Goal: Information Seeking & Learning: Get advice/opinions

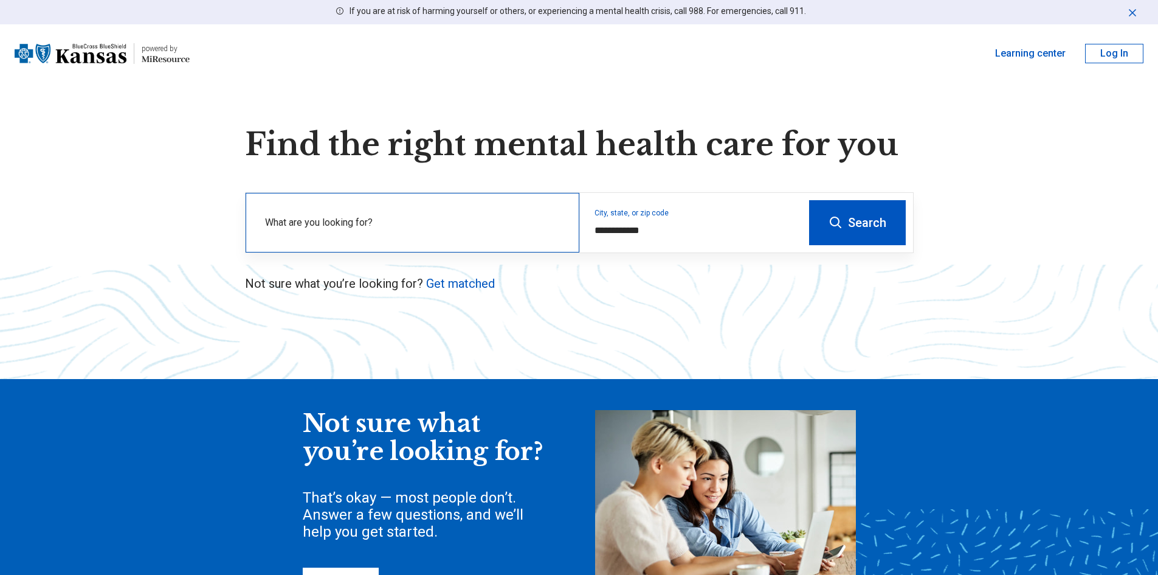
click at [357, 228] on label "What are you looking for?" at bounding box center [415, 222] width 300 height 15
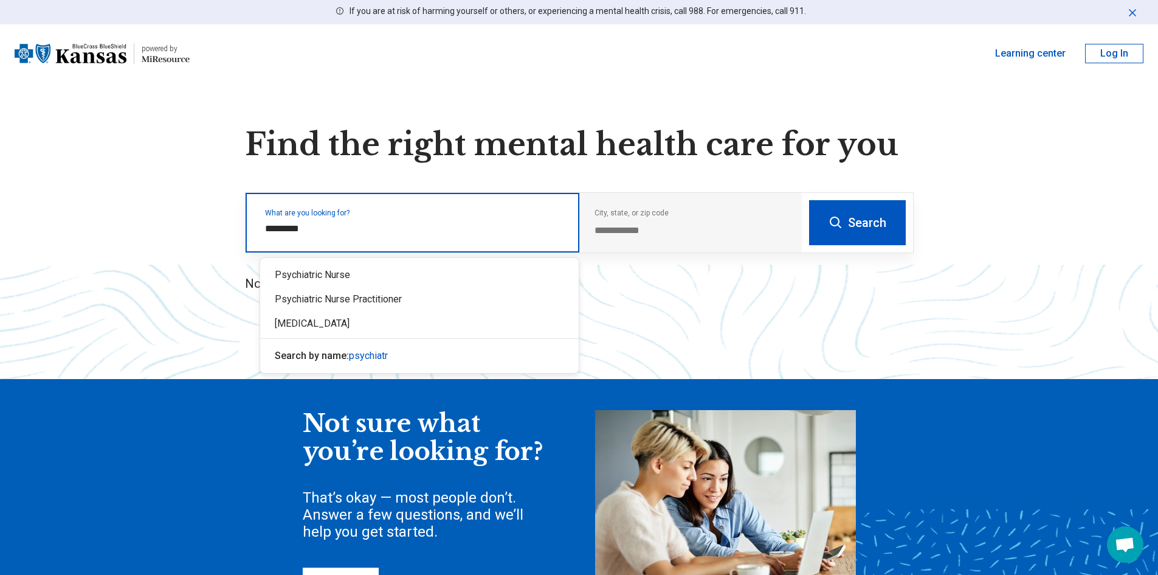
type input "**********"
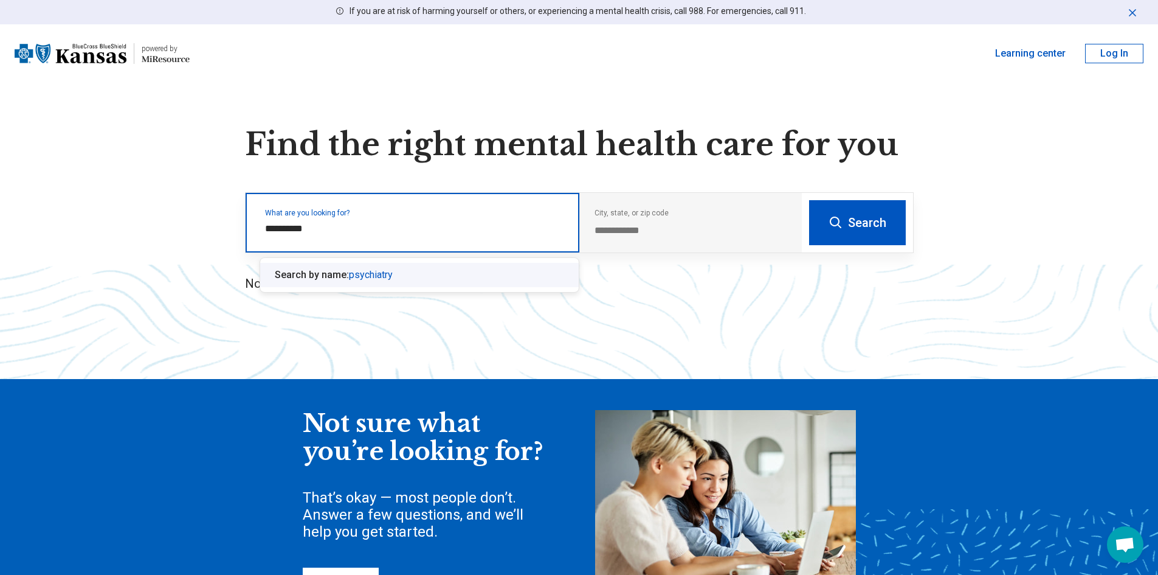
click at [386, 286] on div "Search by name: psychiatry" at bounding box center [419, 275] width 319 height 24
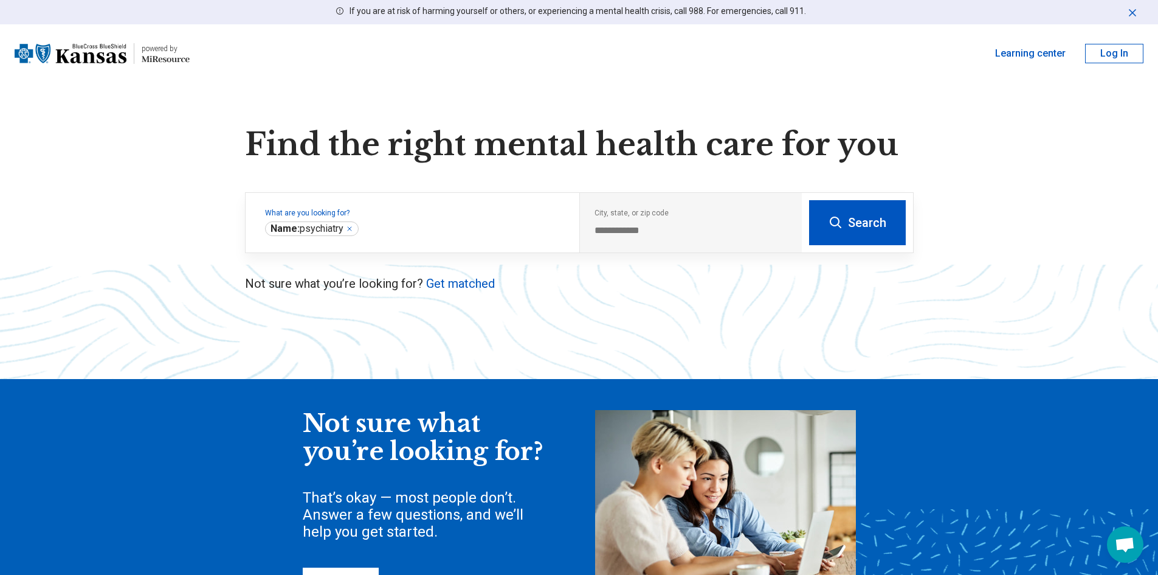
click at [850, 231] on button "Search" at bounding box center [857, 222] width 97 height 45
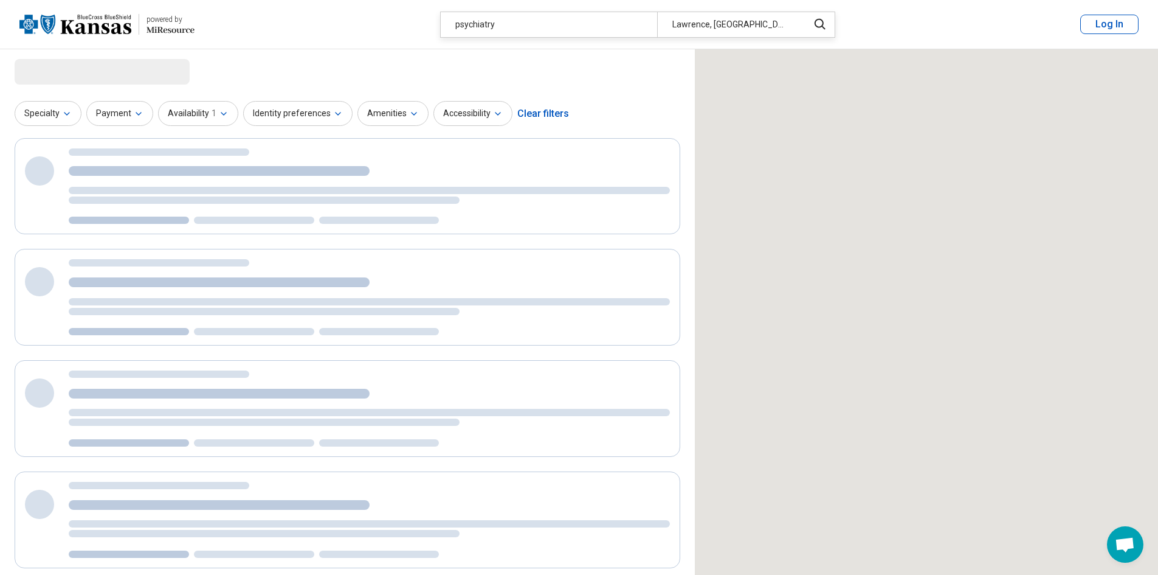
select select "***"
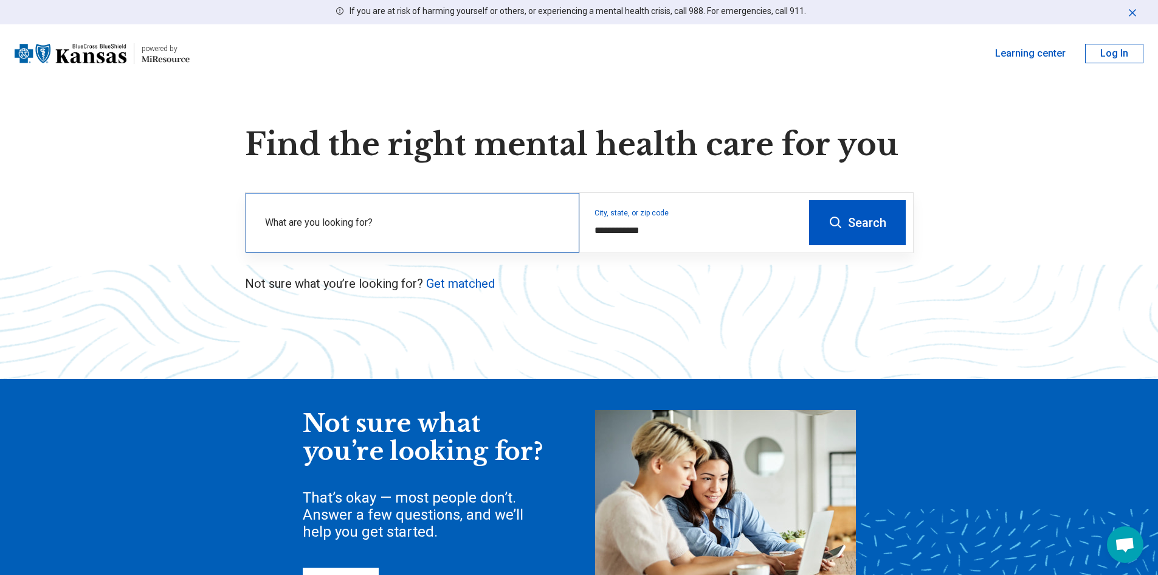
click at [353, 227] on label "What are you looking for?" at bounding box center [415, 222] width 300 height 15
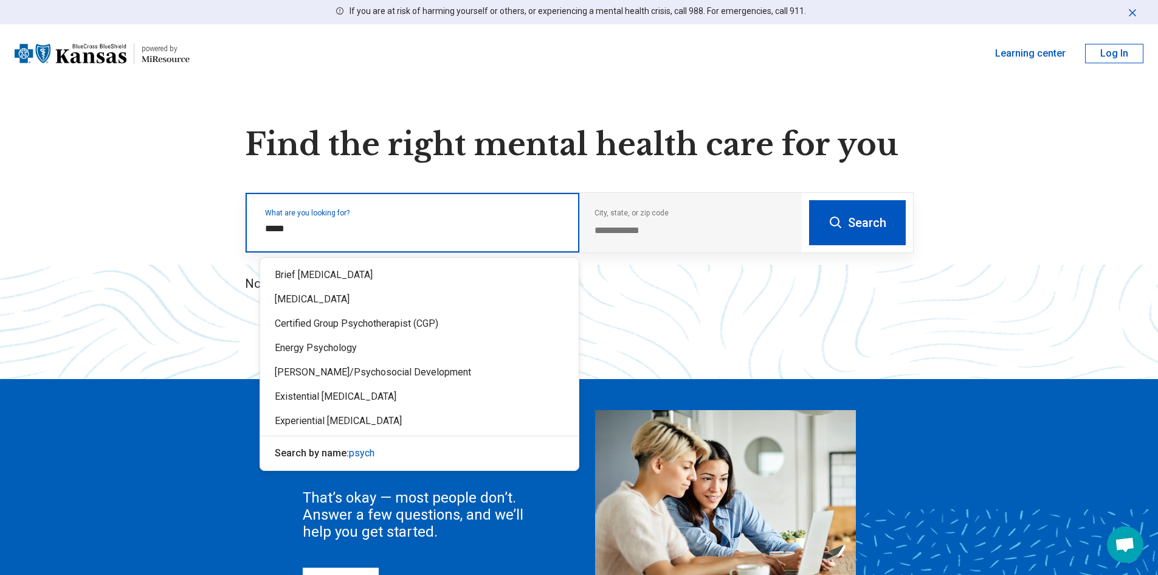
type input "******"
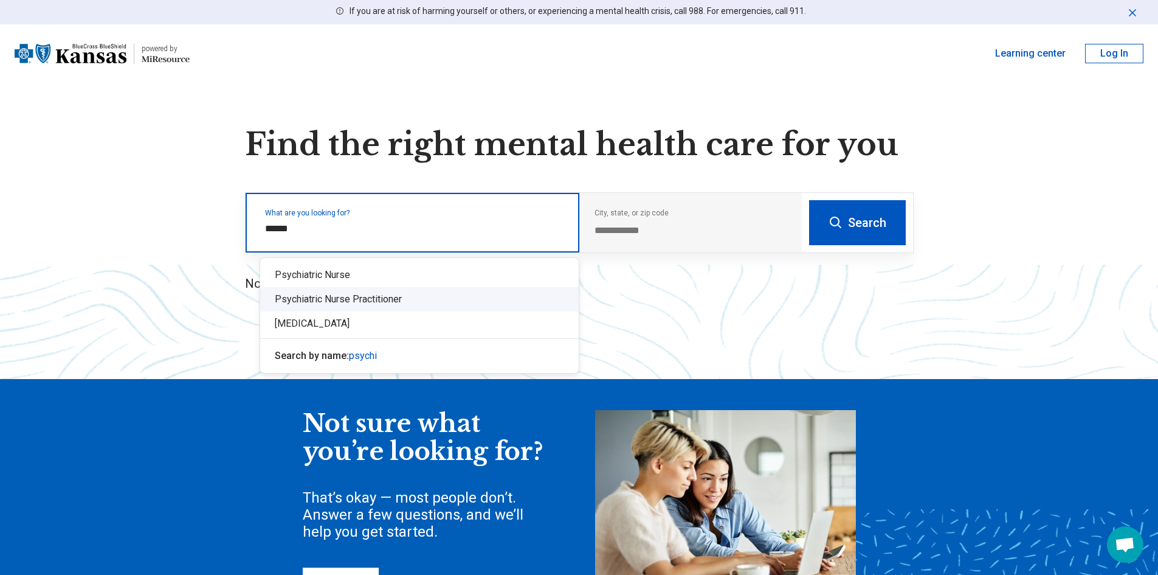
click at [314, 302] on div "Psychiatric Nurse Practitioner" at bounding box center [419, 299] width 319 height 24
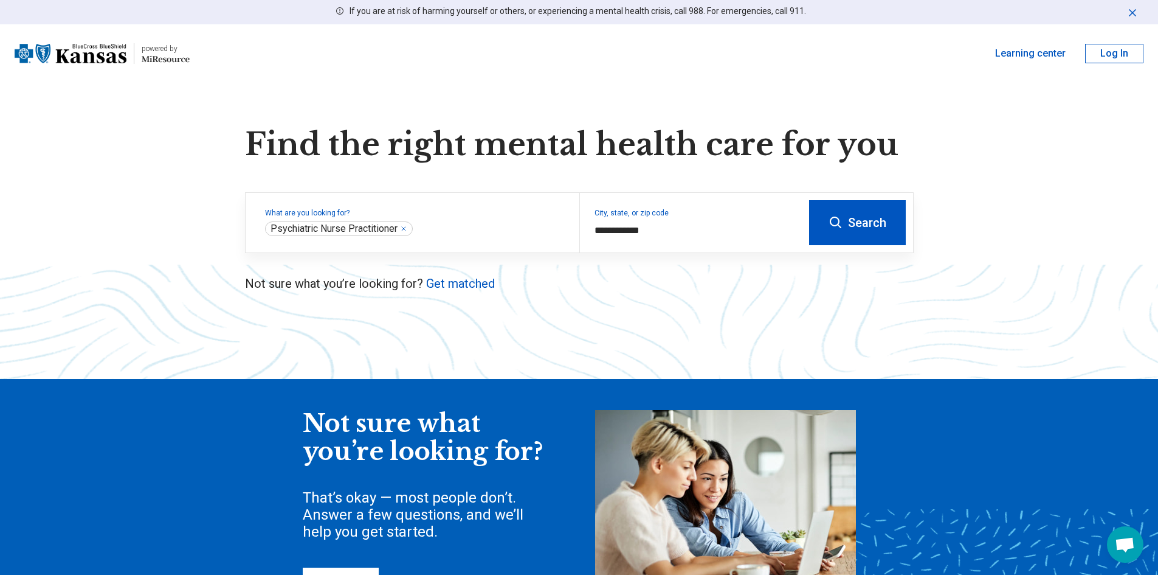
click at [841, 230] on button "Search" at bounding box center [857, 222] width 97 height 45
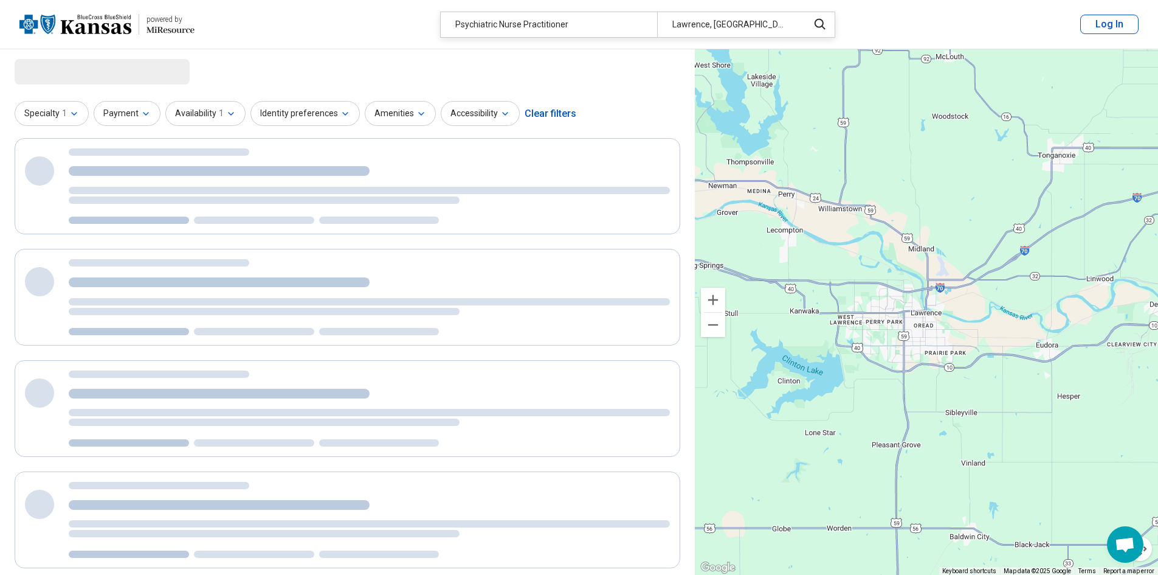
select select "***"
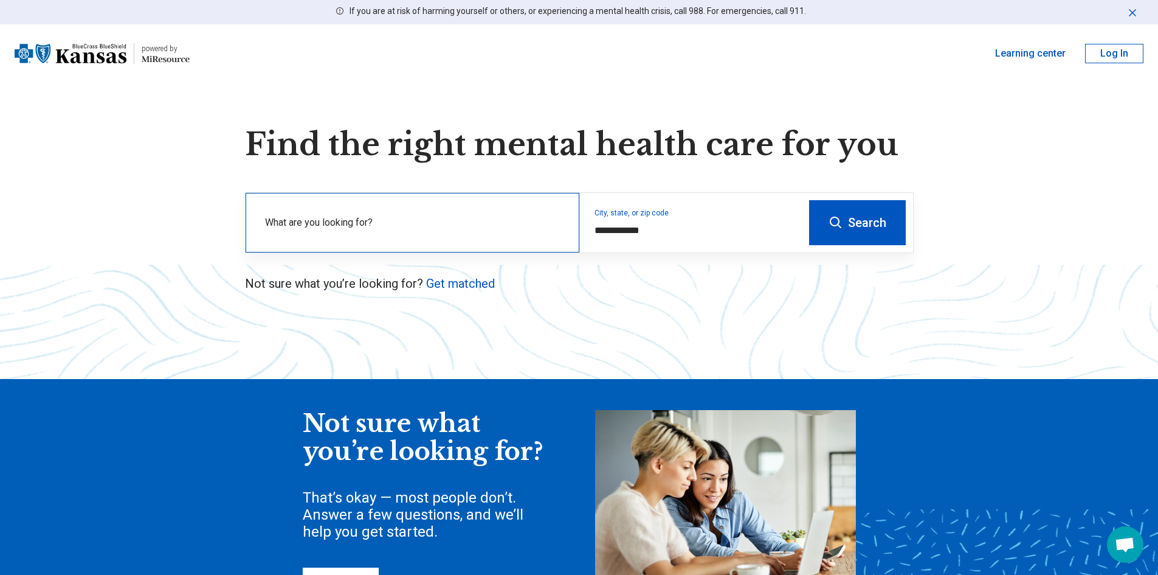
click at [437, 228] on label "What are you looking for?" at bounding box center [415, 222] width 300 height 15
click at [455, 281] on link "Get matched" at bounding box center [460, 283] width 69 height 15
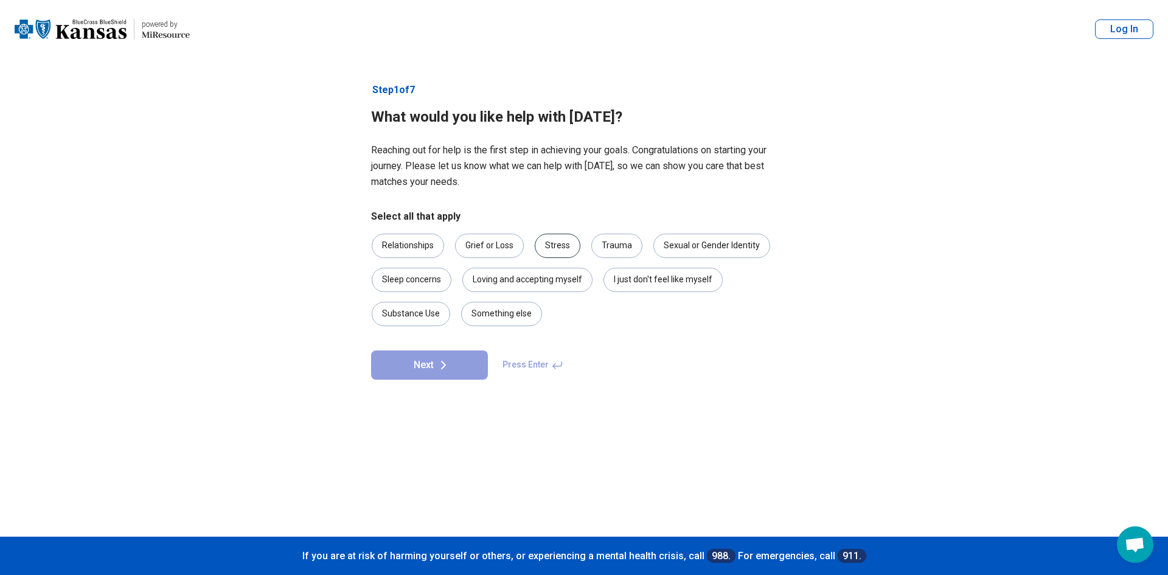
click at [559, 249] on div "Stress" at bounding box center [558, 246] width 46 height 24
click at [564, 283] on div "Loving and accepting myself" at bounding box center [527, 280] width 130 height 24
click at [405, 284] on div "Sleep concerns" at bounding box center [412, 280] width 80 height 24
click at [482, 322] on div "Something else" at bounding box center [501, 314] width 81 height 24
click at [426, 310] on div "Substance Use" at bounding box center [411, 314] width 78 height 24
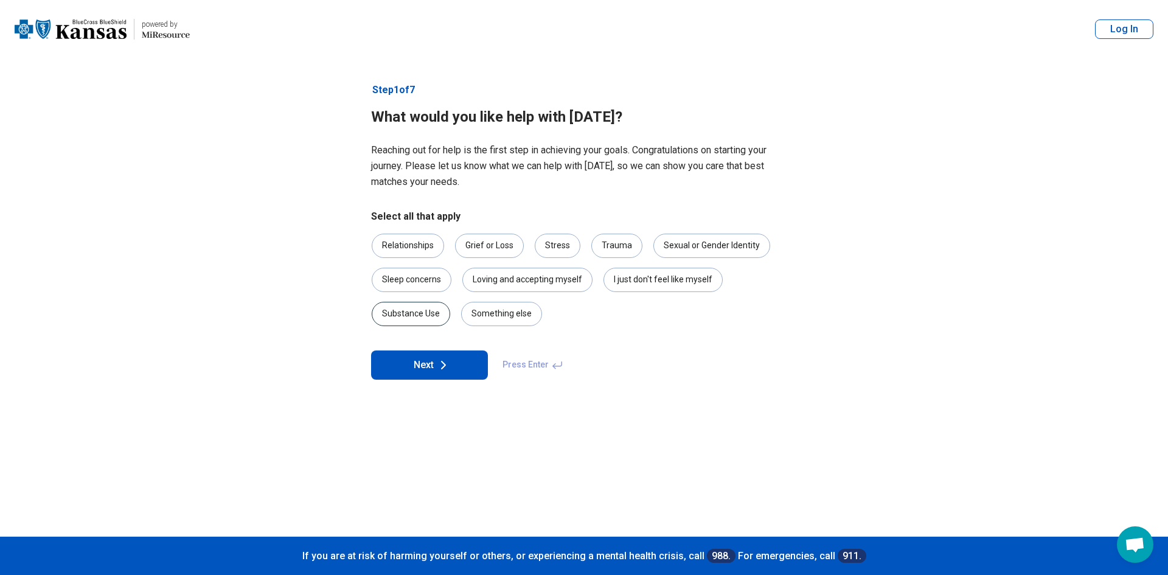
click at [426, 317] on div "Substance Use" at bounding box center [411, 314] width 78 height 24
click at [650, 289] on div "I just don't feel like myself" at bounding box center [662, 280] width 119 height 24
click at [469, 369] on button "Next" at bounding box center [429, 364] width 117 height 29
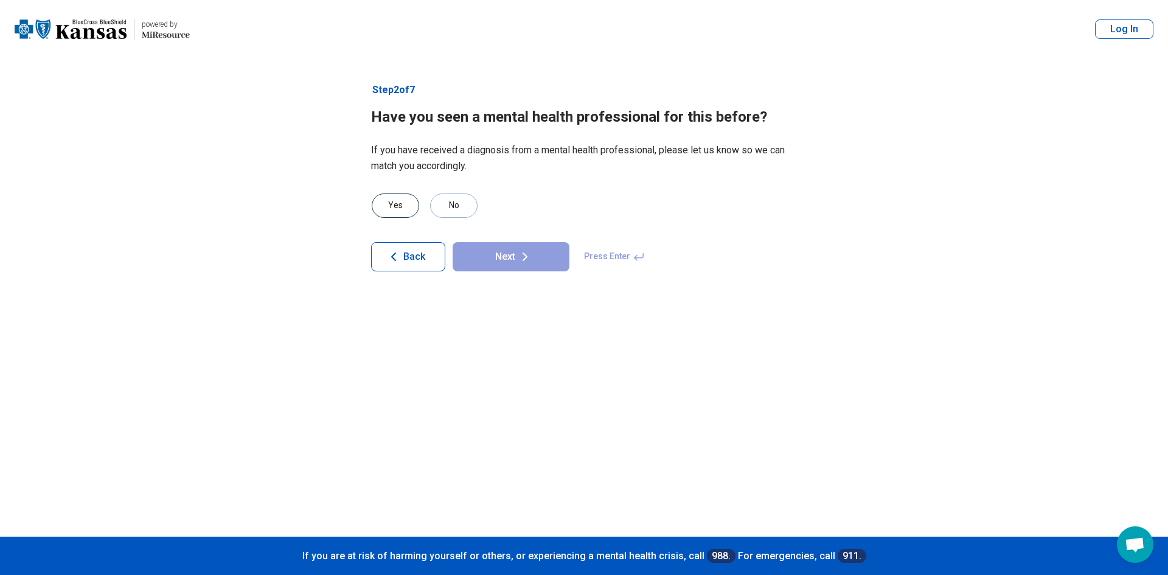
click at [406, 210] on div "Yes" at bounding box center [395, 205] width 47 height 24
click at [506, 263] on button "Next" at bounding box center [510, 256] width 117 height 29
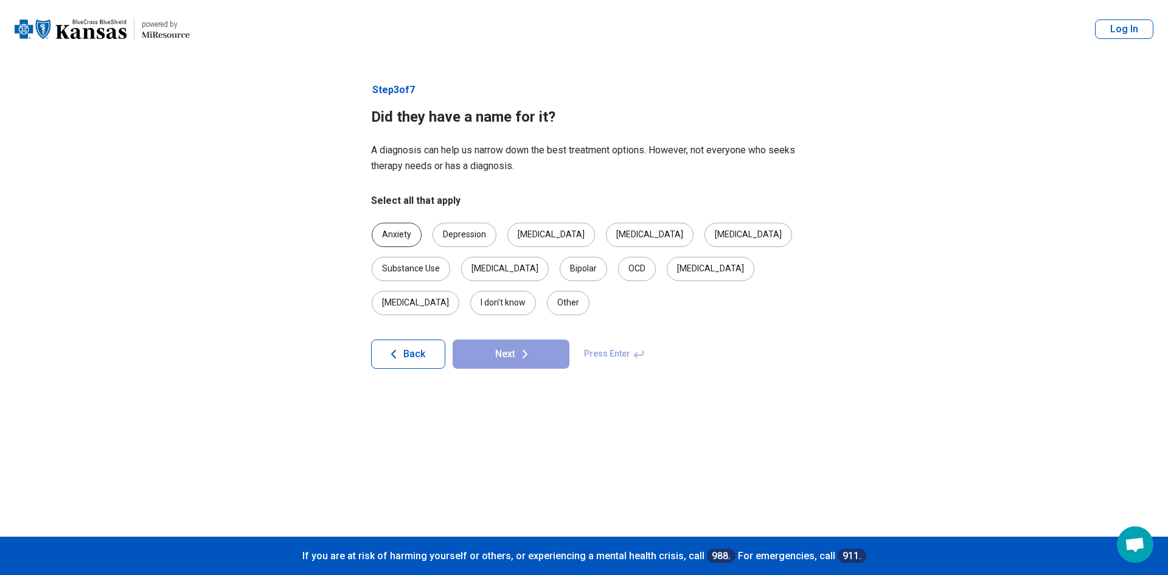
click at [403, 236] on div "Anxiety" at bounding box center [397, 235] width 50 height 24
click at [477, 227] on div "Depression" at bounding box center [464, 235] width 64 height 24
click at [536, 291] on div "I don’t know" at bounding box center [503, 303] width 66 height 24
click at [459, 291] on div "Insomnia" at bounding box center [416, 303] width 88 height 24
drag, startPoint x: 782, startPoint y: 263, endPoint x: 792, endPoint y: 290, distance: 28.5
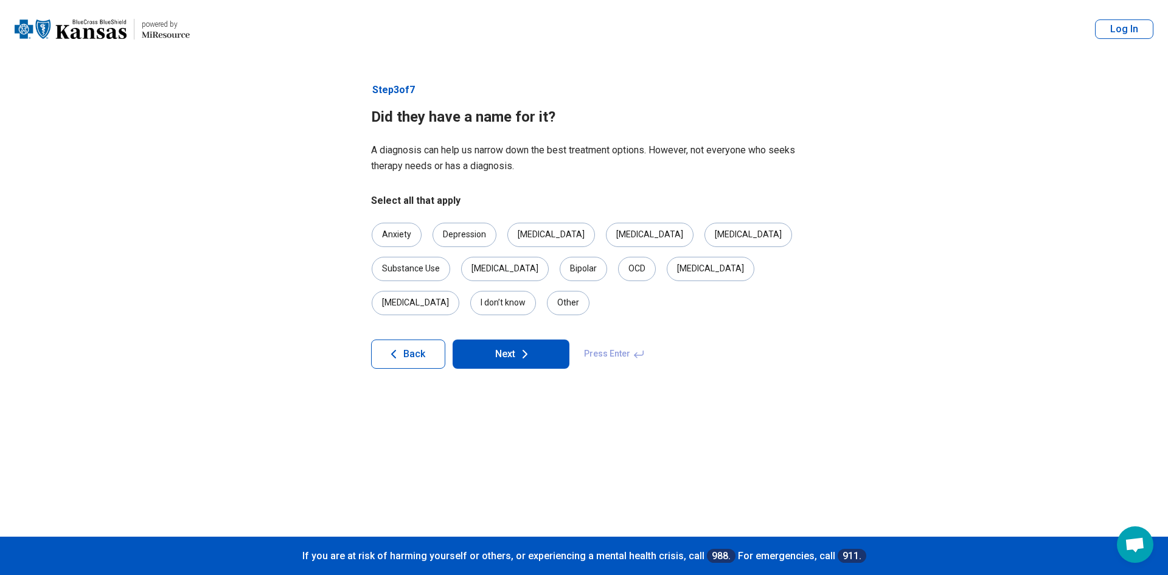
click at [589, 291] on div "Other" at bounding box center [568, 303] width 43 height 24
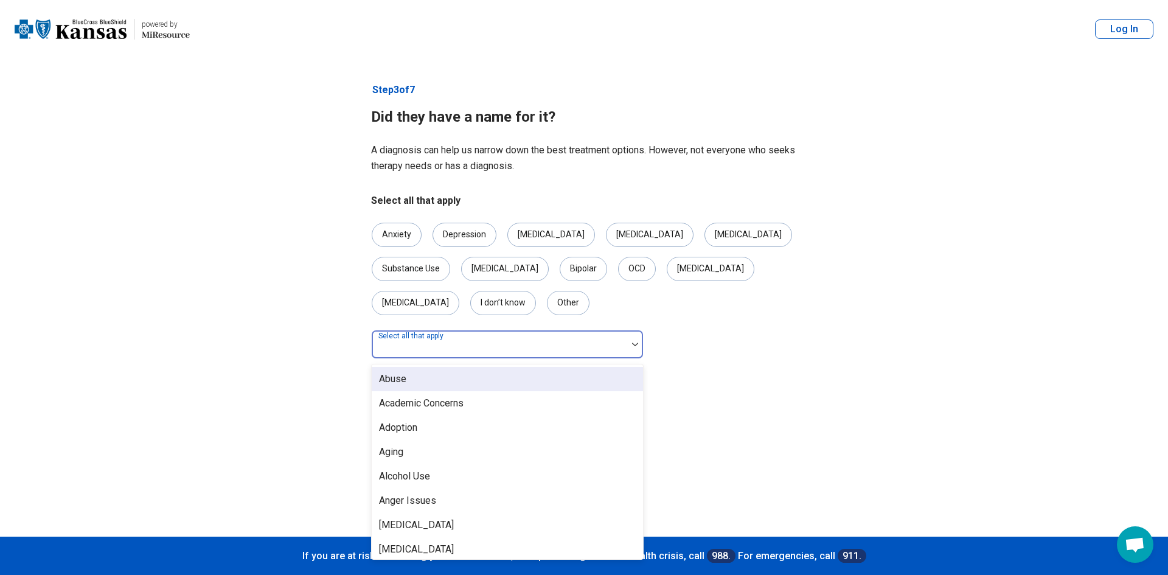
click at [583, 341] on div at bounding box center [499, 349] width 246 height 17
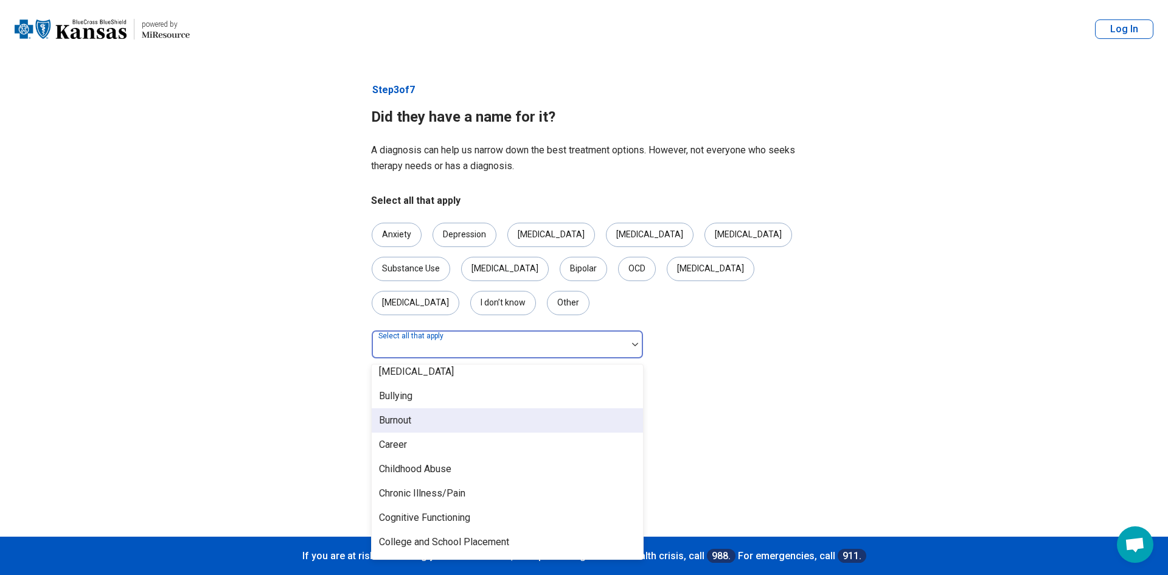
scroll to position [486, 0]
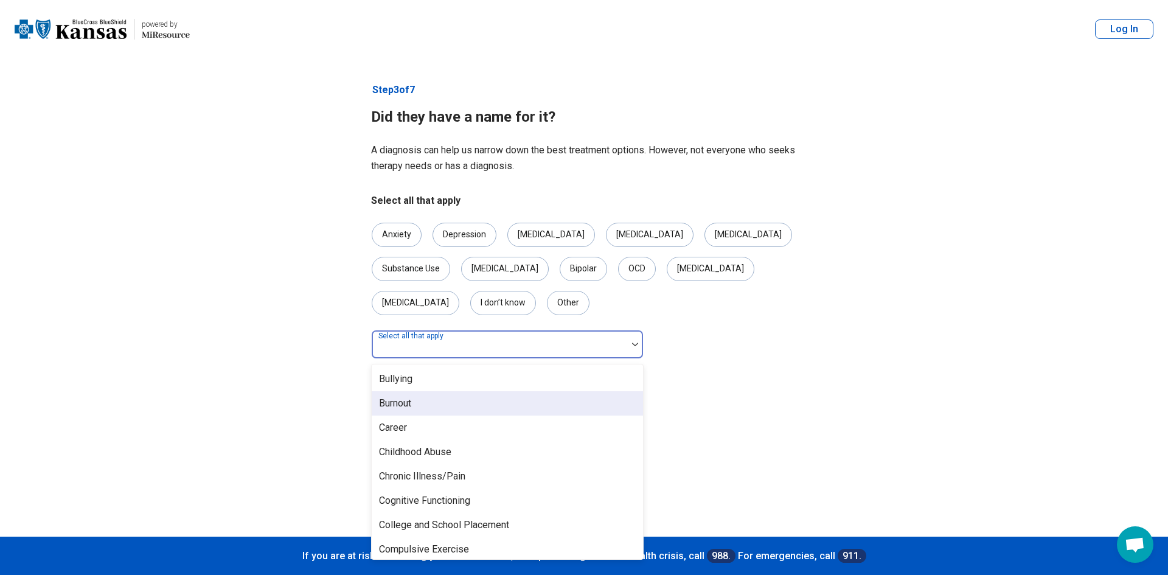
click at [494, 391] on div "Burnout" at bounding box center [507, 403] width 271 height 24
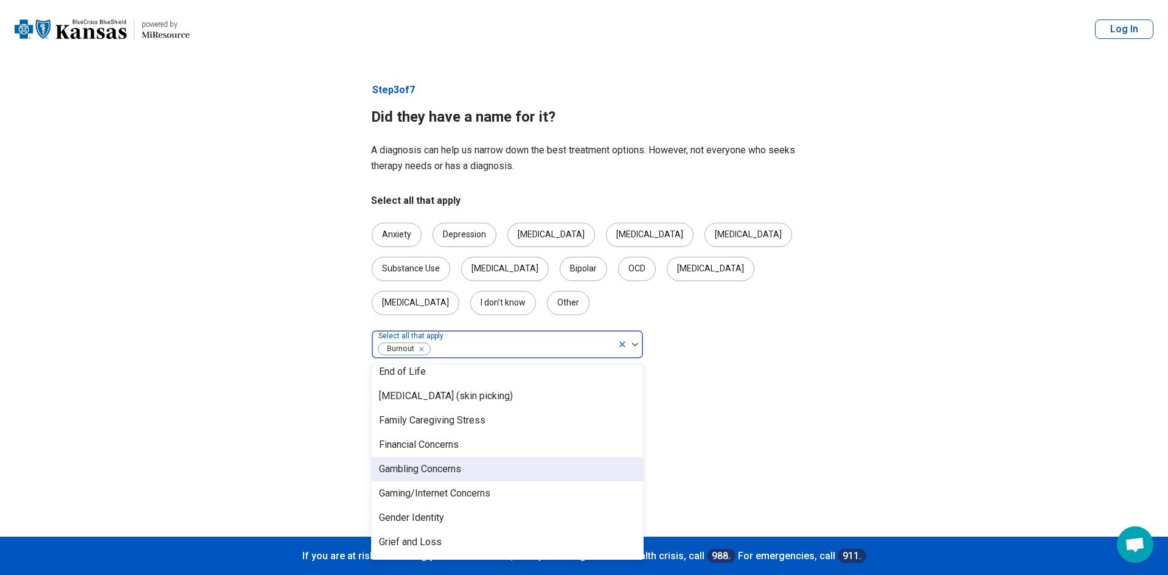
scroll to position [851, 0]
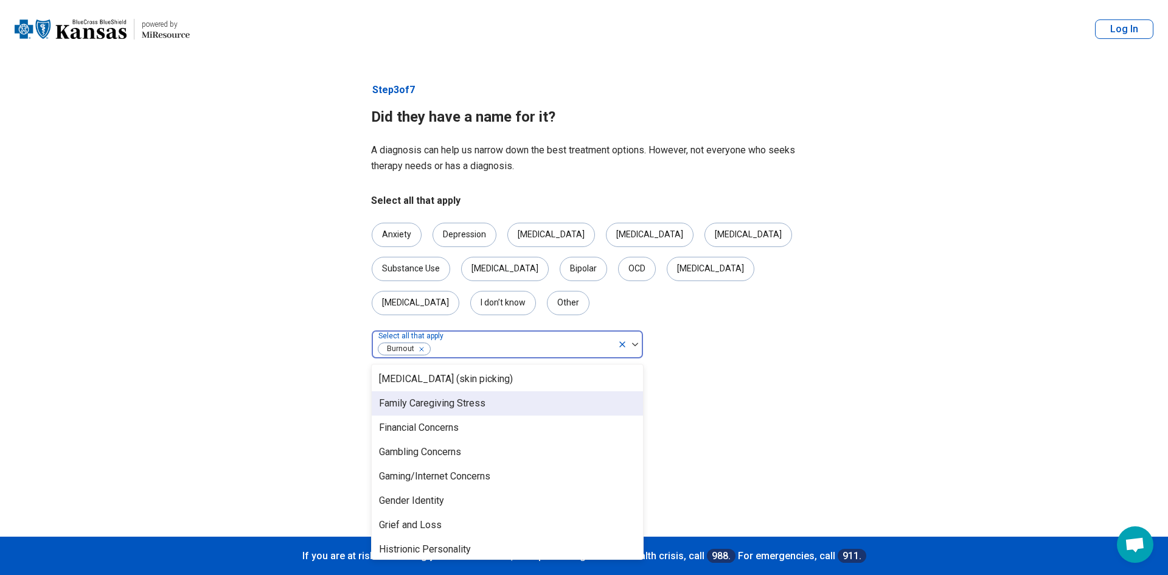
click at [441, 396] on div "Family Caregiving Stress" at bounding box center [432, 403] width 106 height 15
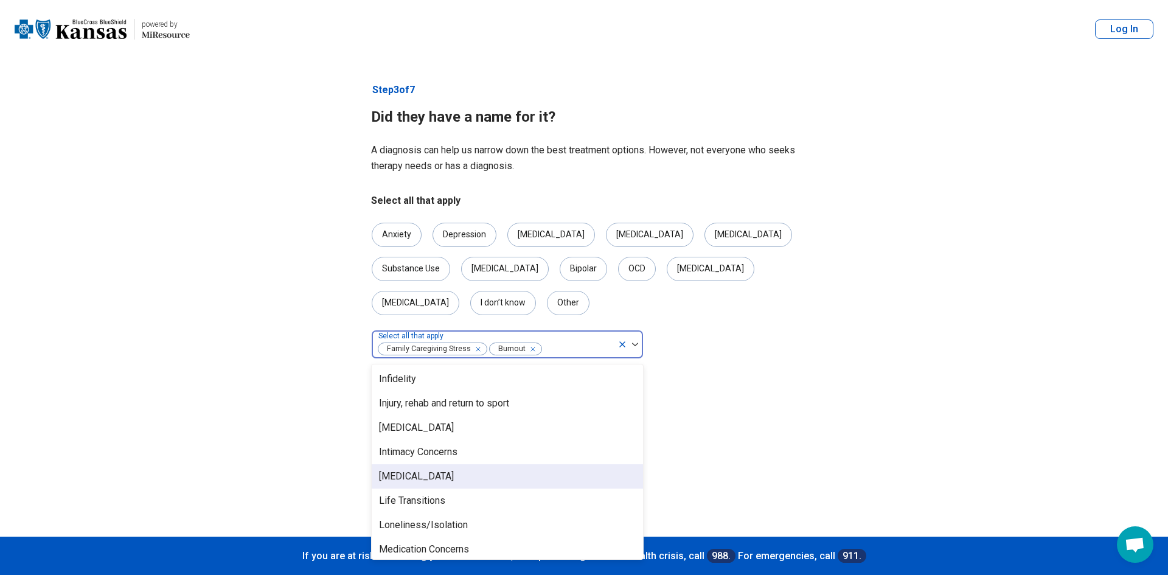
scroll to position [1155, 0]
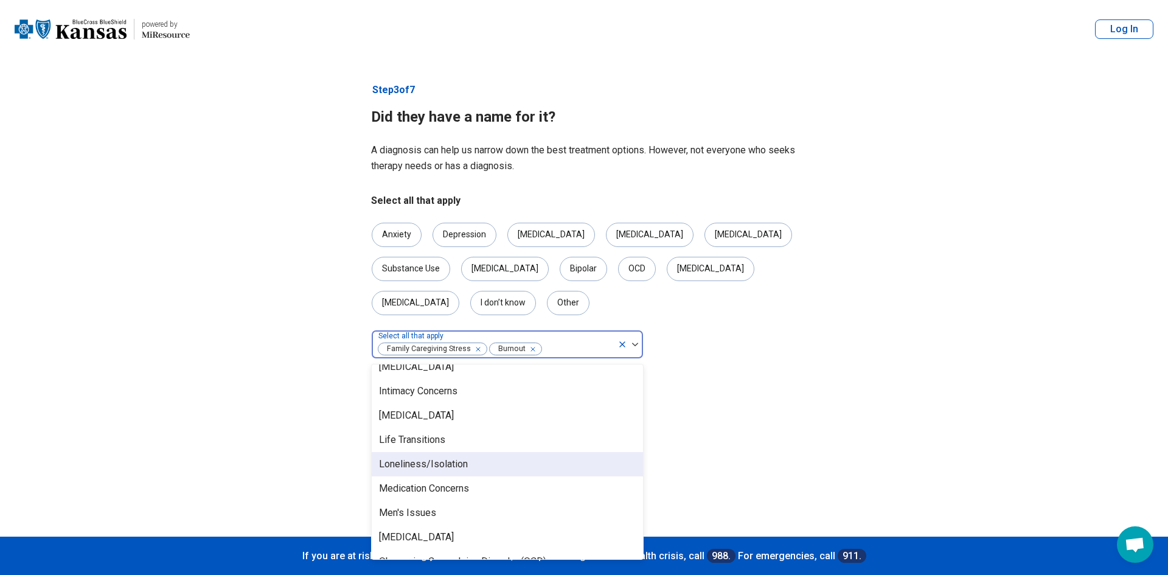
click at [464, 457] on div "Loneliness/Isolation" at bounding box center [423, 464] width 89 height 15
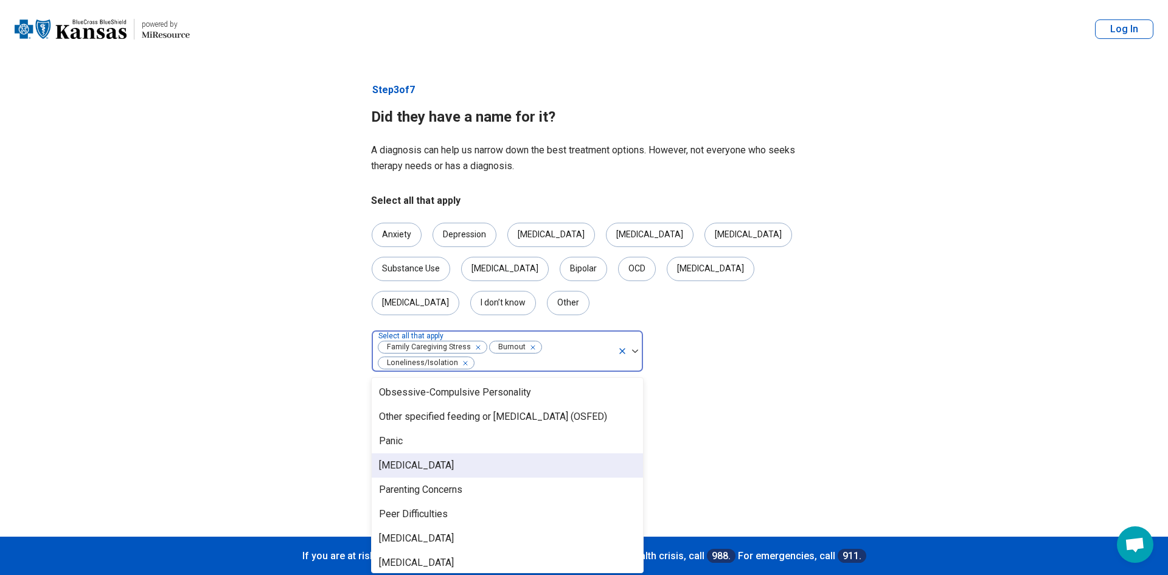
scroll to position [1399, 0]
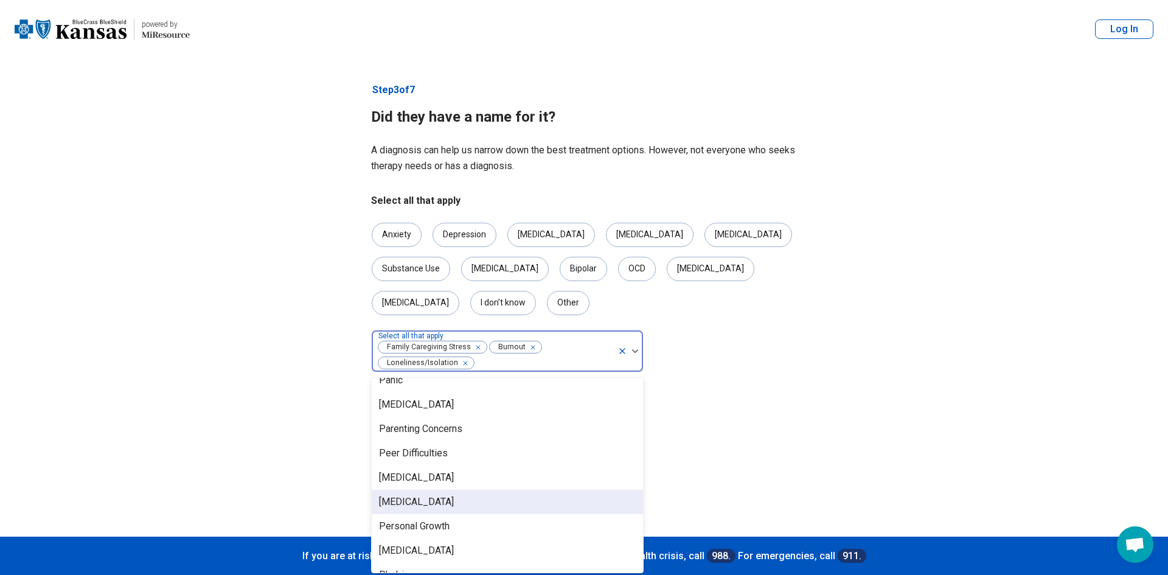
click at [521, 490] on div "[MEDICAL_DATA]" at bounding box center [507, 502] width 271 height 24
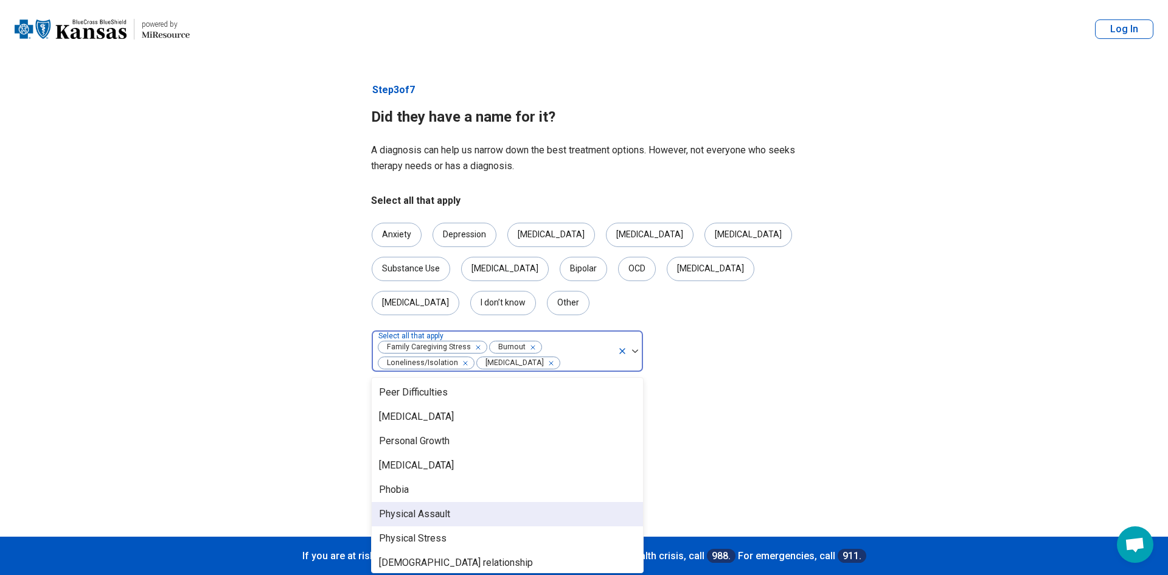
scroll to position [1520, 0]
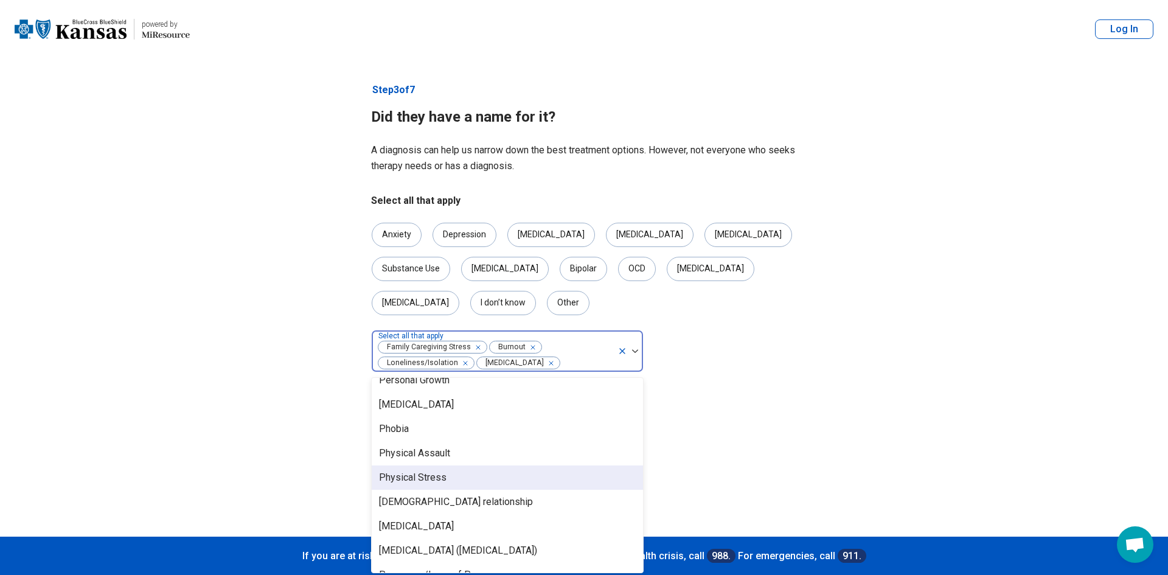
click at [496, 465] on div "Physical Stress" at bounding box center [507, 477] width 271 height 24
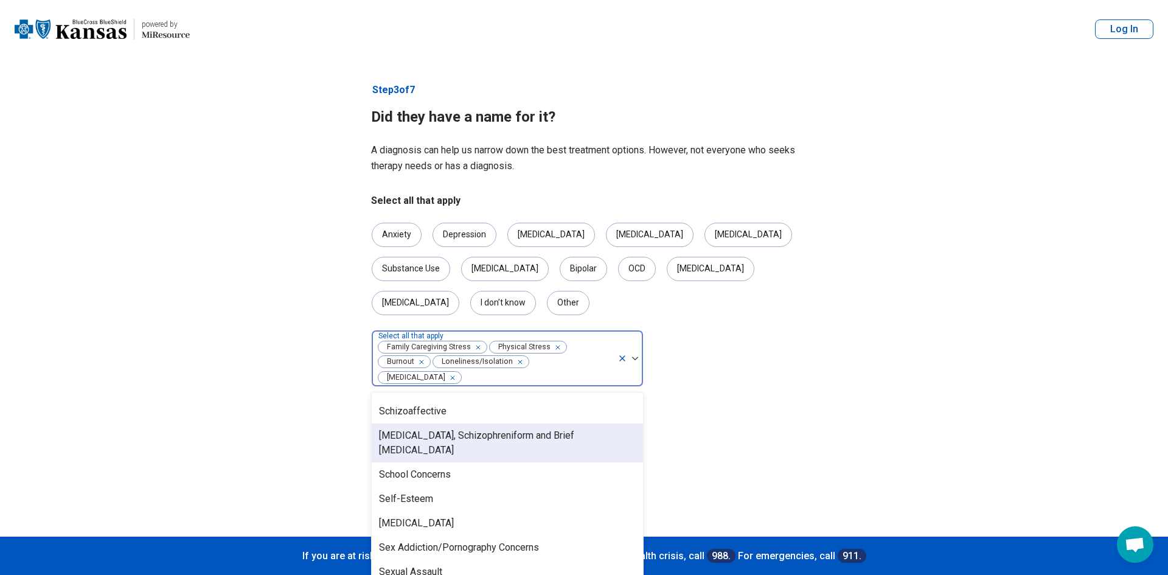
scroll to position [1885, 0]
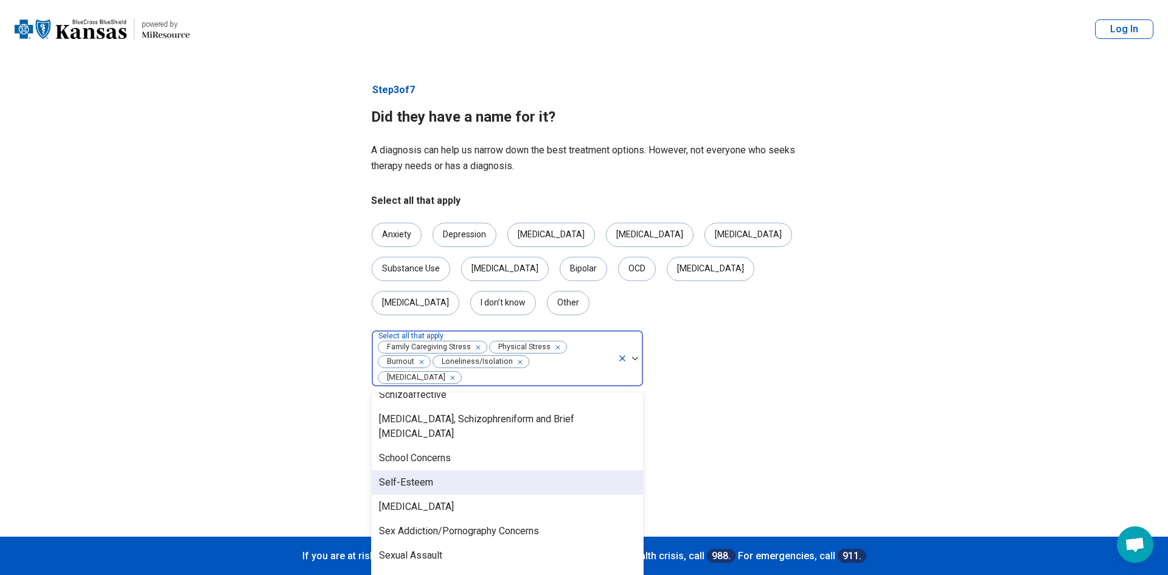
click at [515, 470] on div "Self-Esteem" at bounding box center [507, 482] width 271 height 24
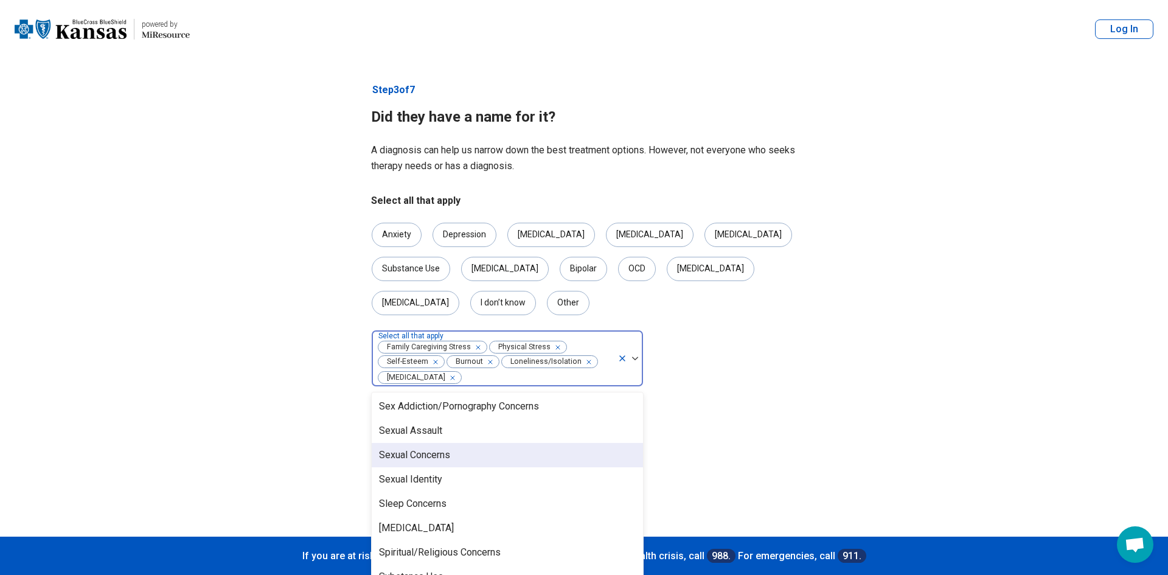
scroll to position [2007, 0]
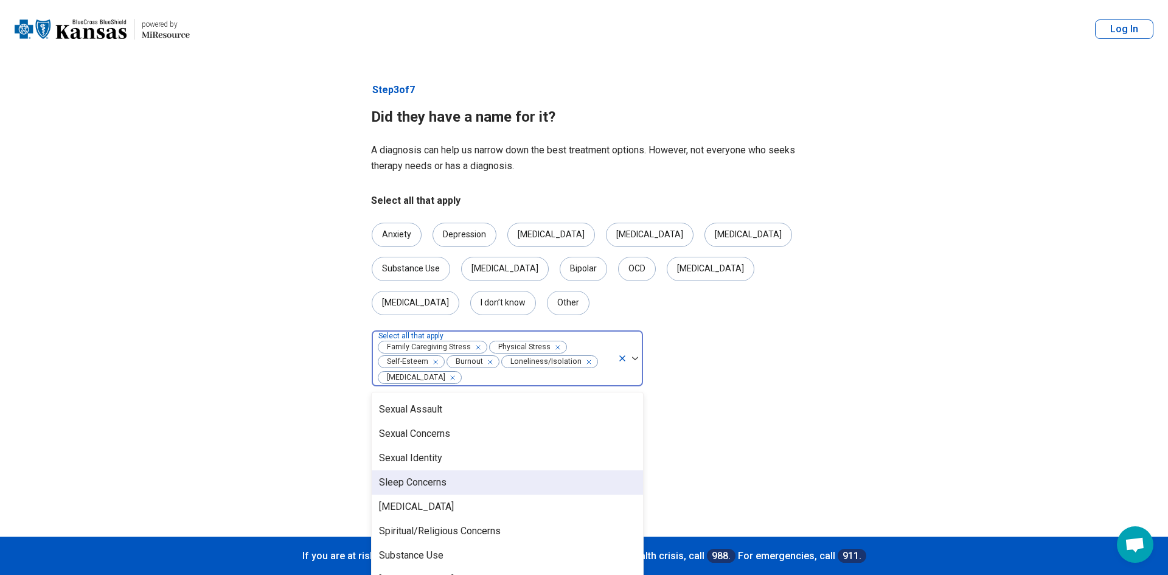
click at [597, 470] on div "Sleep Concerns" at bounding box center [507, 482] width 271 height 24
click at [584, 470] on div "[MEDICAL_DATA]" at bounding box center [507, 482] width 271 height 24
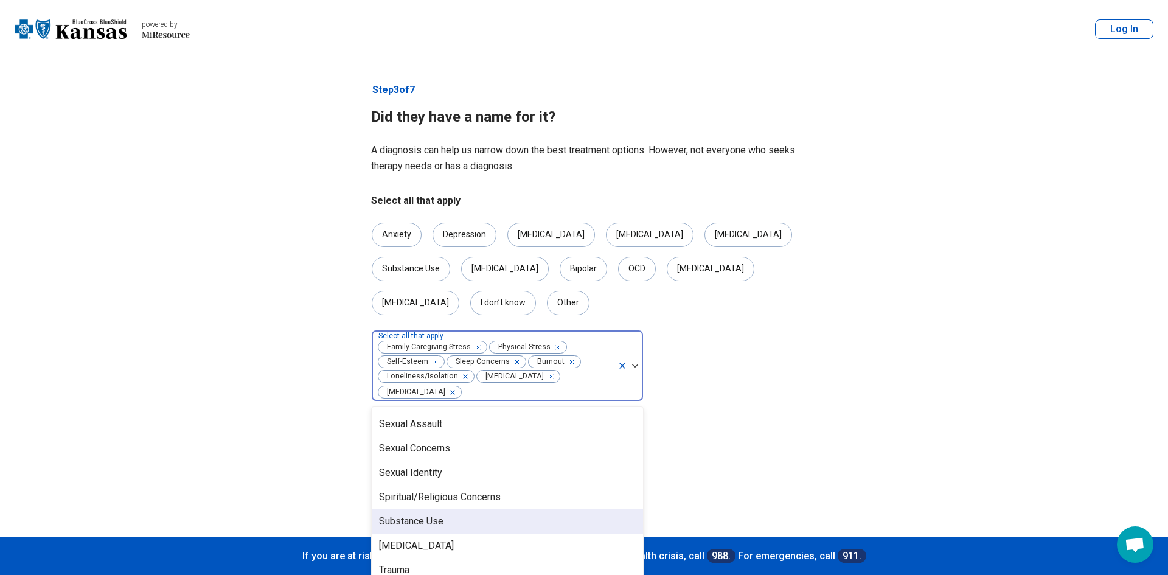
scroll to position [2048, 0]
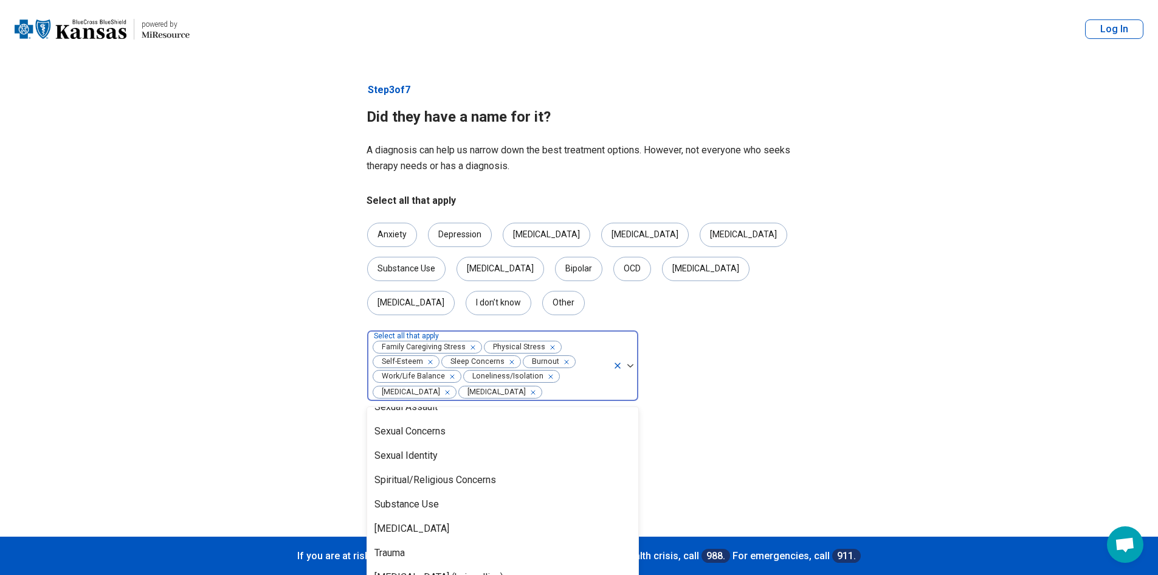
scroll to position [1999, 0]
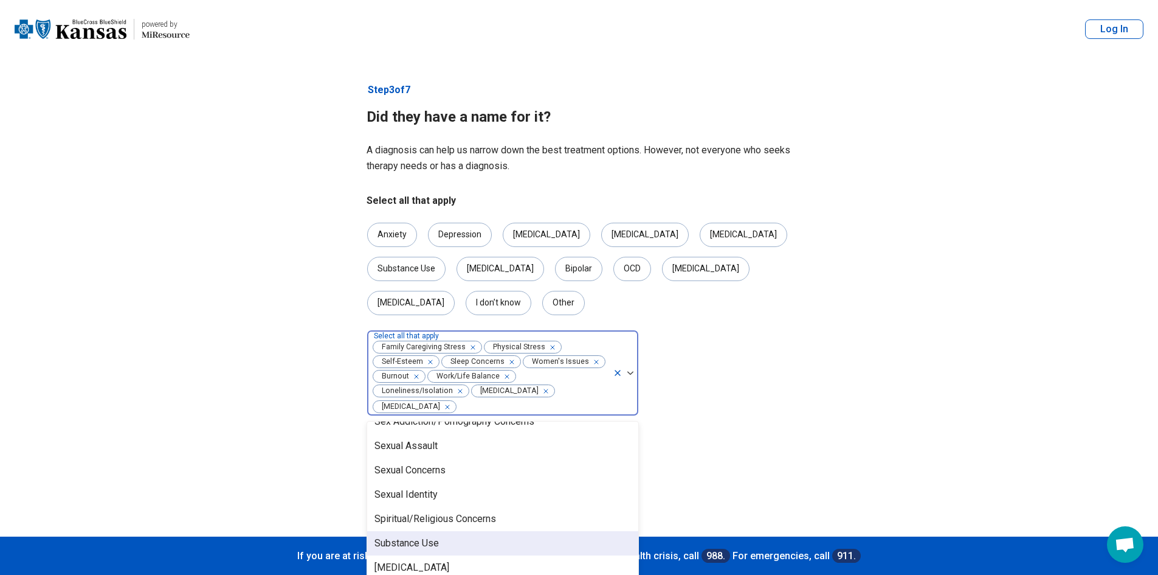
click at [767, 437] on article "Step 3 of 7 Did they have a name for it? A diagnosis can help us narrow down th…" at bounding box center [579, 297] width 465 height 478
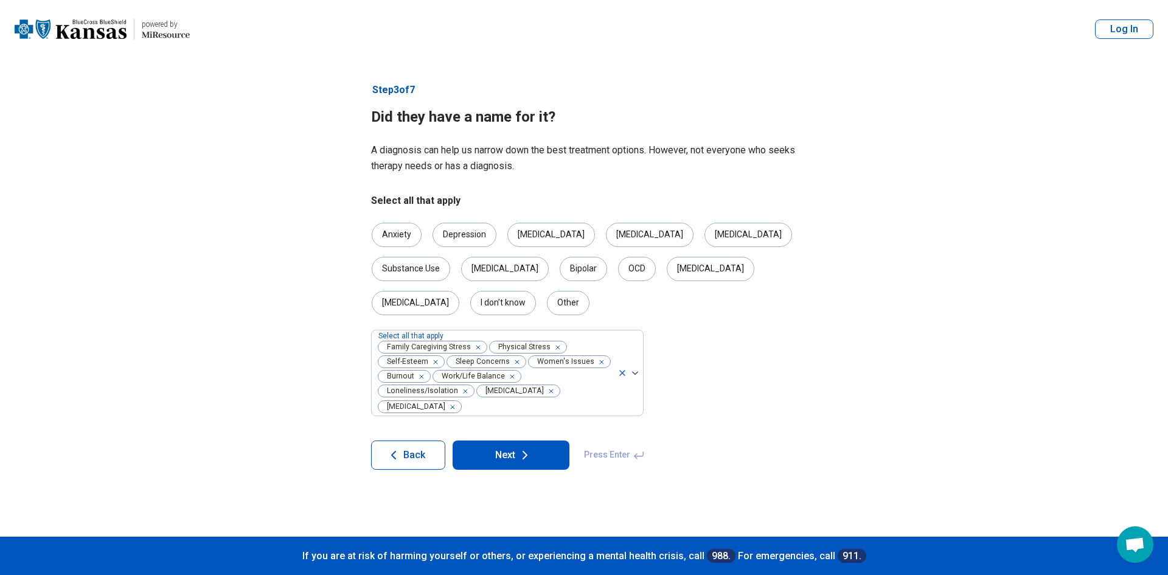
click at [502, 440] on button "Next" at bounding box center [510, 454] width 117 height 29
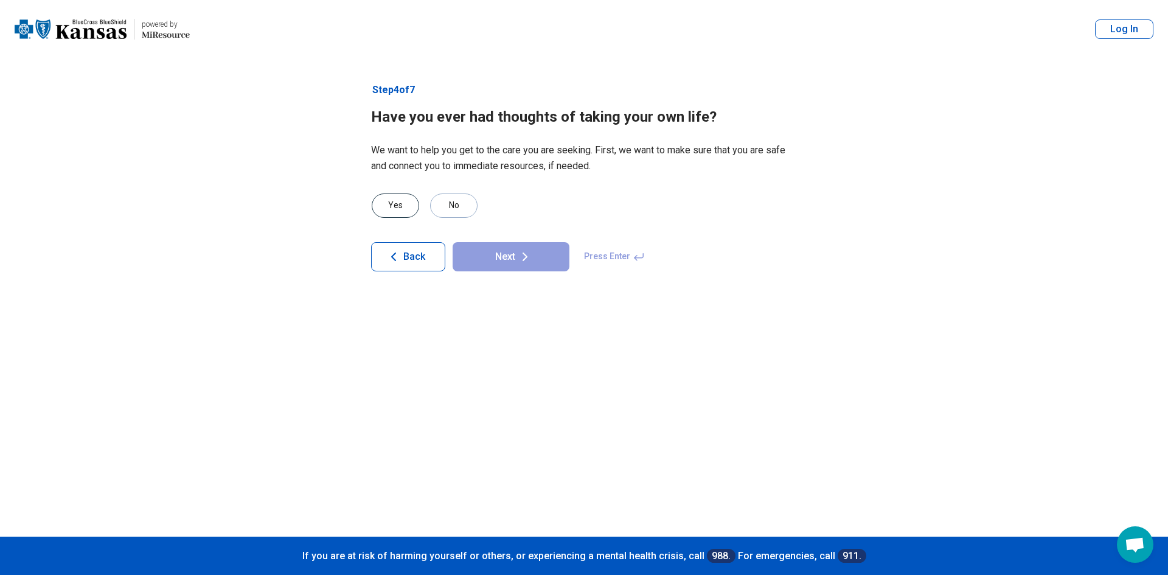
click at [399, 206] on div "Yes" at bounding box center [395, 205] width 47 height 24
click at [534, 259] on button "Next" at bounding box center [510, 256] width 117 height 29
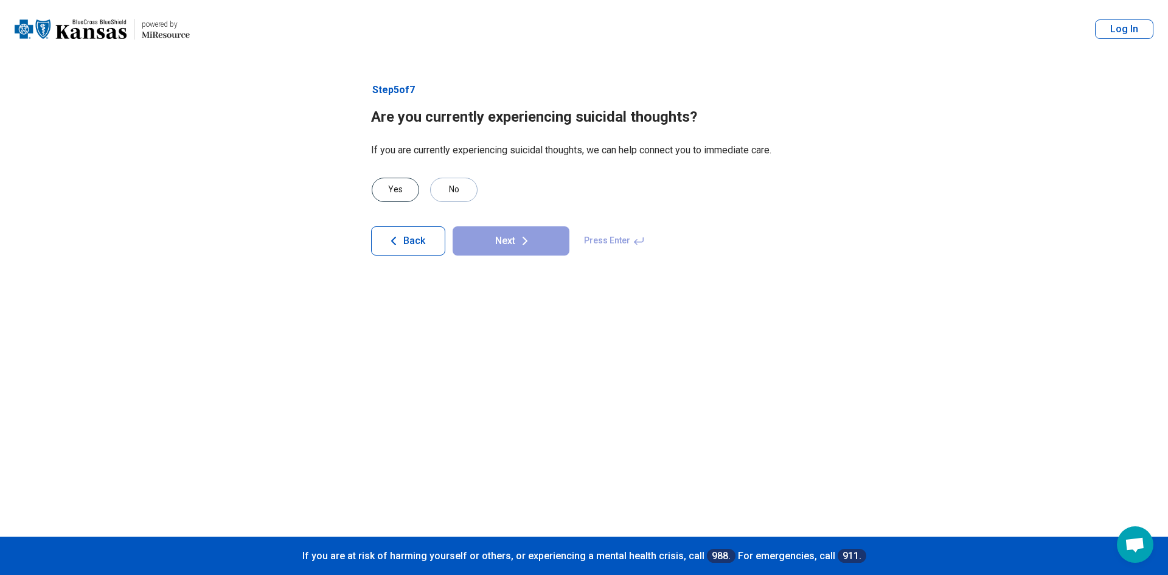
click at [379, 185] on div "Yes" at bounding box center [395, 190] width 47 height 24
click at [460, 198] on div "No" at bounding box center [453, 190] width 47 height 24
click at [509, 247] on button "Next" at bounding box center [510, 240] width 117 height 29
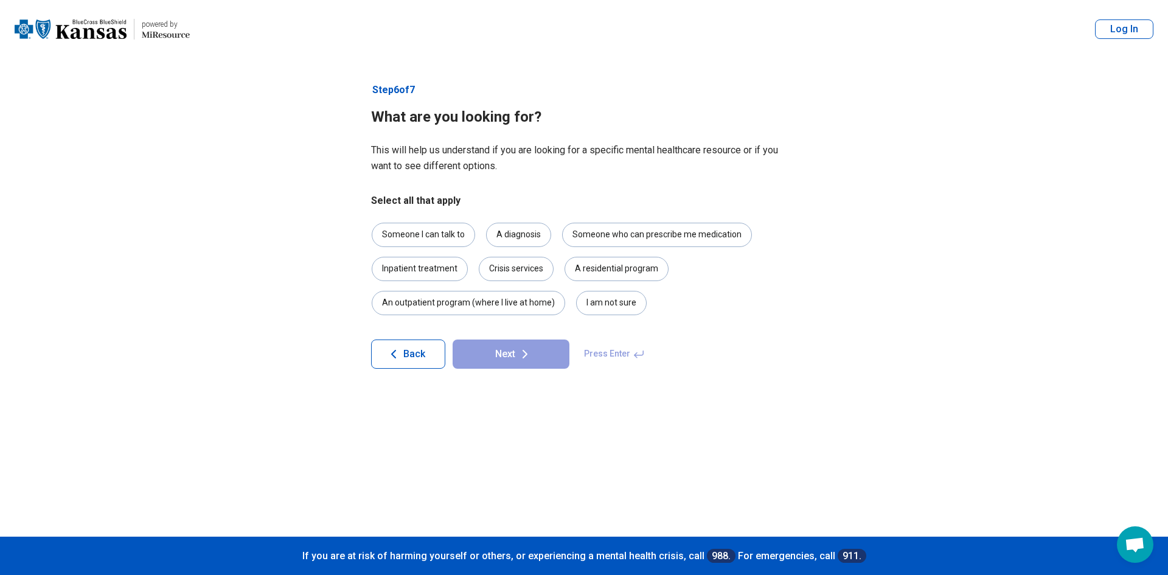
drag, startPoint x: 450, startPoint y: 232, endPoint x: 476, endPoint y: 238, distance: 26.3
click at [449, 233] on div "Someone I can talk to" at bounding box center [423, 235] width 103 height 24
click at [524, 241] on div "A diagnosis" at bounding box center [518, 235] width 65 height 24
click at [660, 230] on div "Someone who can prescribe me medication" at bounding box center [657, 235] width 190 height 24
click at [504, 303] on div "An outpatient program (where I live at home)" at bounding box center [468, 303] width 193 height 24
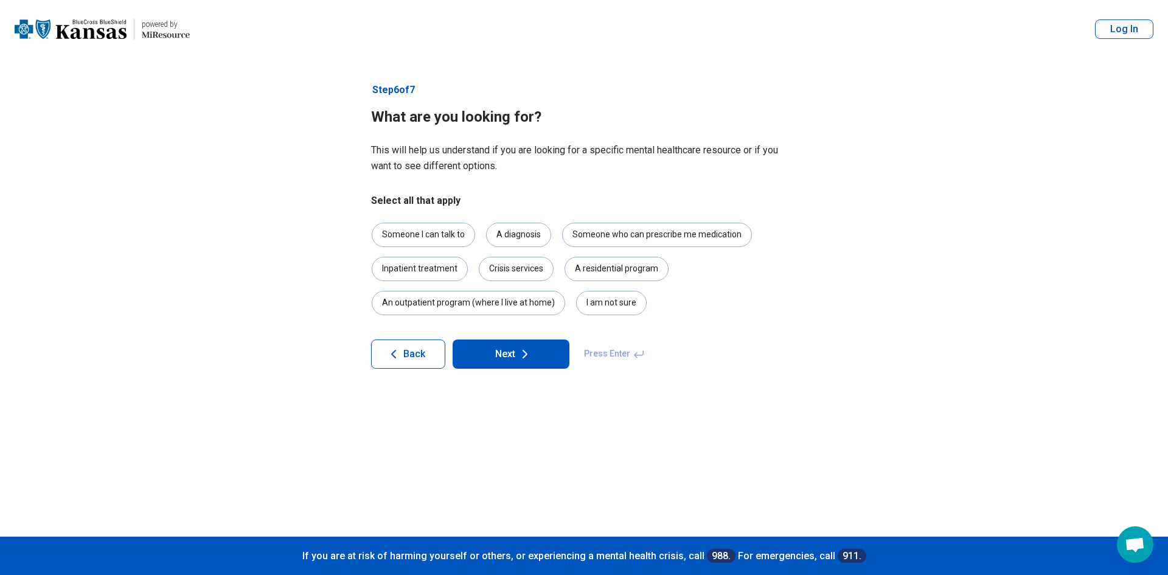
click at [600, 313] on div "I am not sure" at bounding box center [611, 303] width 71 height 24
click at [523, 350] on icon at bounding box center [524, 354] width 15 height 15
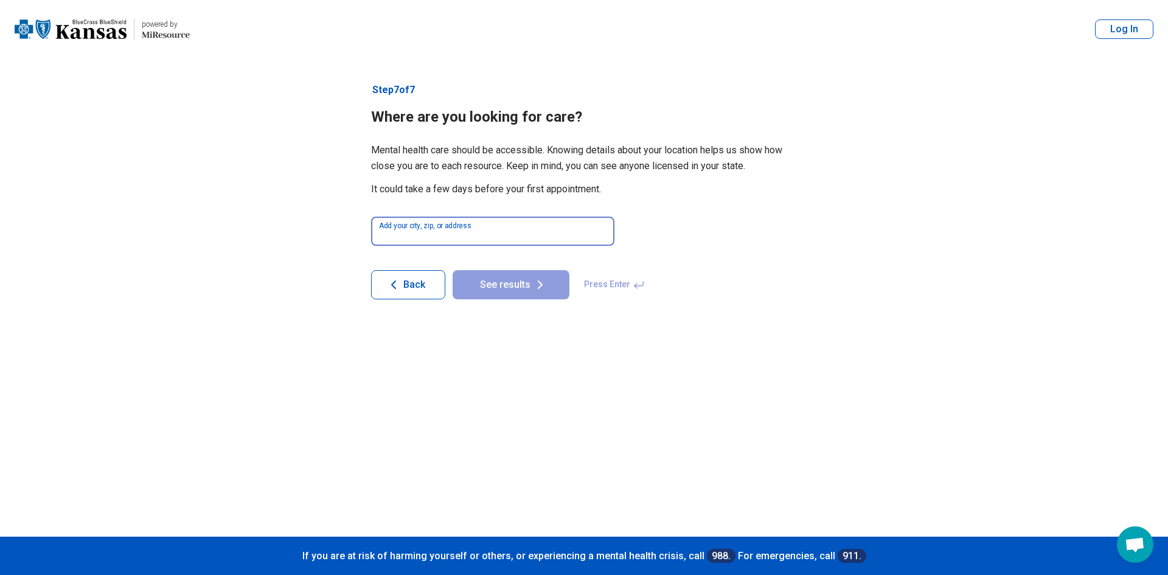
click at [518, 237] on input at bounding box center [492, 230] width 243 height 29
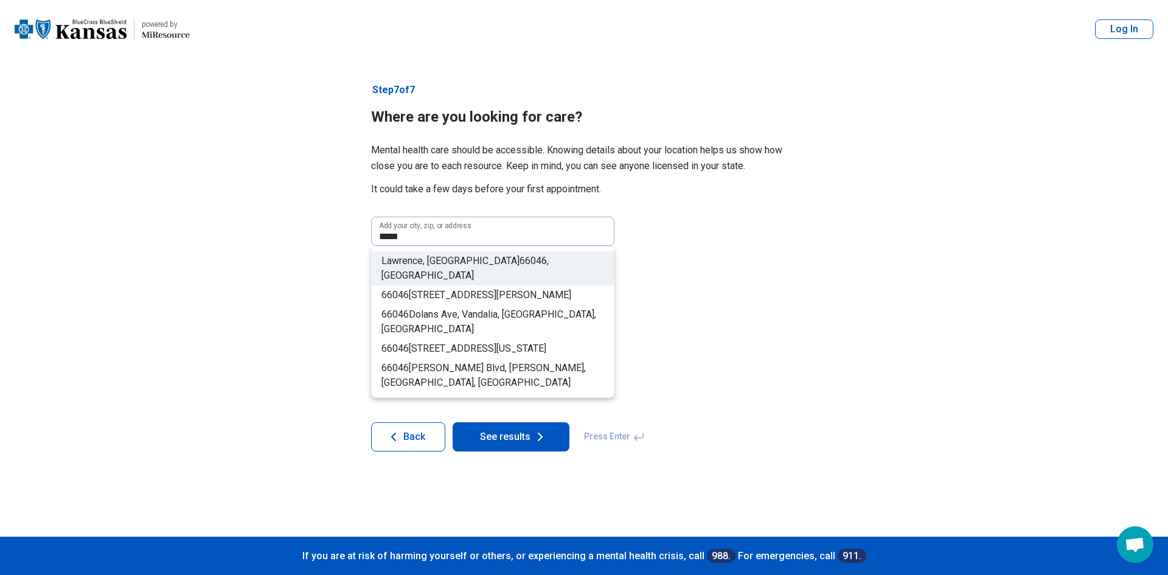
click at [401, 255] on span "Lawrence, KS" at bounding box center [450, 261] width 138 height 12
type input "**********"
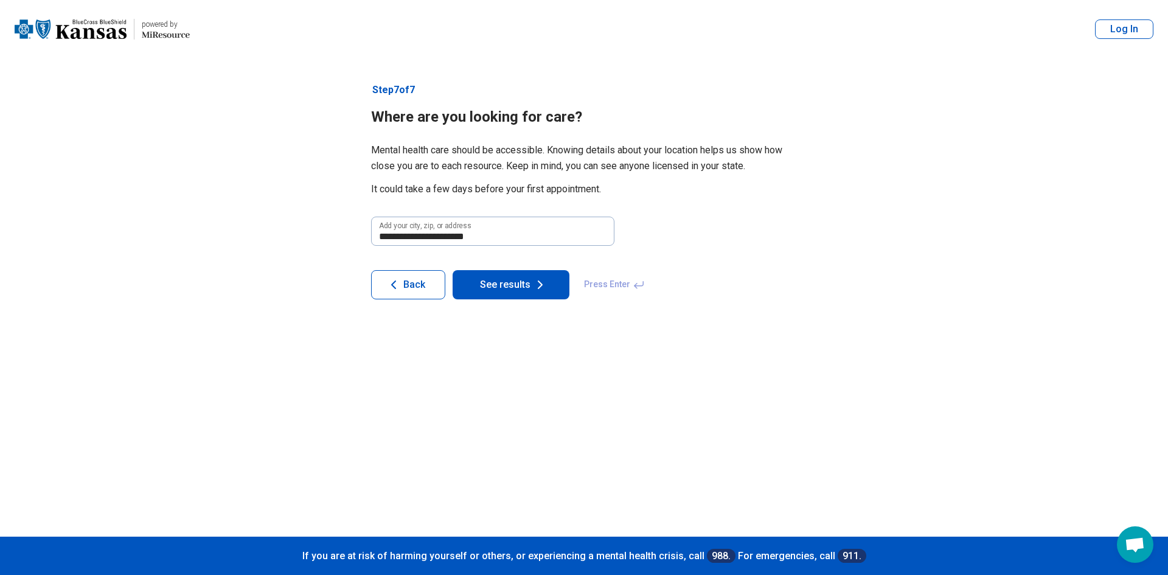
click at [543, 291] on icon at bounding box center [540, 284] width 15 height 15
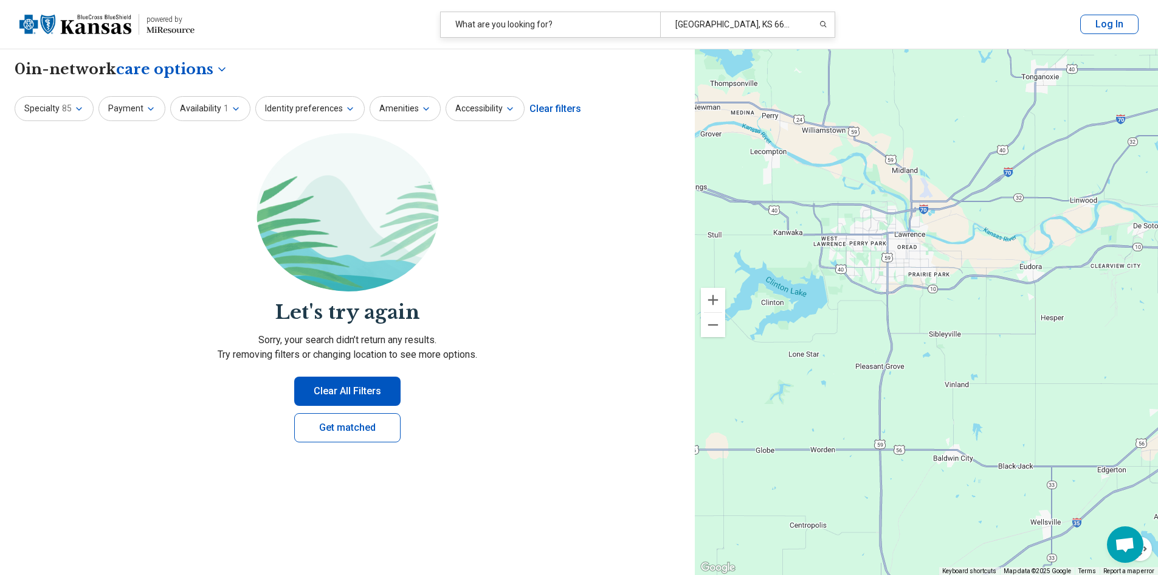
click at [365, 398] on button "Clear All Filters" at bounding box center [347, 390] width 106 height 29
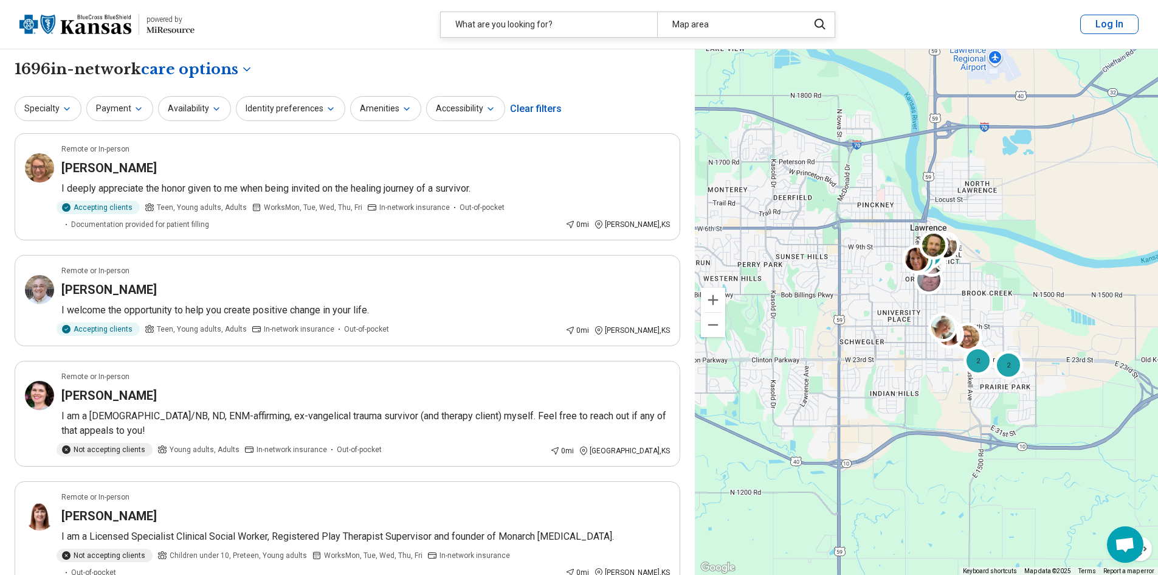
drag, startPoint x: 876, startPoint y: 441, endPoint x: 941, endPoint y: 463, distance: 68.8
click at [943, 464] on div "2 2 2 4 2" at bounding box center [926, 312] width 463 height 526
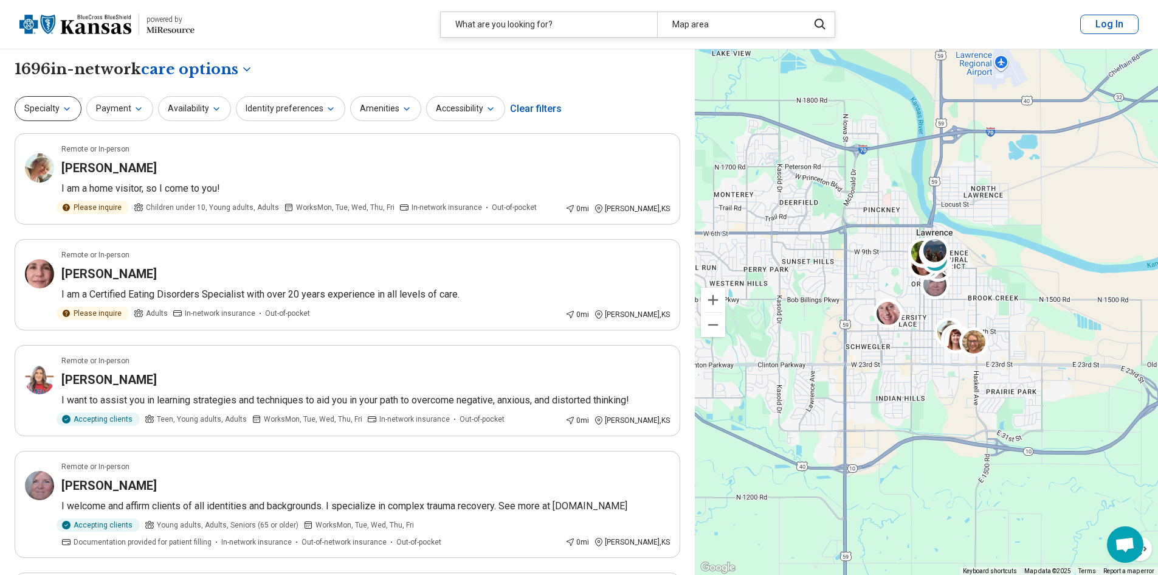
click at [36, 109] on button "Specialty" at bounding box center [48, 108] width 67 height 25
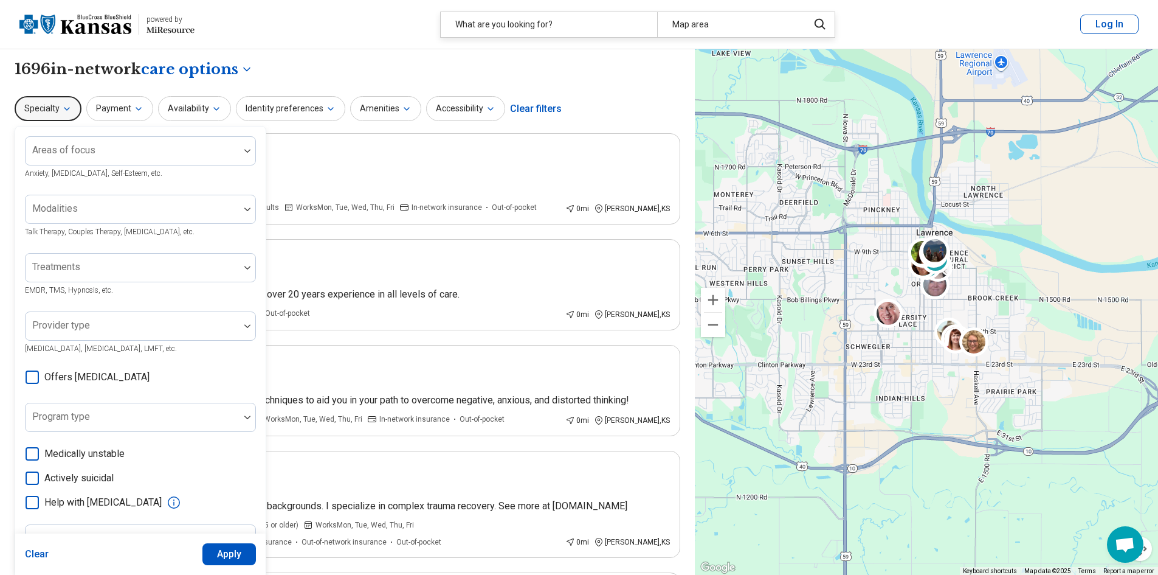
click at [278, 79] on div "**********" at bounding box center [348, 69] width 666 height 21
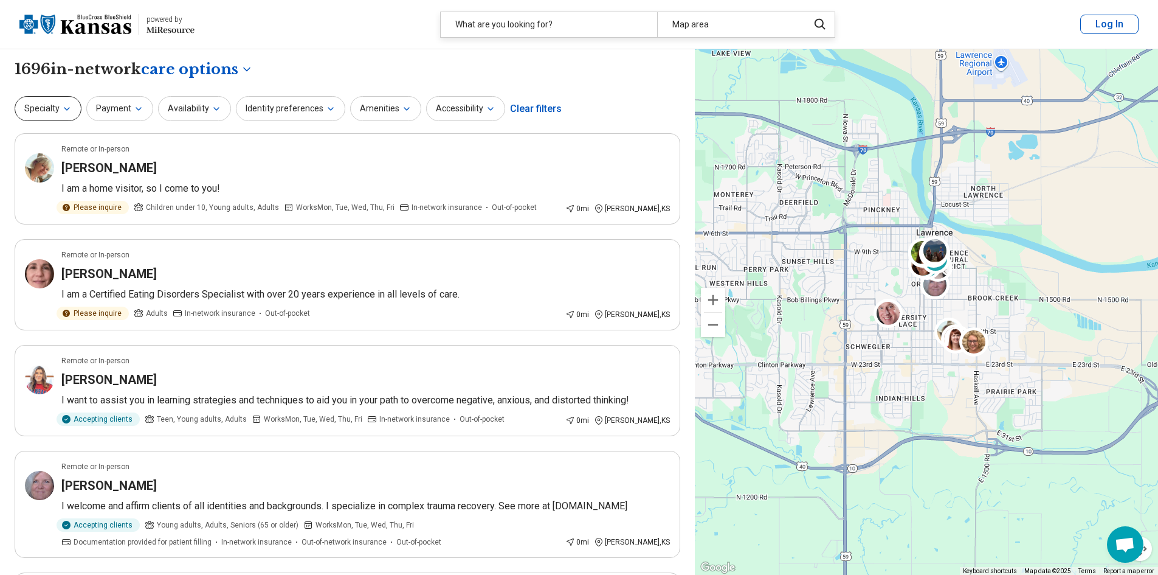
click at [71, 109] on button "Specialty" at bounding box center [48, 108] width 67 height 25
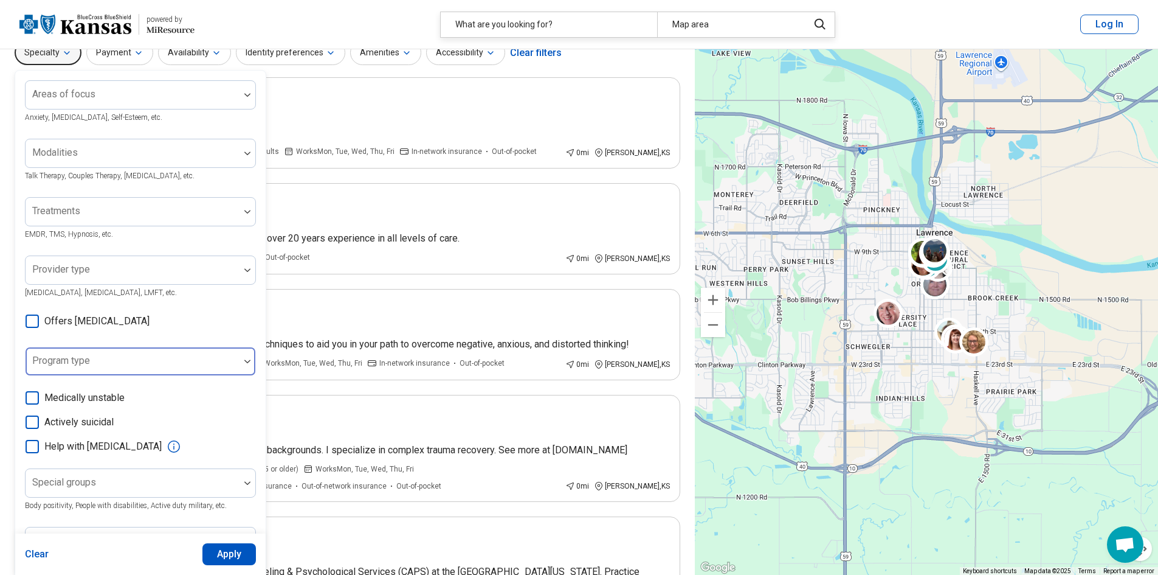
scroll to position [122, 0]
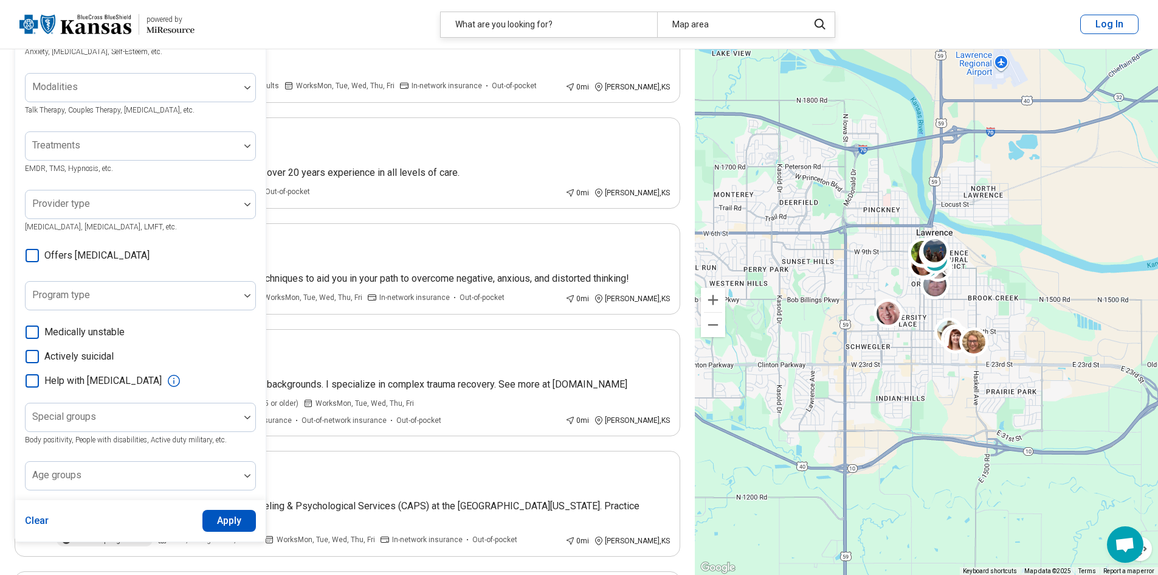
click at [32, 257] on icon at bounding box center [32, 255] width 13 height 13
click at [236, 519] on button "Apply" at bounding box center [229, 521] width 54 height 22
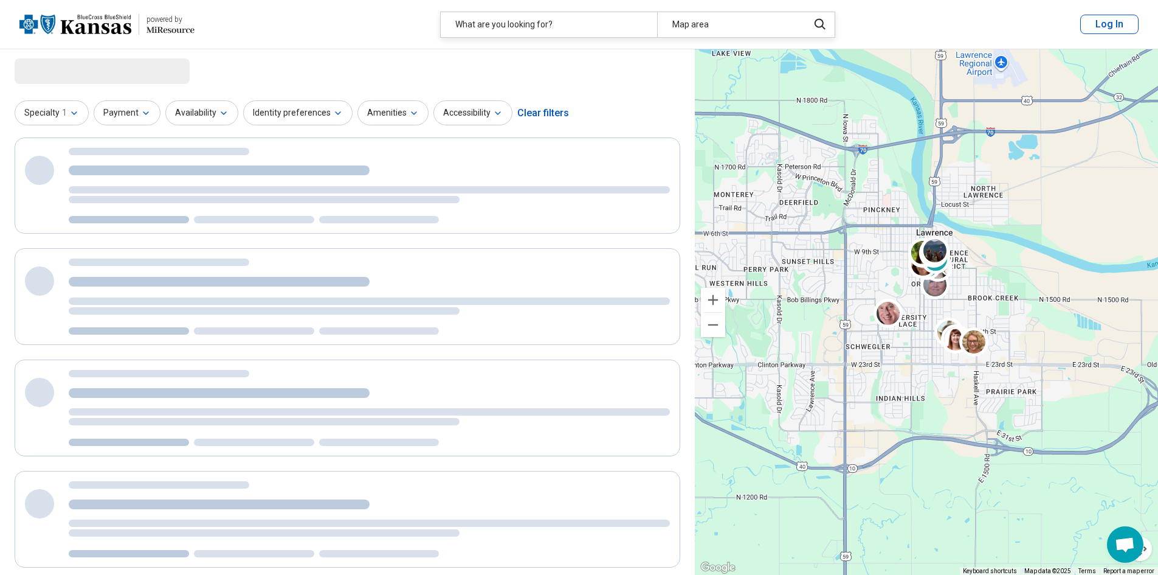
scroll to position [0, 0]
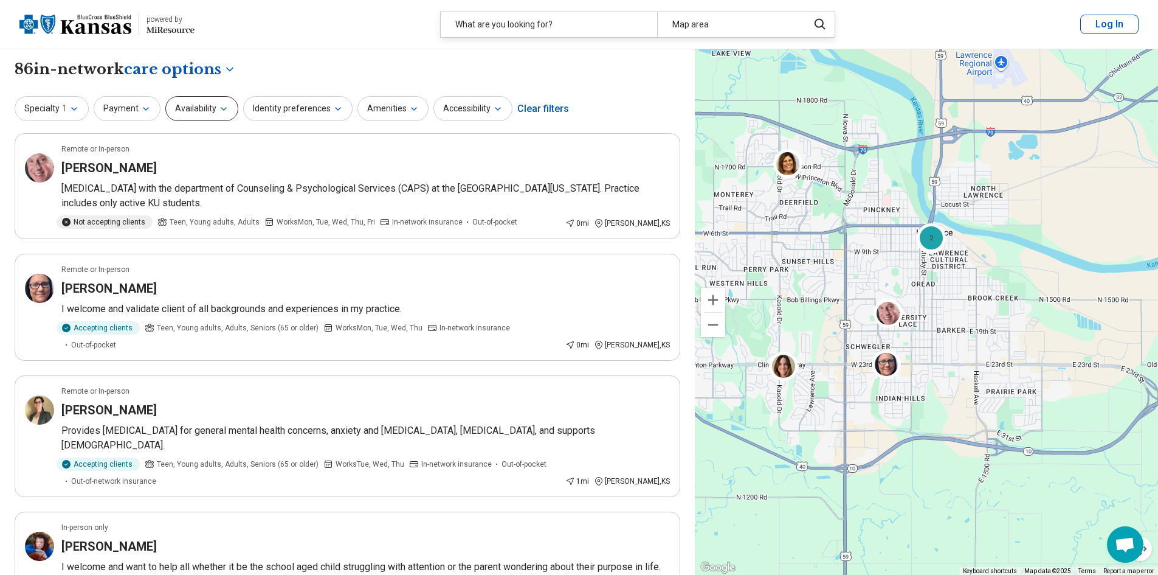
click at [215, 117] on button "Availability" at bounding box center [201, 108] width 73 height 25
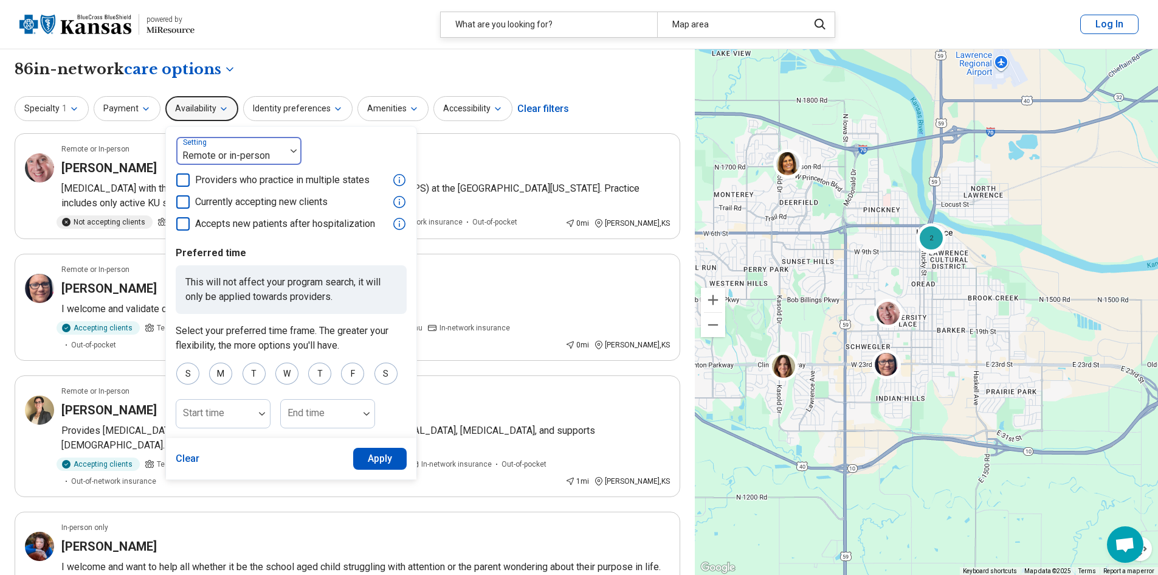
click at [222, 145] on div "Remote or in-person" at bounding box center [230, 150] width 109 height 27
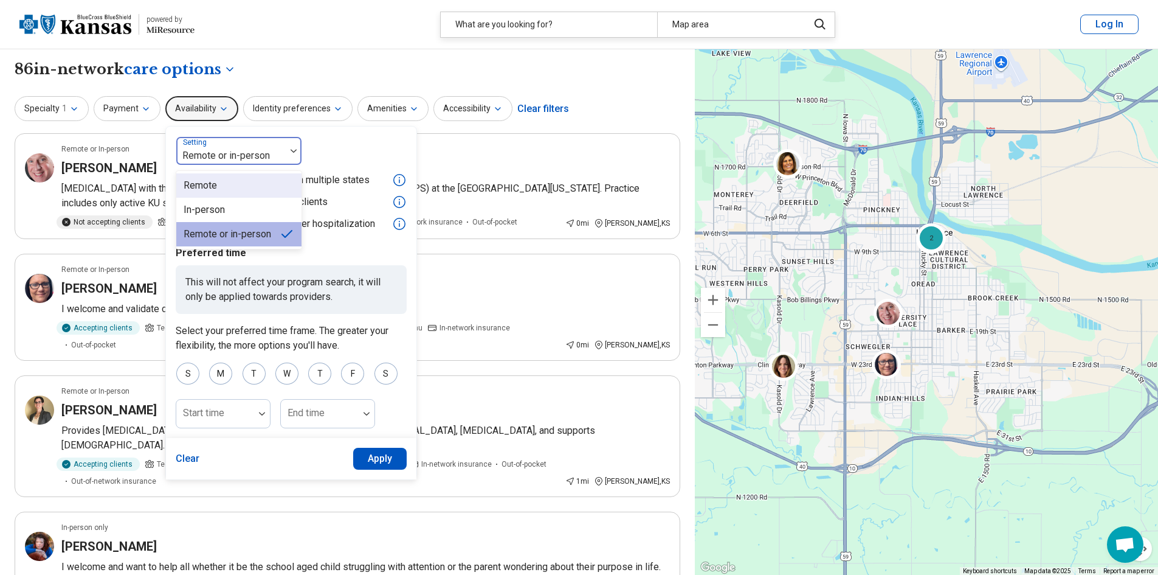
click at [213, 190] on div "Remote" at bounding box center [200, 185] width 33 height 15
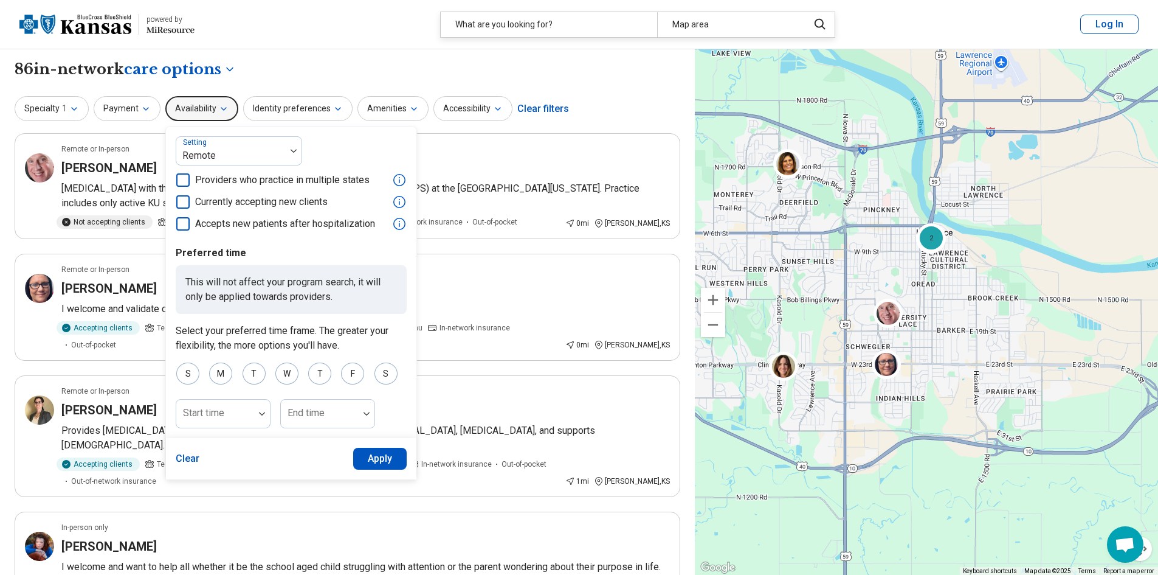
click at [376, 464] on button "Apply" at bounding box center [380, 459] width 54 height 22
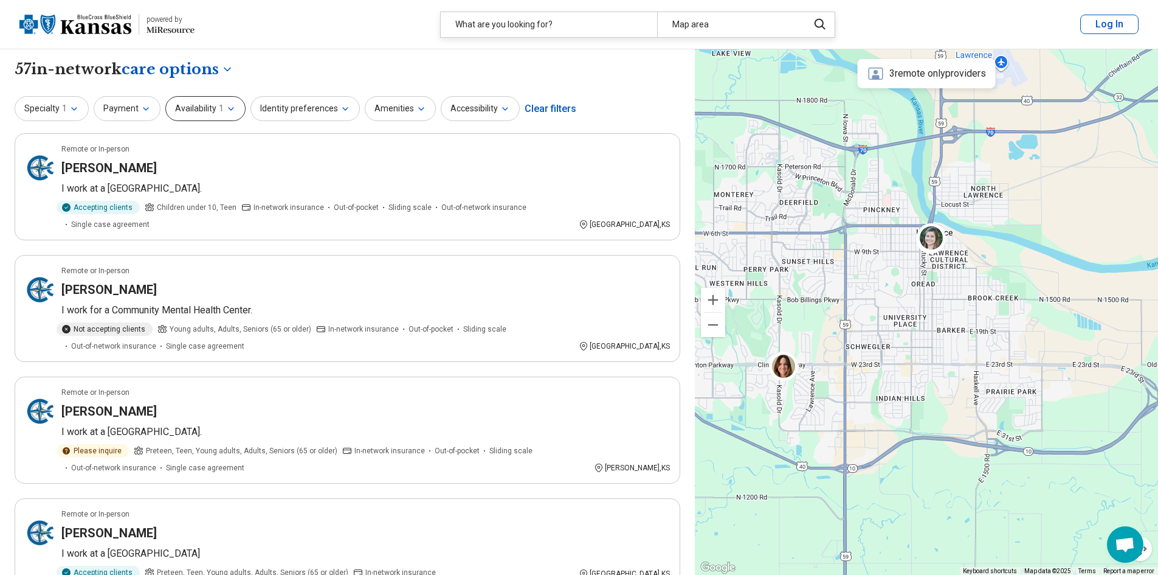
click at [227, 112] on icon "button" at bounding box center [231, 109] width 10 height 10
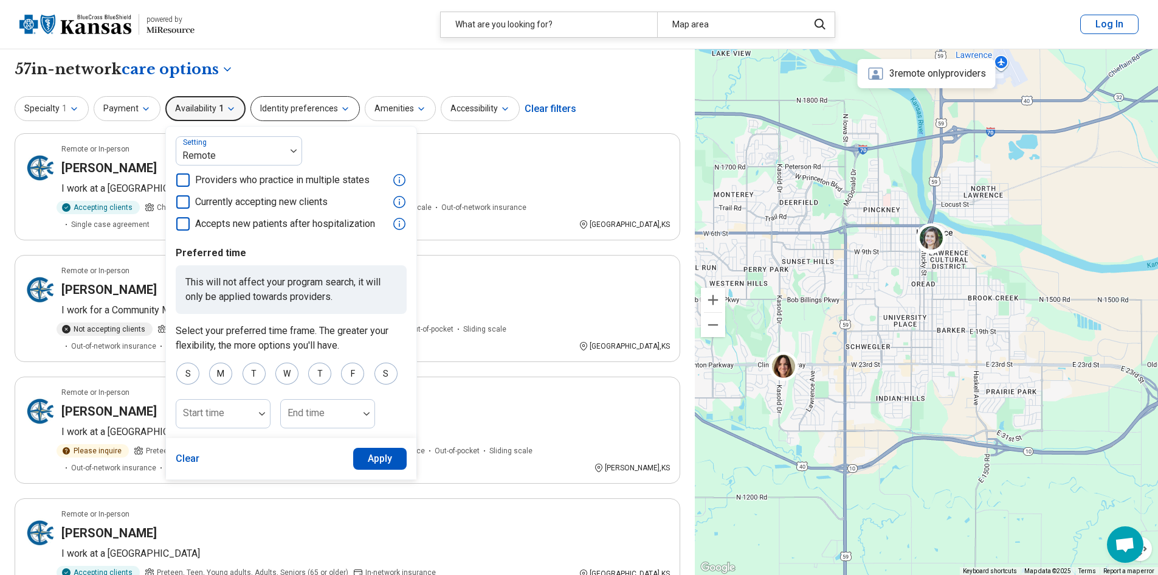
click at [318, 111] on button "Identity preferences" at bounding box center [305, 108] width 109 height 25
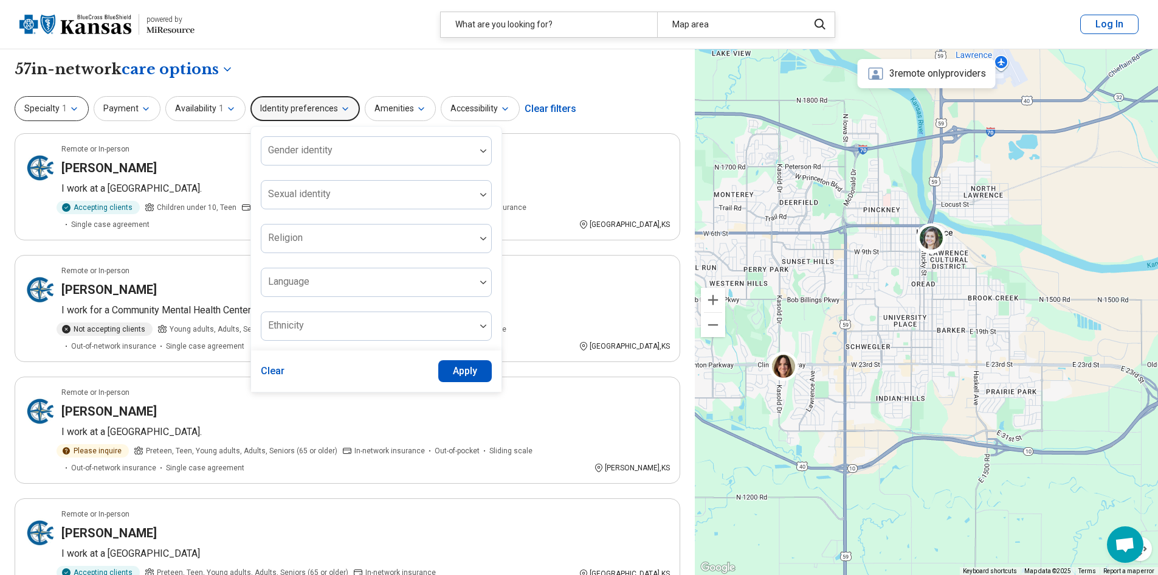
click at [63, 114] on span "1" at bounding box center [64, 108] width 5 height 13
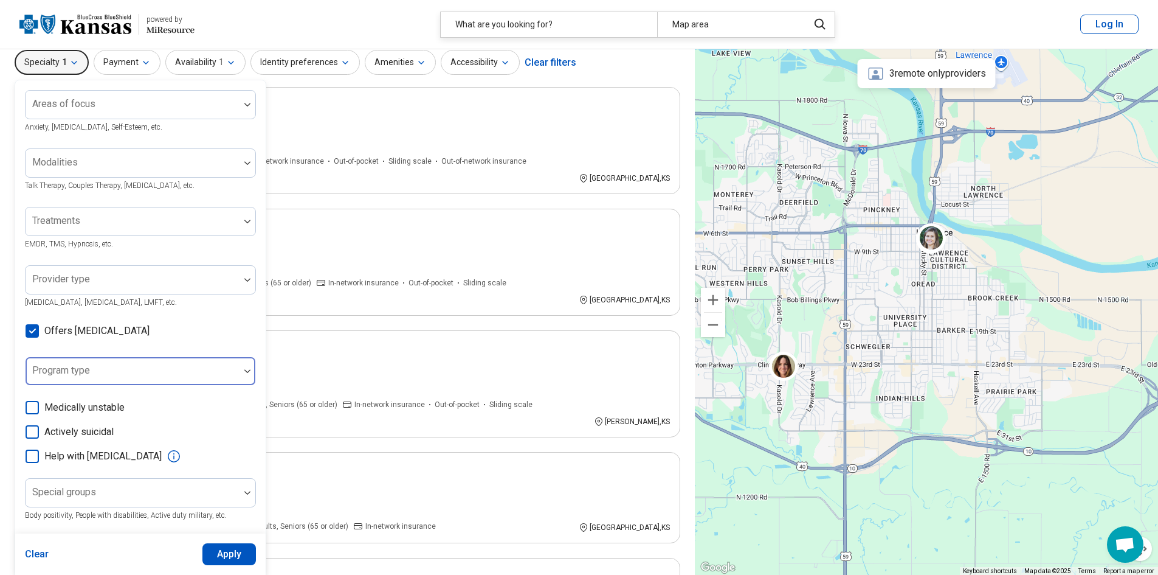
scroll to position [122, 0]
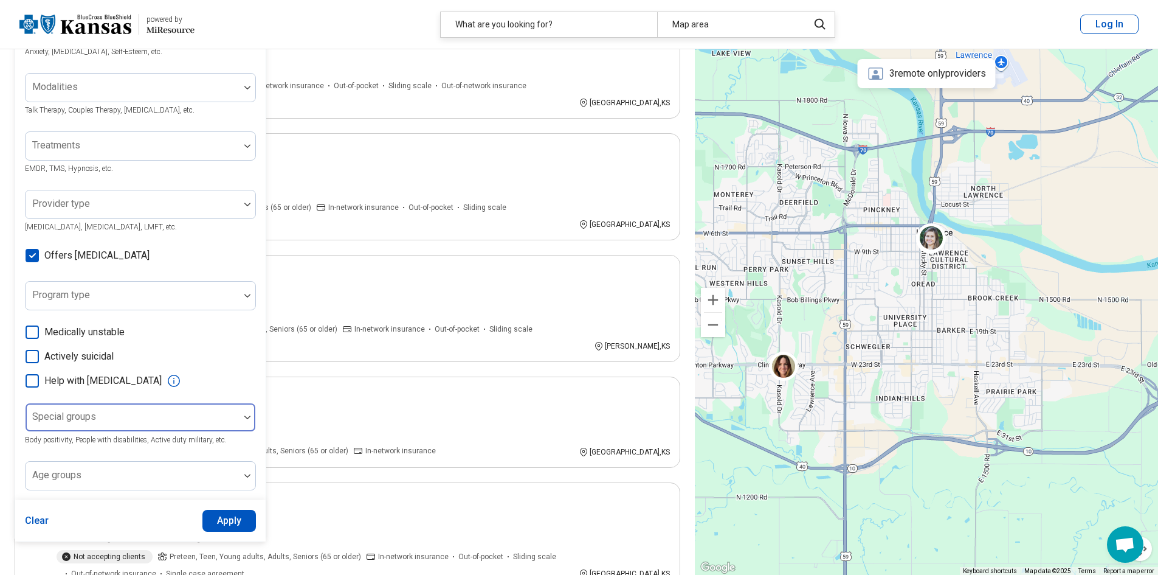
click at [176, 423] on div at bounding box center [132, 422] width 204 height 17
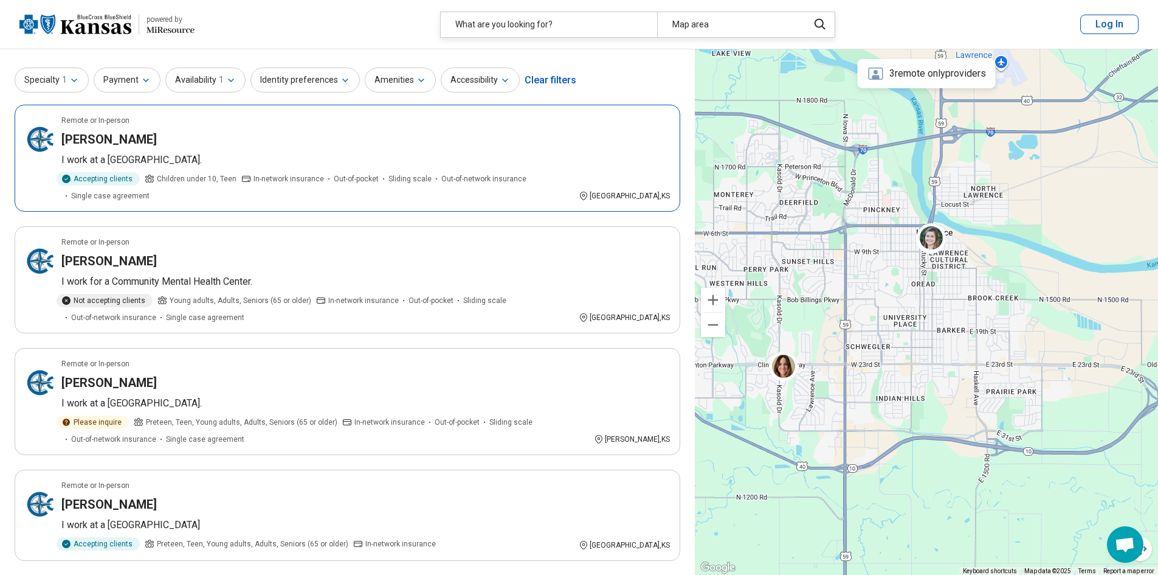
scroll to position [0, 0]
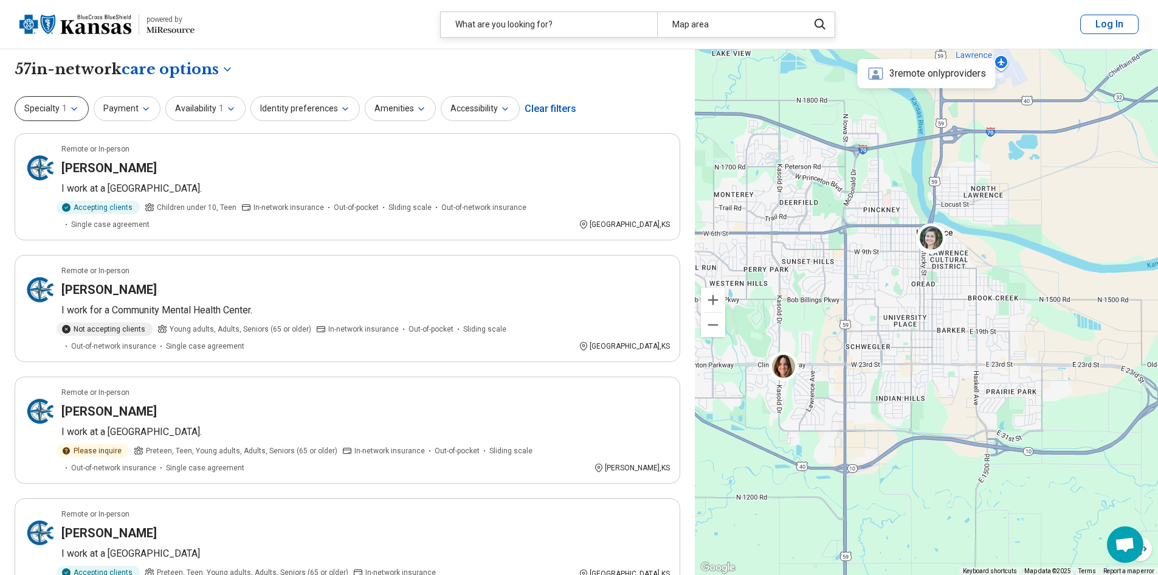
click at [63, 103] on span "1" at bounding box center [64, 108] width 5 height 13
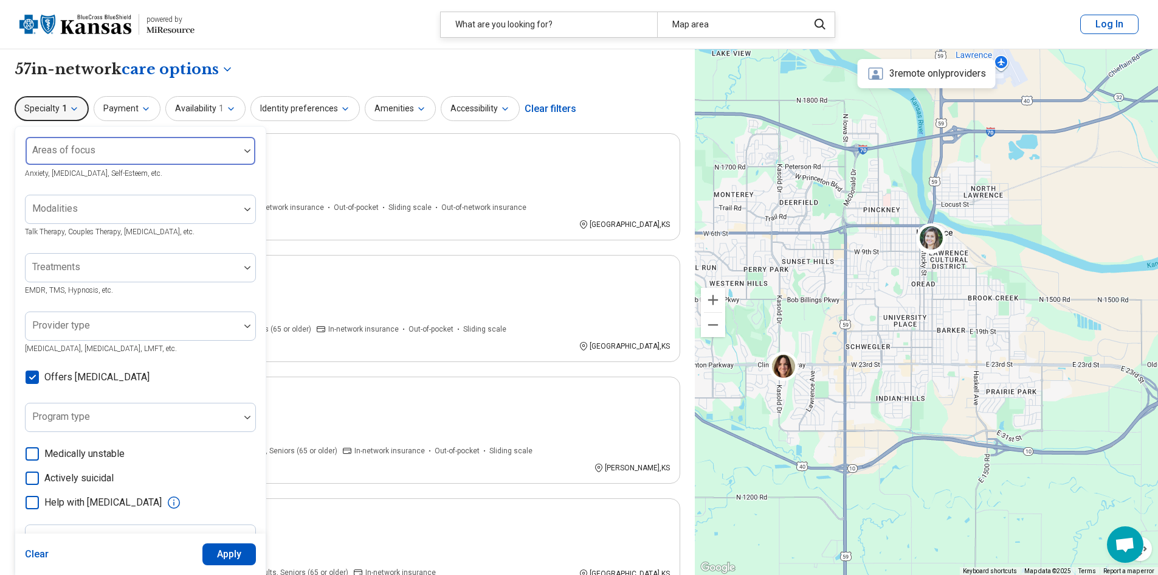
click at [78, 149] on div "Areas of focus" at bounding box center [140, 150] width 231 height 29
click at [78, 149] on div at bounding box center [132, 155] width 204 height 17
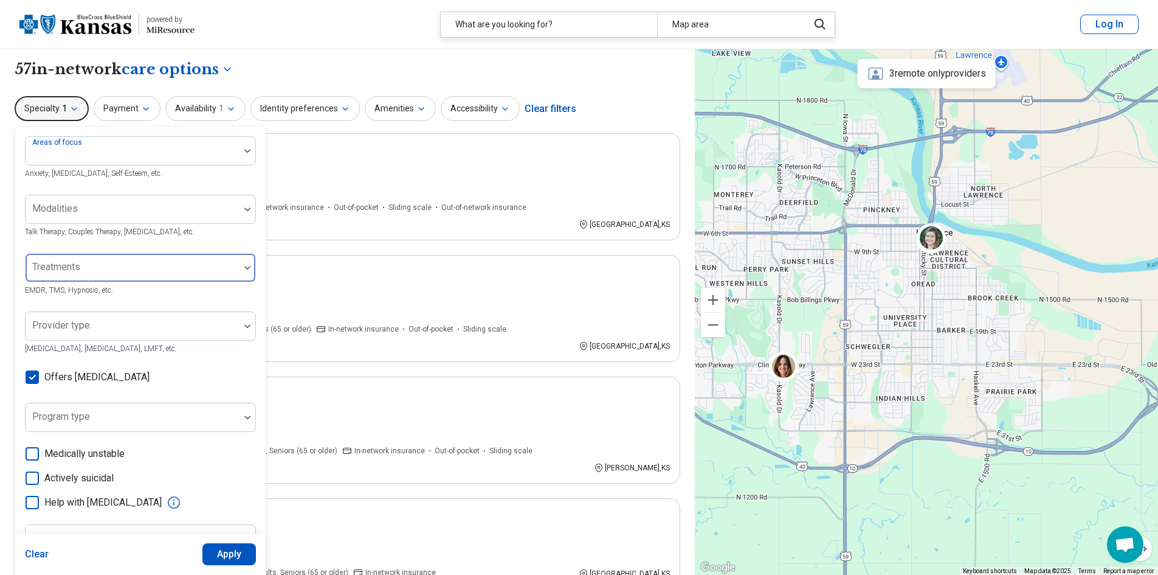
click at [88, 276] on div at bounding box center [132, 272] width 204 height 17
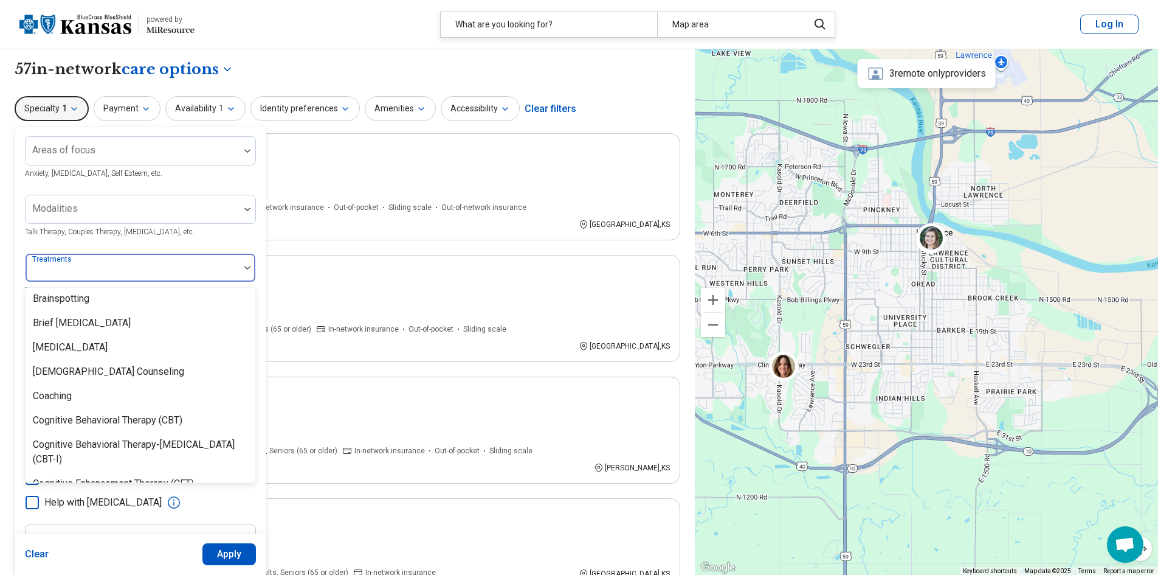
scroll to position [426, 0]
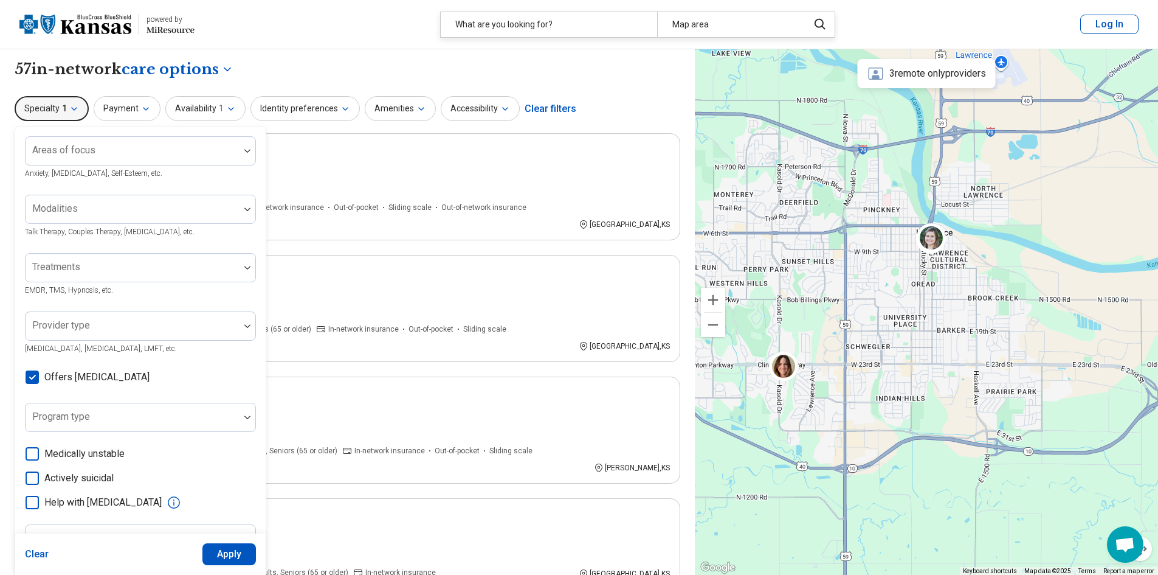
click at [19, 336] on div "Areas of focus Anxiety, Depression, Self-Esteem, etc. Modalities Talk Therapy, …" at bounding box center [140, 373] width 251 height 495
click at [49, 323] on div "Provider type" at bounding box center [140, 325] width 231 height 29
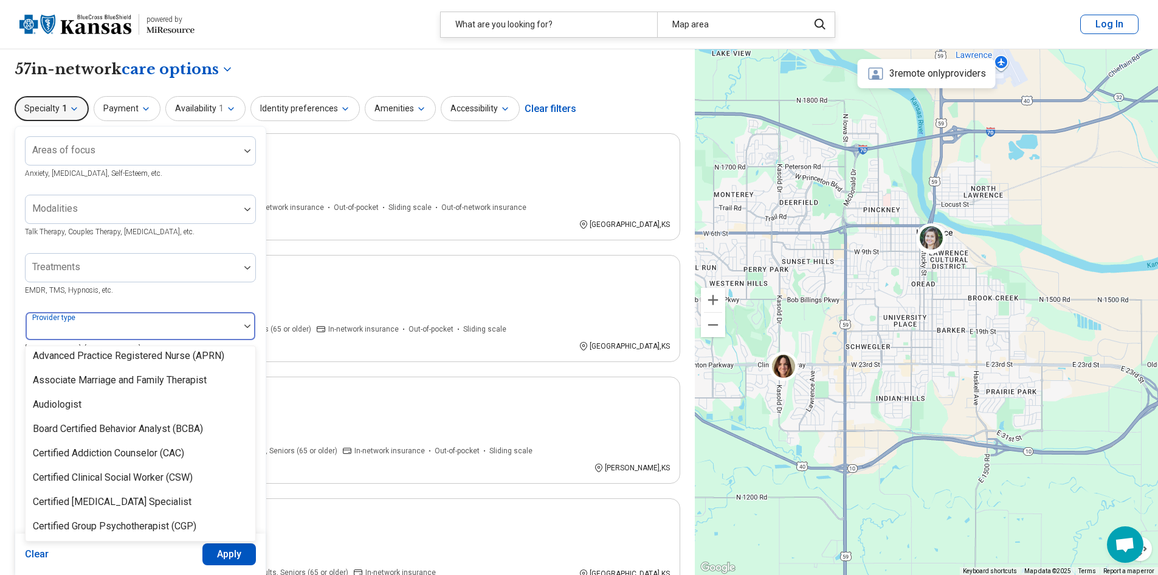
scroll to position [61, 0]
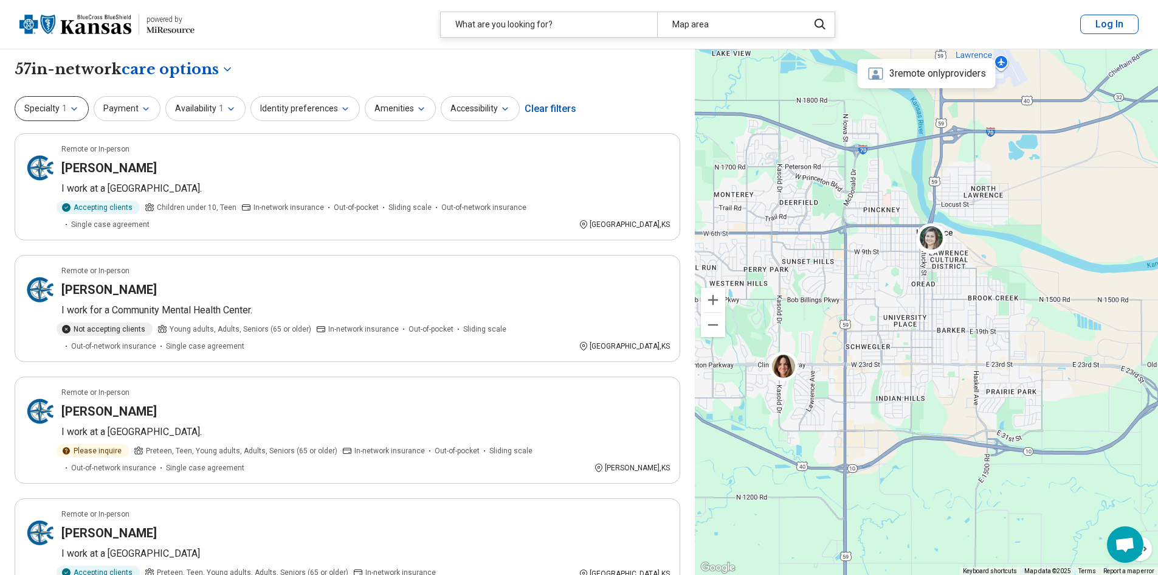
click at [27, 106] on button "Specialty 1" at bounding box center [52, 108] width 74 height 25
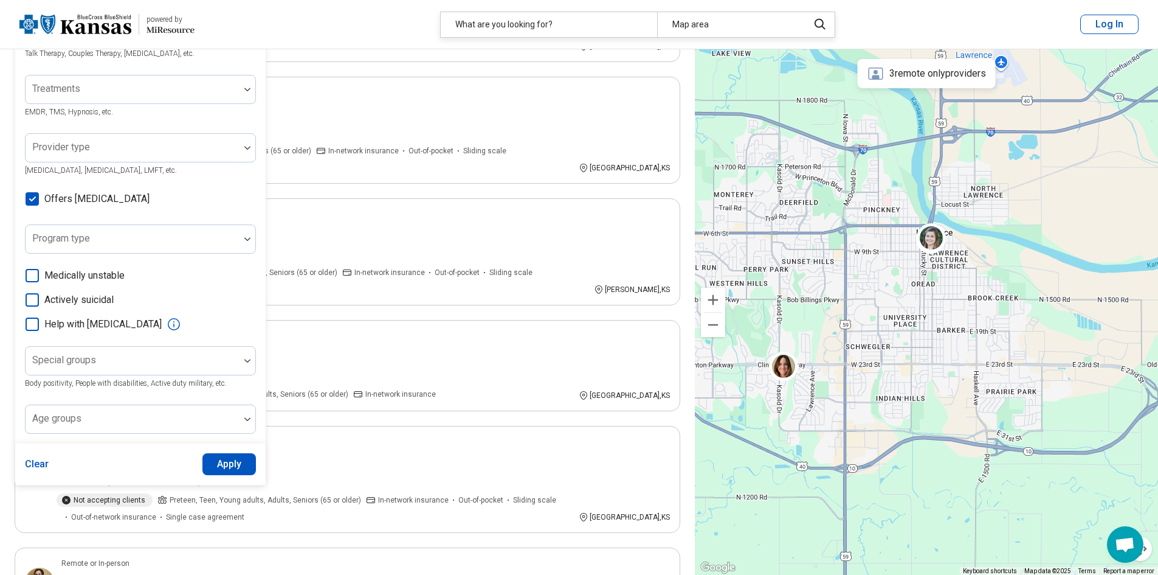
scroll to position [243, 0]
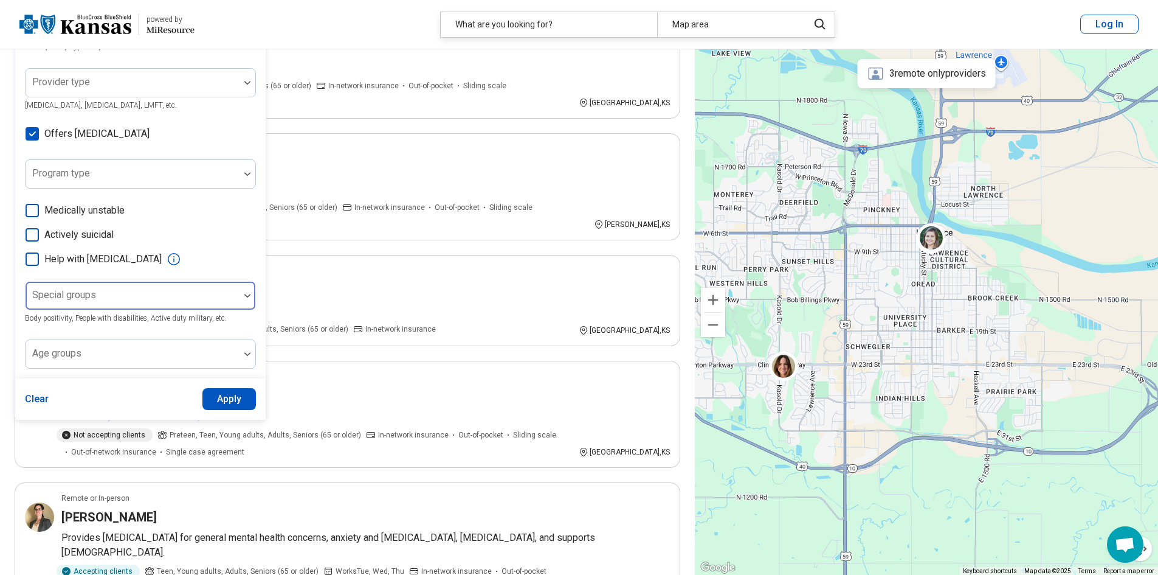
click at [116, 303] on div at bounding box center [132, 300] width 204 height 17
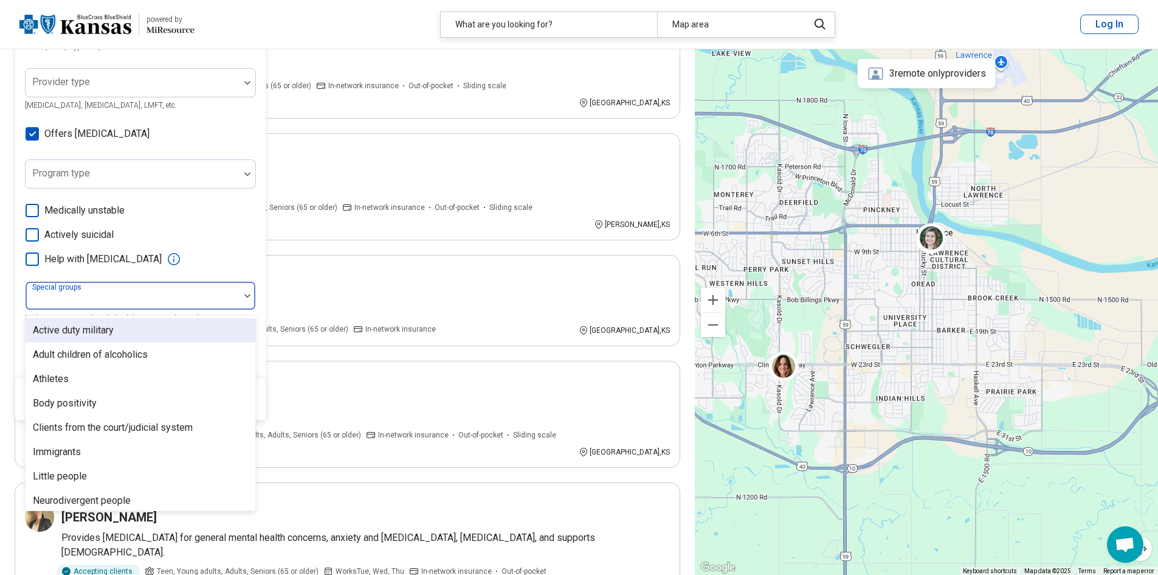
click at [226, 235] on label "Actively suicidal" at bounding box center [140, 234] width 231 height 15
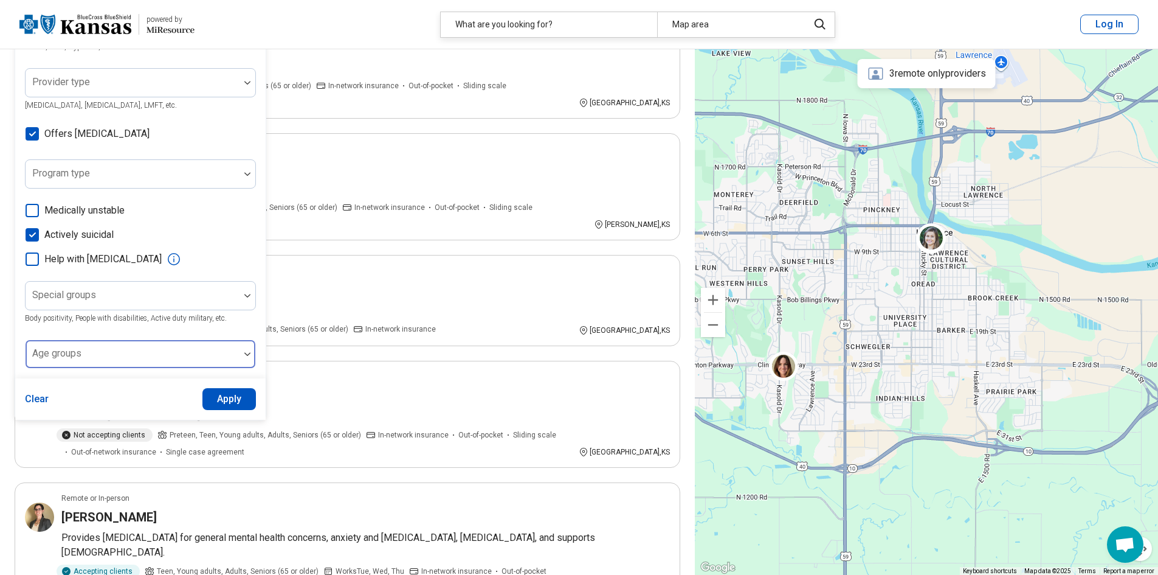
scroll to position [6, 0]
click at [176, 348] on div at bounding box center [133, 354] width 214 height 27
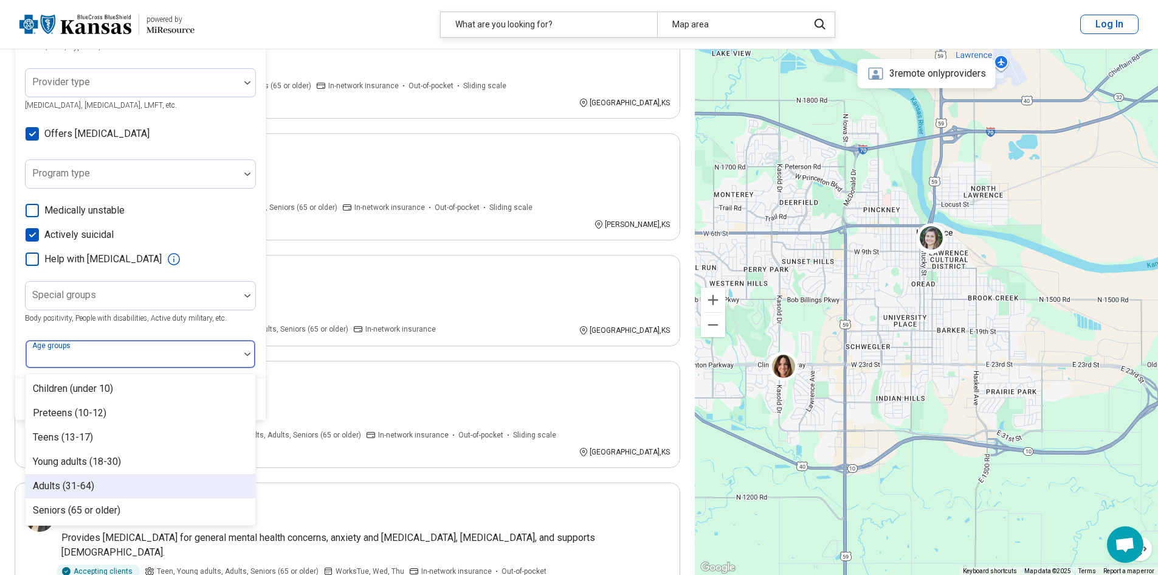
click at [114, 485] on div "Adults (31-64)" at bounding box center [141, 486] width 230 height 24
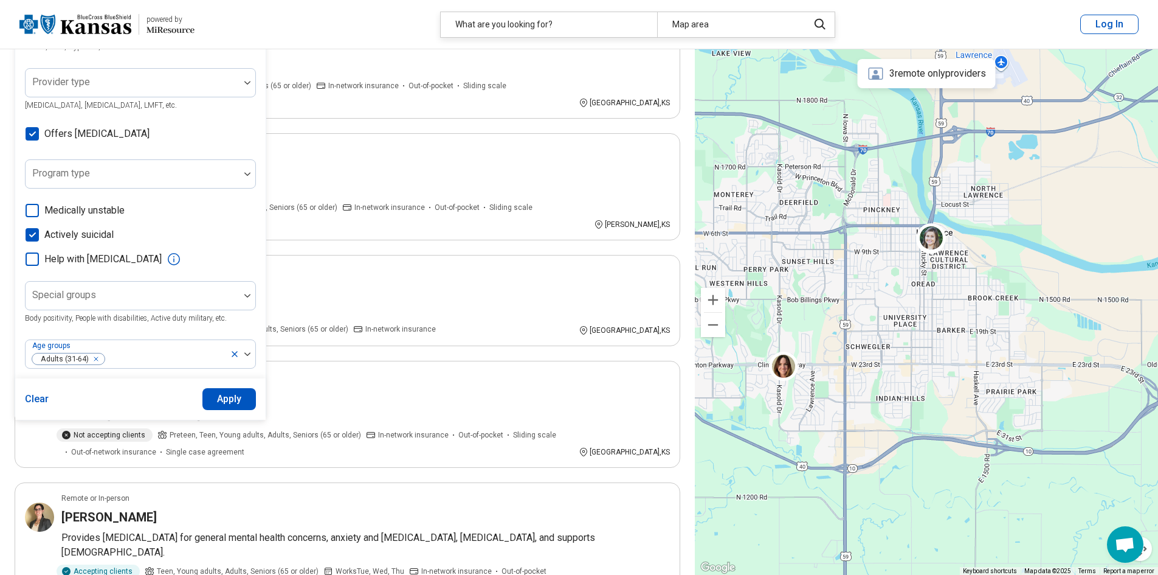
click at [252, 232] on label "Actively suicidal" at bounding box center [140, 234] width 231 height 15
click at [234, 396] on button "Apply" at bounding box center [229, 399] width 54 height 22
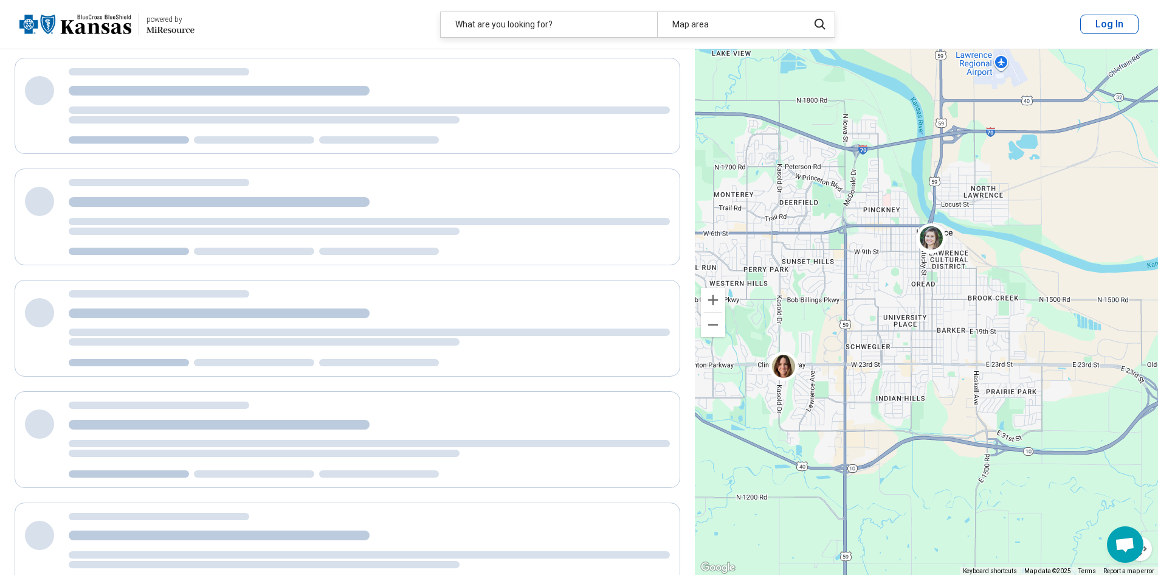
scroll to position [10, 0]
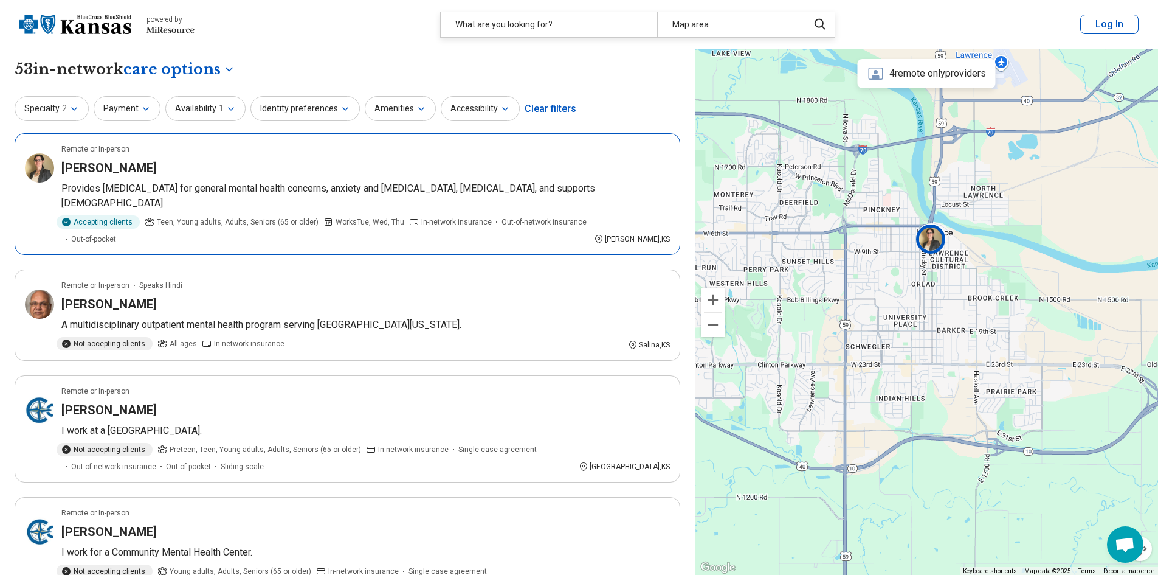
drag, startPoint x: 121, startPoint y: 175, endPoint x: 100, endPoint y: 179, distance: 21.1
click at [100, 179] on article "Remote or In-person Kalie Shanks Provides medication management for general men…" at bounding box center [348, 194] width 666 height 122
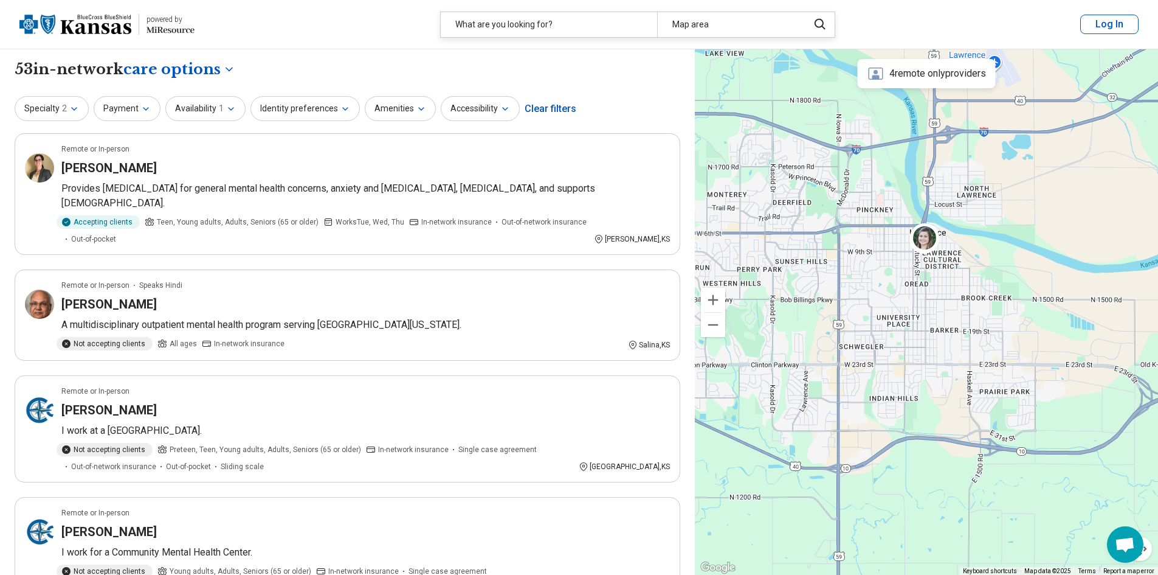
drag, startPoint x: 942, startPoint y: 268, endPoint x: 312, endPoint y: 408, distance: 645.3
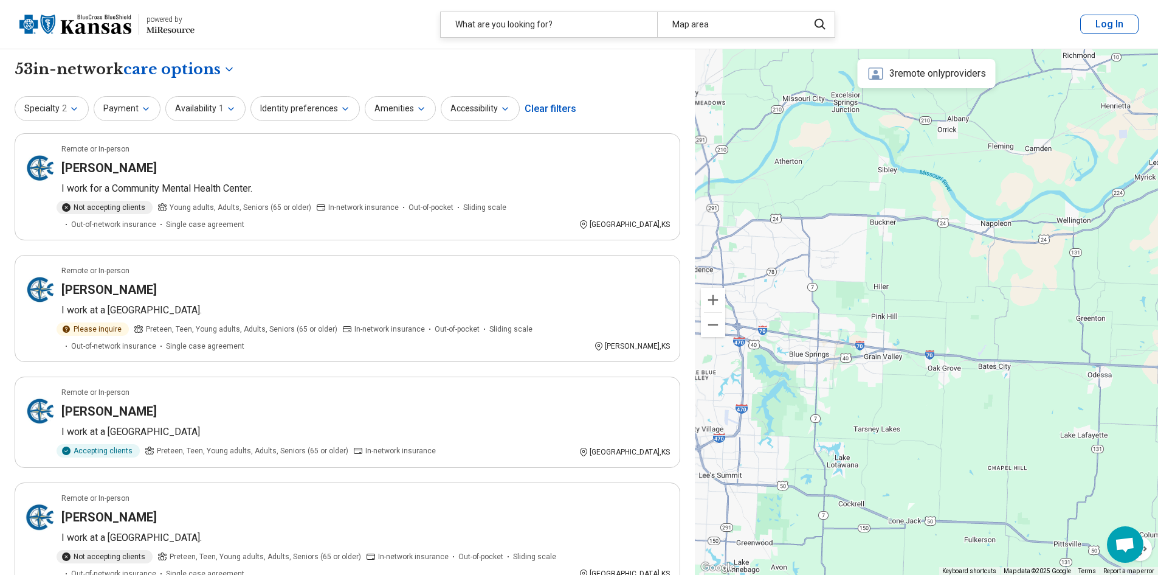
drag, startPoint x: 1055, startPoint y: 351, endPoint x: 656, endPoint y: 370, distance: 399.3
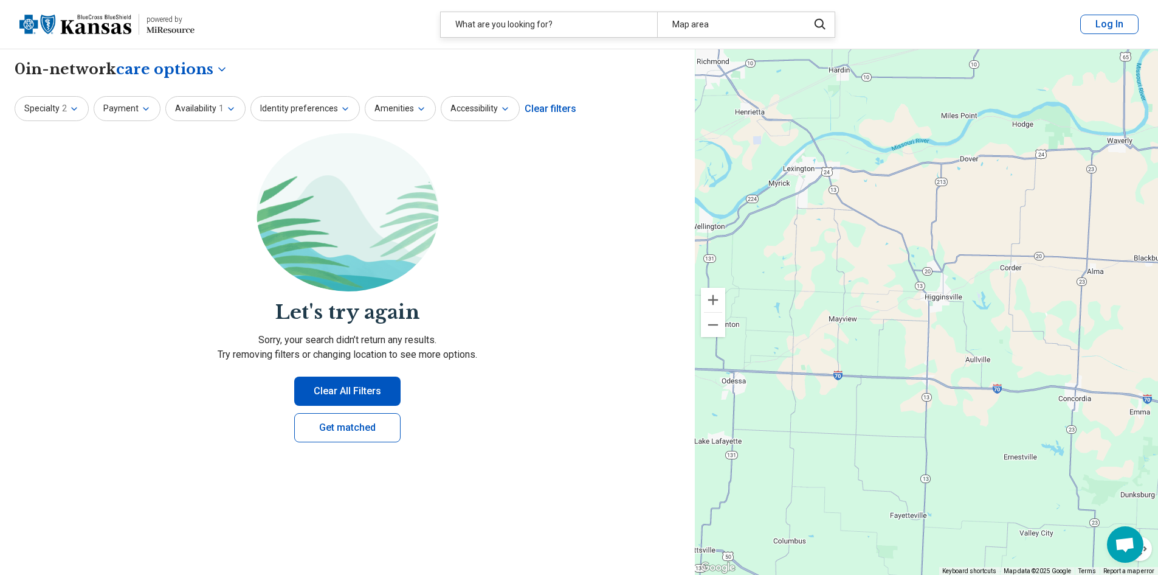
drag, startPoint x: 1014, startPoint y: 337, endPoint x: 848, endPoint y: 346, distance: 166.3
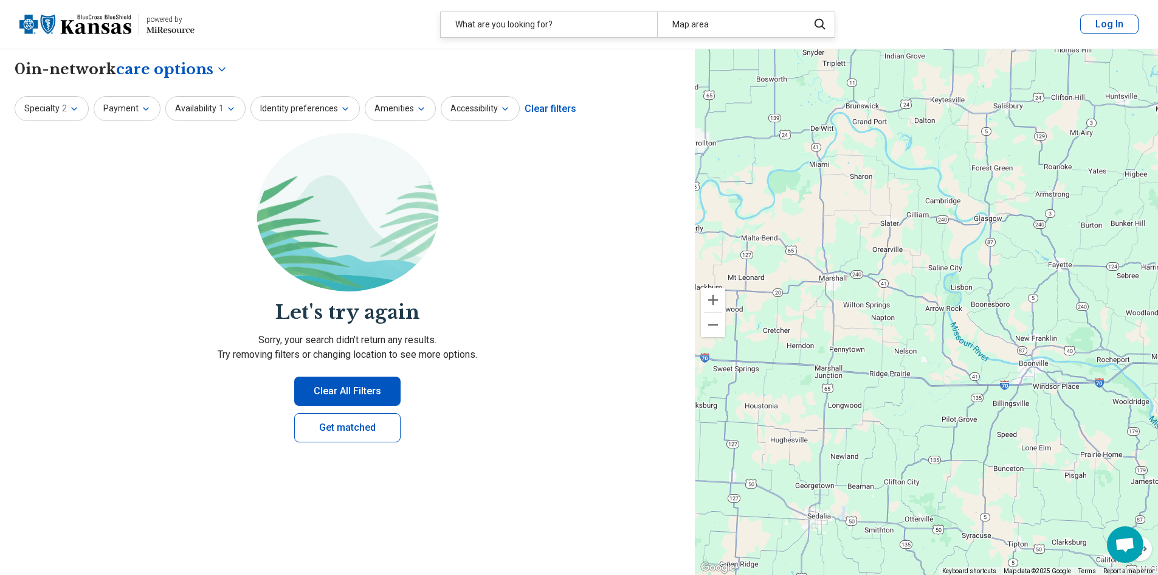
drag, startPoint x: 940, startPoint y: 356, endPoint x: 643, endPoint y: 383, distance: 297.3
click at [643, 382] on div "**********" at bounding box center [579, 312] width 1158 height 526
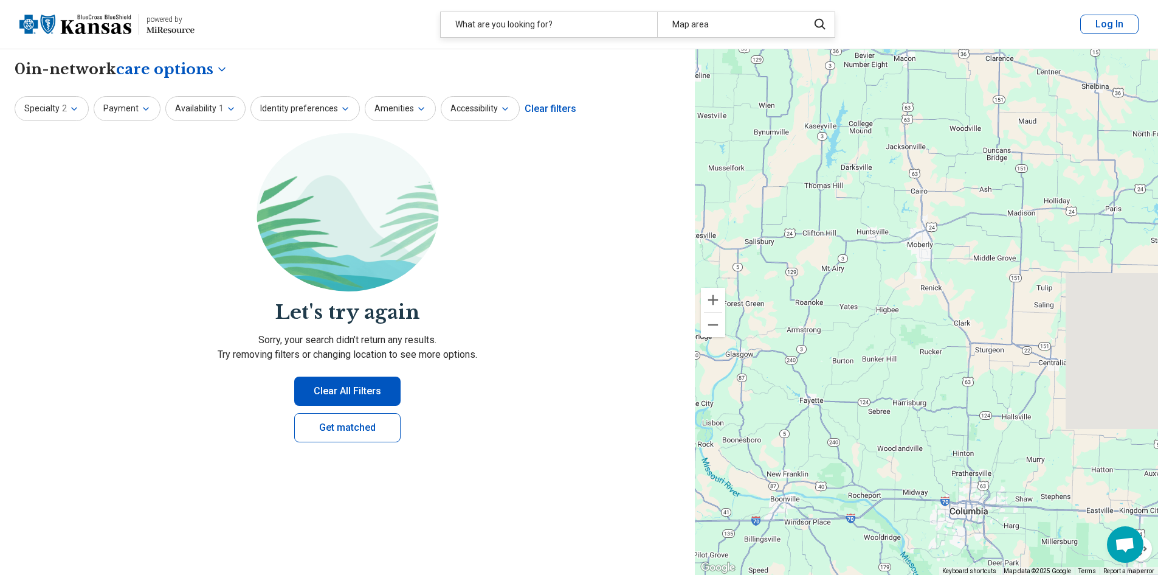
drag, startPoint x: 956, startPoint y: 260, endPoint x: 708, endPoint y: 360, distance: 267.4
click at [708, 360] on div at bounding box center [926, 312] width 463 height 526
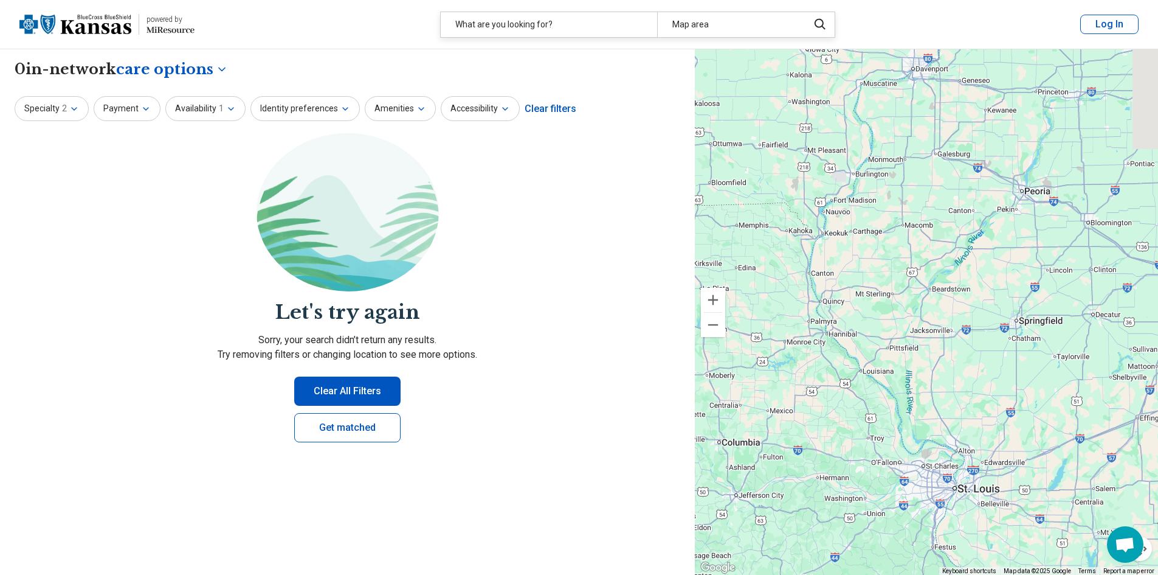
drag, startPoint x: 874, startPoint y: 427, endPoint x: 696, endPoint y: 480, distance: 186.3
click at [696, 480] on div at bounding box center [926, 312] width 463 height 526
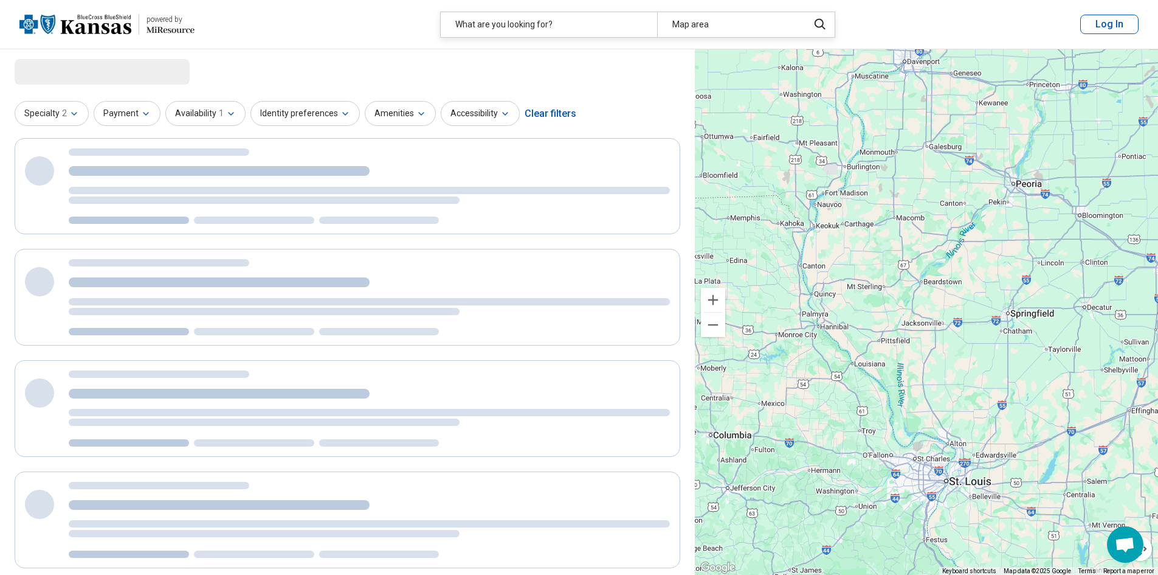
drag, startPoint x: 950, startPoint y: 457, endPoint x: 797, endPoint y: 305, distance: 215.4
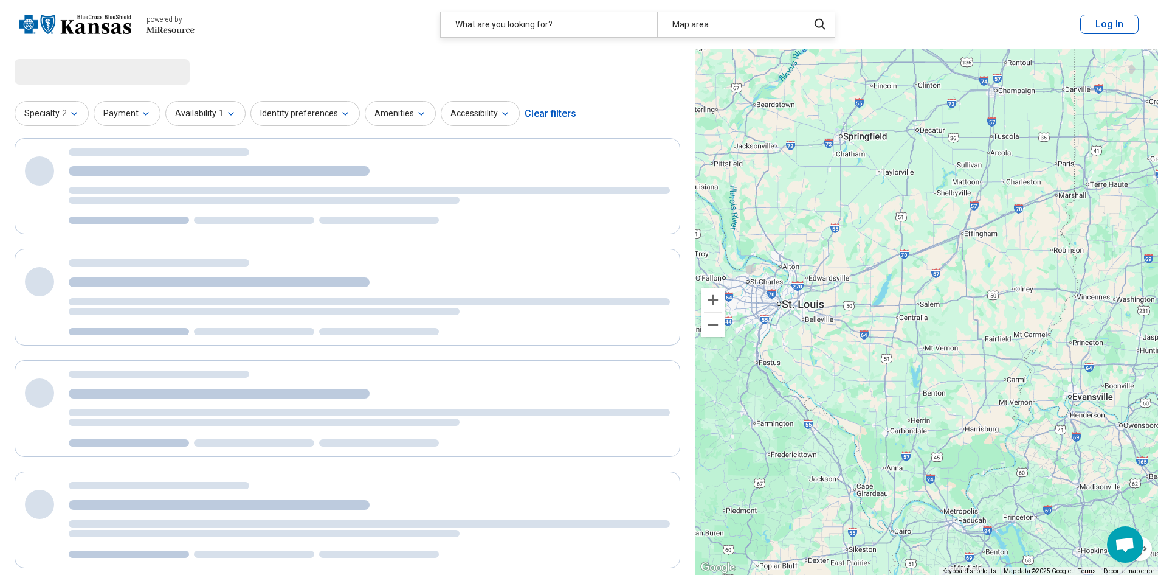
drag, startPoint x: 784, startPoint y: 309, endPoint x: 866, endPoint y: 310, distance: 82.1
click at [866, 310] on div at bounding box center [926, 312] width 463 height 526
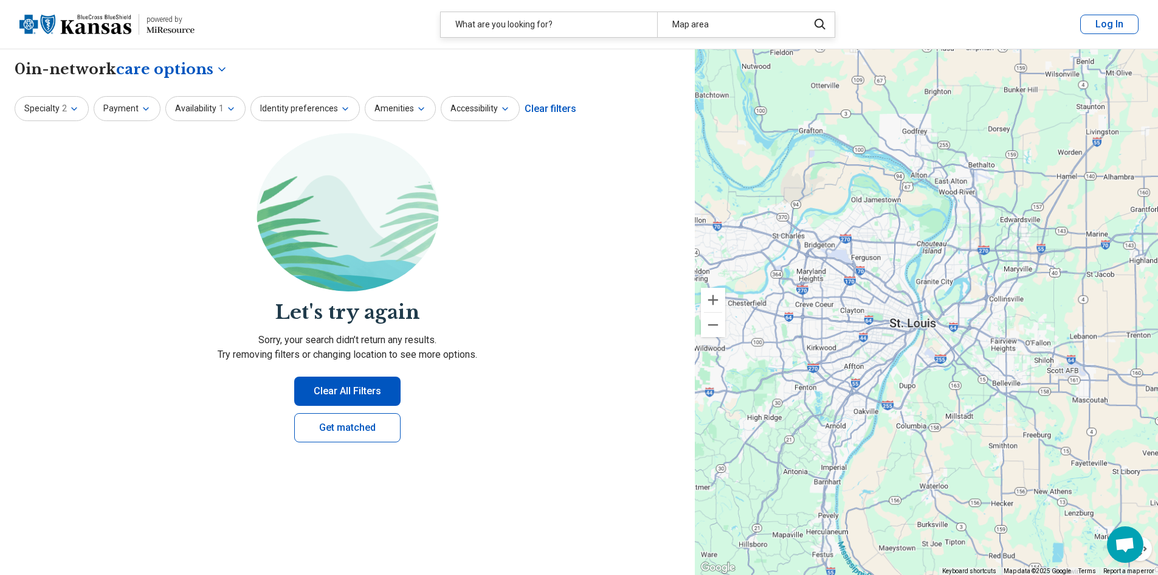
drag, startPoint x: 815, startPoint y: 320, endPoint x: 988, endPoint y: 355, distance: 176.9
click at [988, 355] on div at bounding box center [926, 312] width 463 height 526
click at [213, 70] on body "**********" at bounding box center [579, 453] width 1158 height 907
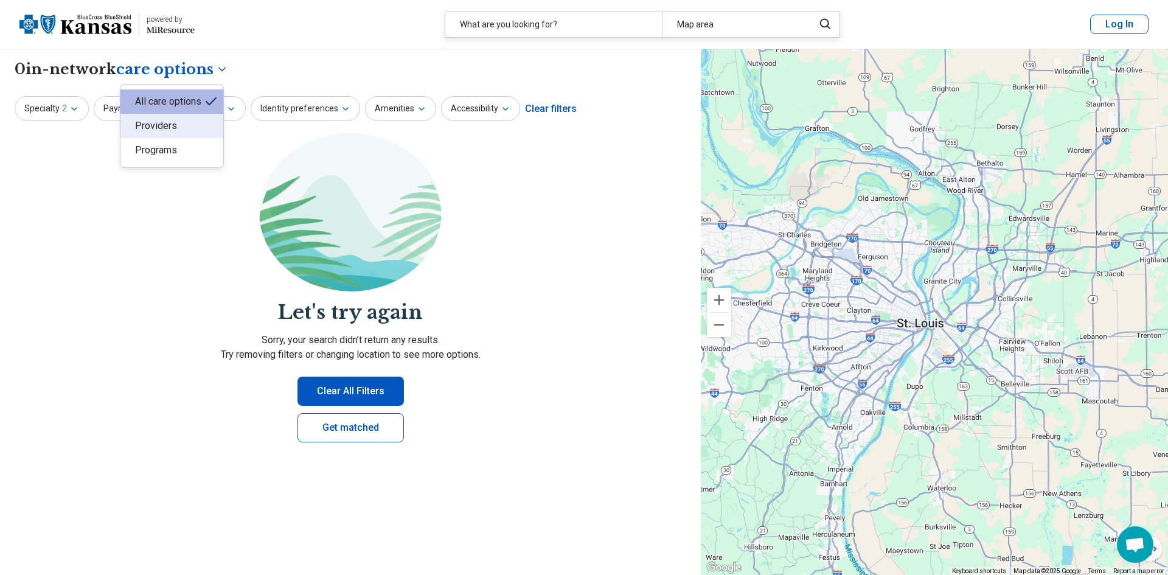
click at [50, 111] on body "**********" at bounding box center [584, 453] width 1168 height 907
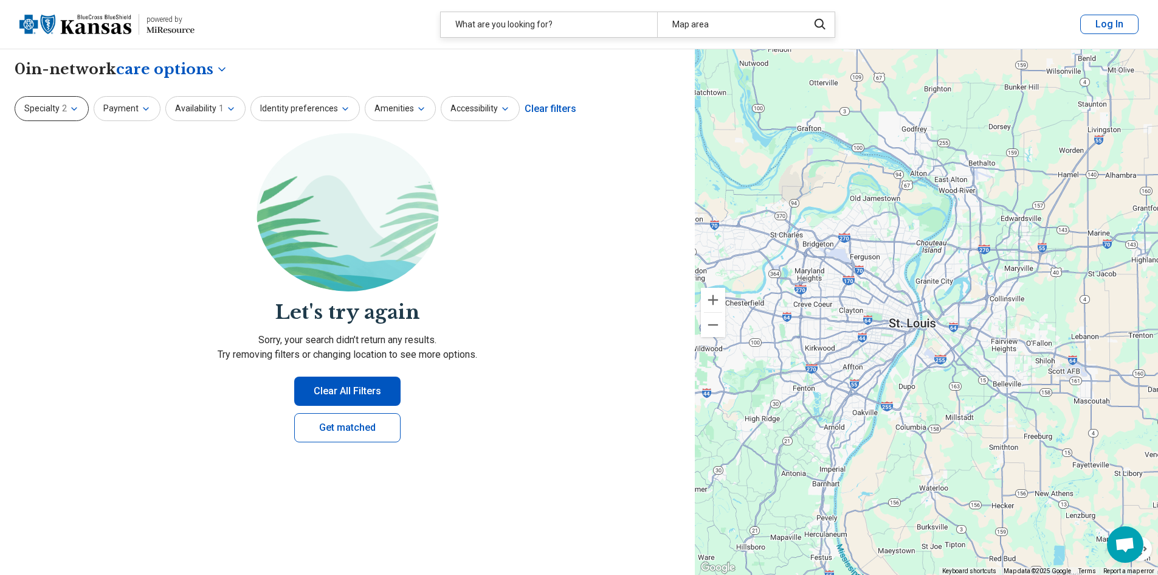
click at [50, 111] on button "Specialty 2" at bounding box center [52, 108] width 74 height 25
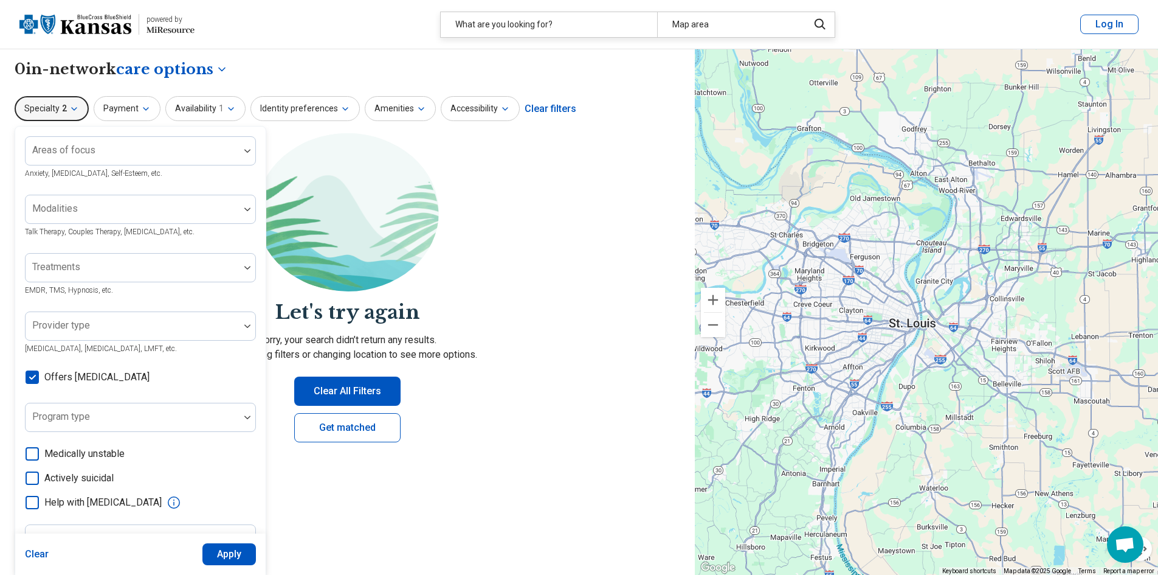
click at [395, 171] on img at bounding box center [348, 212] width 182 height 158
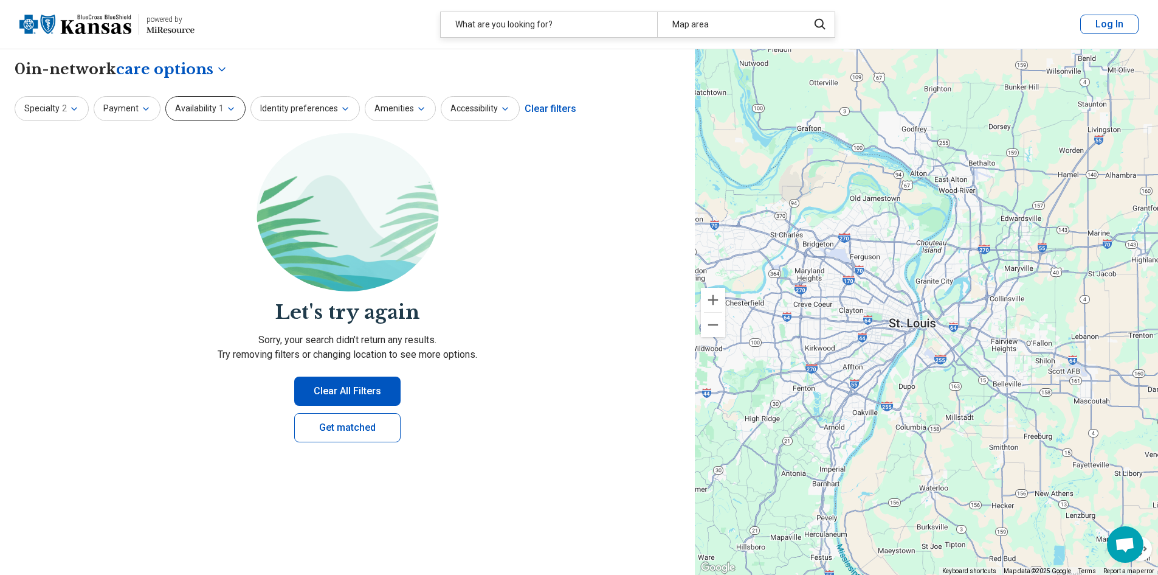
click at [201, 103] on button "Availability 1" at bounding box center [205, 108] width 80 height 25
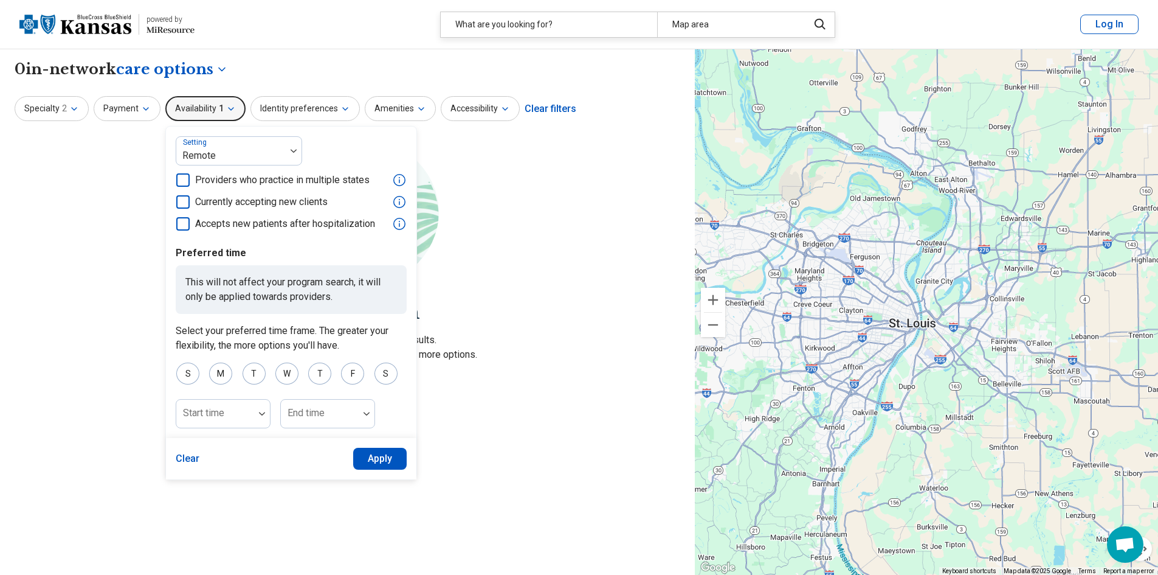
click at [183, 176] on icon at bounding box center [182, 179] width 13 height 13
click at [176, 198] on icon at bounding box center [182, 201] width 13 height 13
click at [389, 460] on button "Apply" at bounding box center [380, 459] width 54 height 22
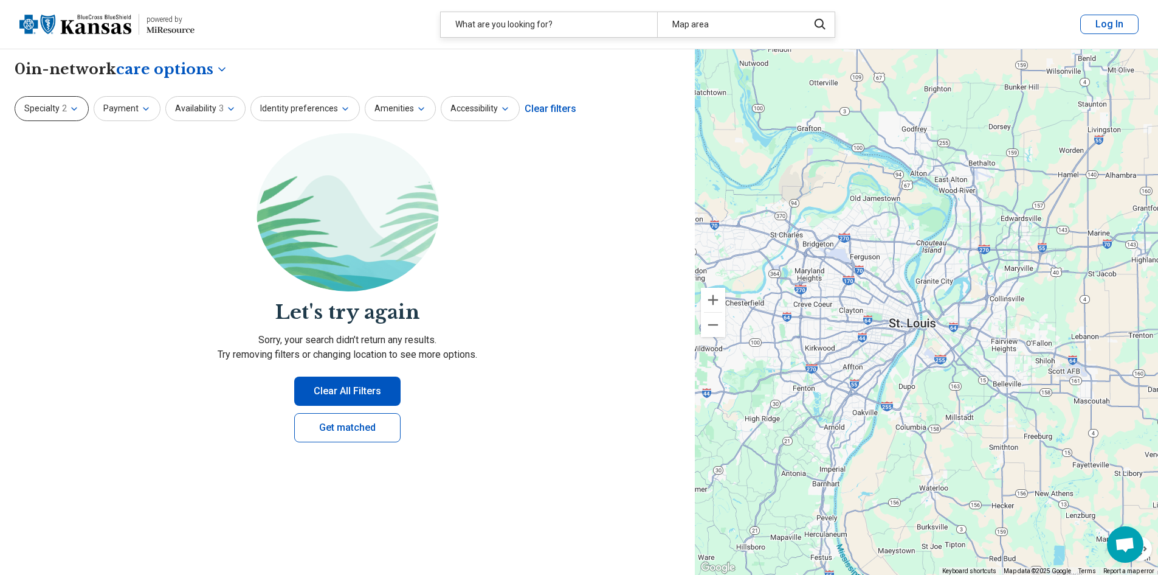
click at [50, 110] on button "Specialty 2" at bounding box center [52, 108] width 74 height 25
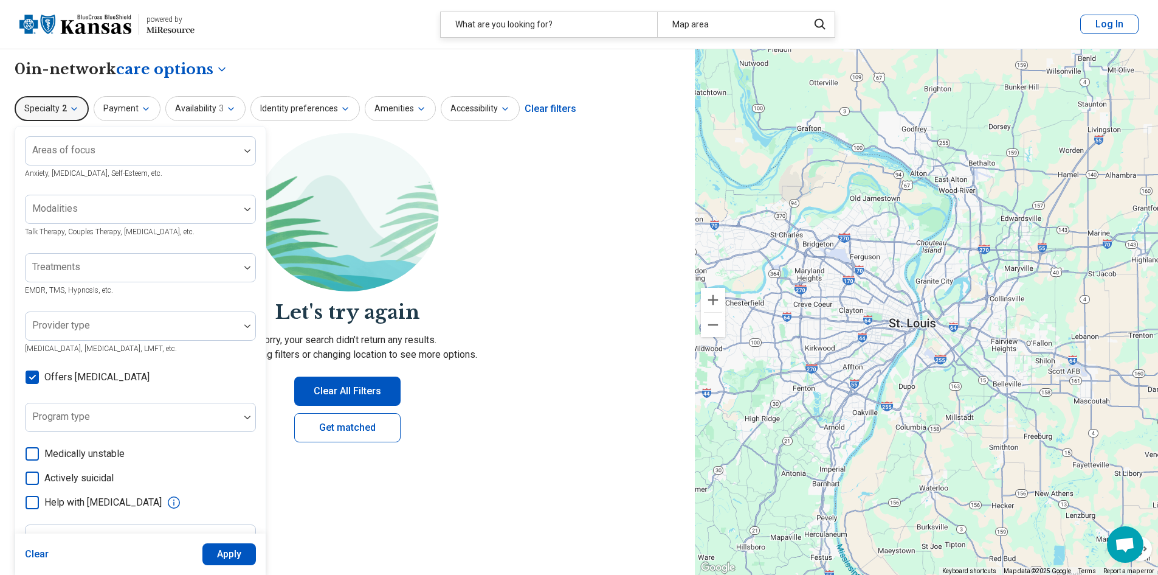
click at [567, 327] on section "Let's try again Sorry, your search didn’t return any results. Try removing filt…" at bounding box center [348, 297] width 666 height 329
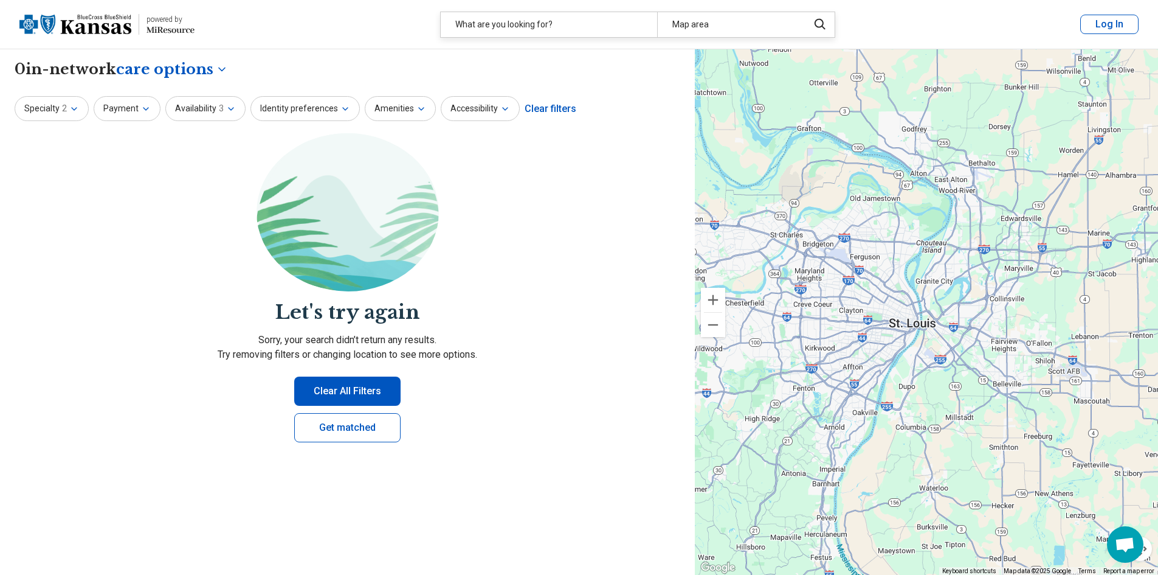
click at [555, 113] on div "Clear filters" at bounding box center [551, 108] width 52 height 29
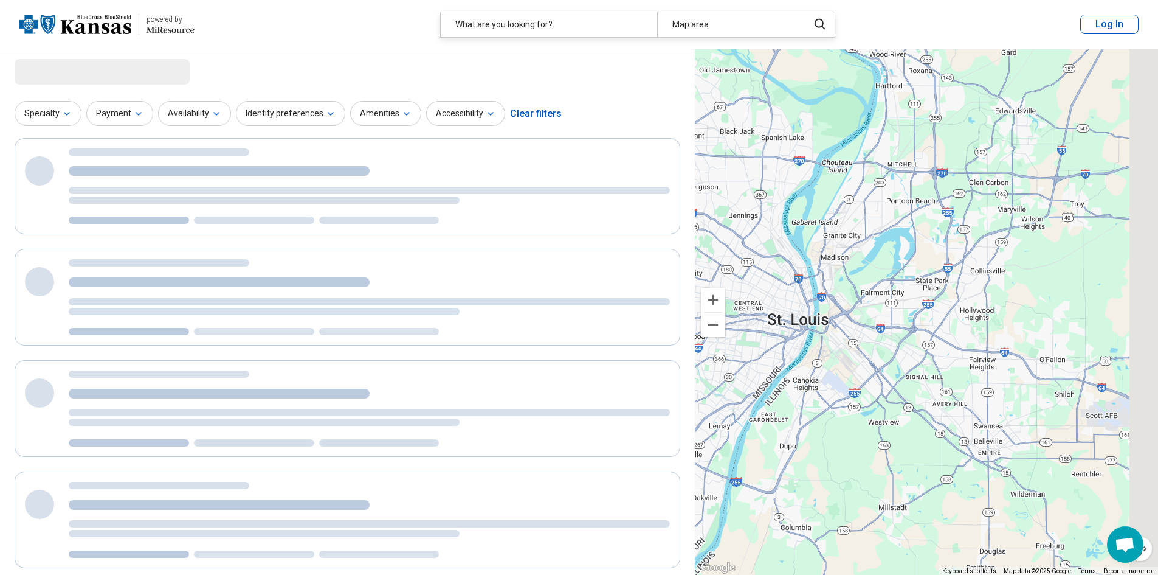
drag, startPoint x: 944, startPoint y: 356, endPoint x: 828, endPoint y: 344, distance: 117.5
select select "***"
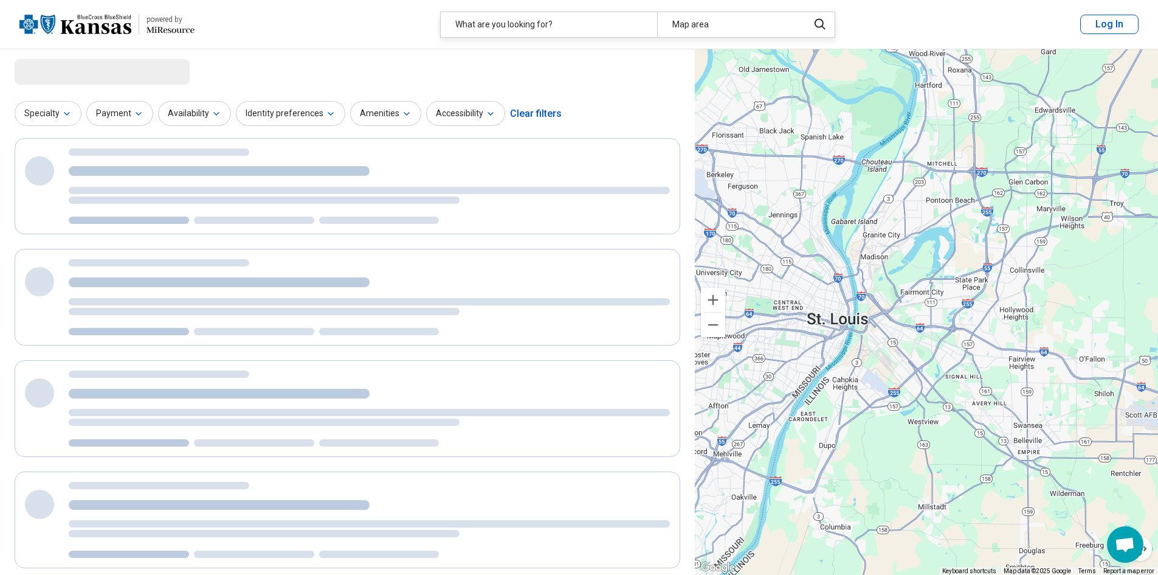
drag, startPoint x: 801, startPoint y: 319, endPoint x: 844, endPoint y: 319, distance: 43.2
click at [844, 319] on div "2 2" at bounding box center [926, 312] width 463 height 526
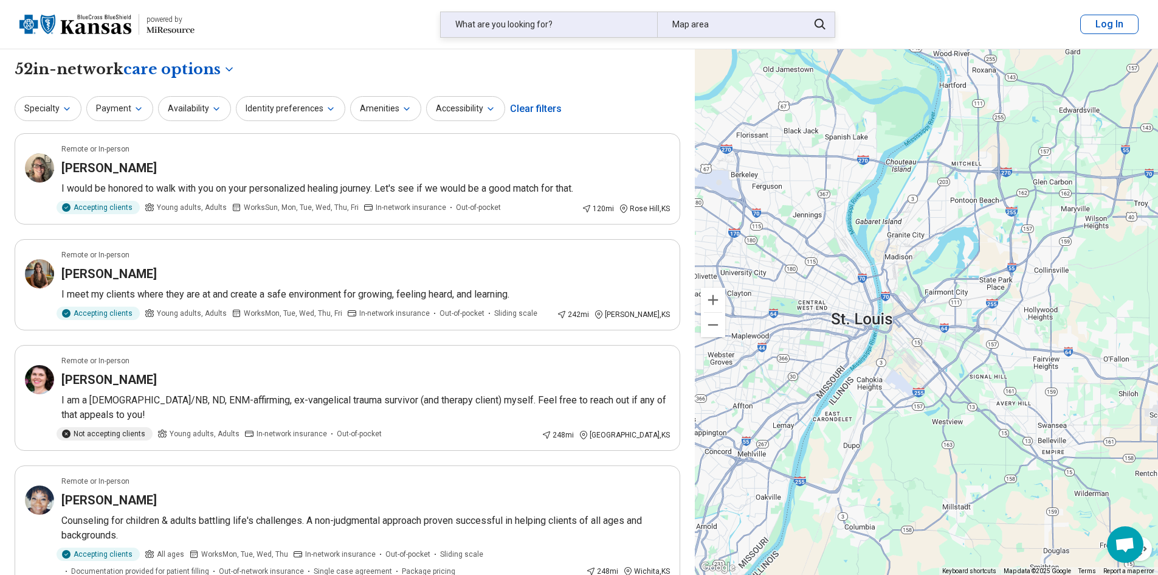
click at [710, 19] on div "Map area" at bounding box center [729, 24] width 144 height 25
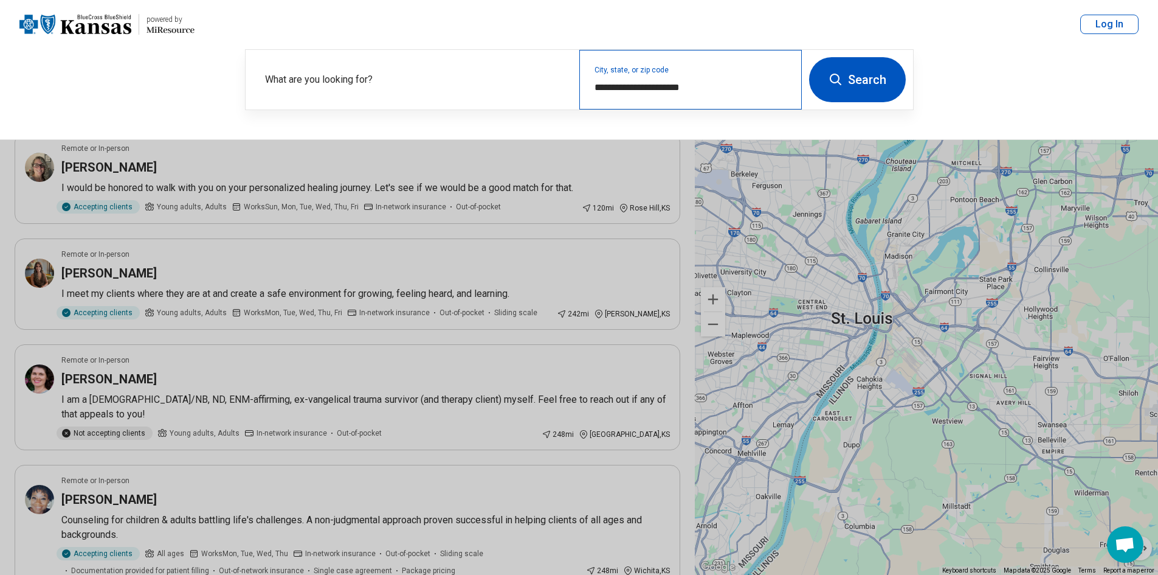
click at [707, 95] on div "**********" at bounding box center [691, 80] width 223 height 60
drag, startPoint x: 760, startPoint y: 94, endPoint x: 308, endPoint y: 101, distance: 452.5
click at [308, 101] on div "**********" at bounding box center [524, 80] width 556 height 60
click at [376, 86] on label "What are you looking for?" at bounding box center [415, 79] width 300 height 15
drag, startPoint x: 752, startPoint y: 83, endPoint x: 349, endPoint y: 90, distance: 403.2
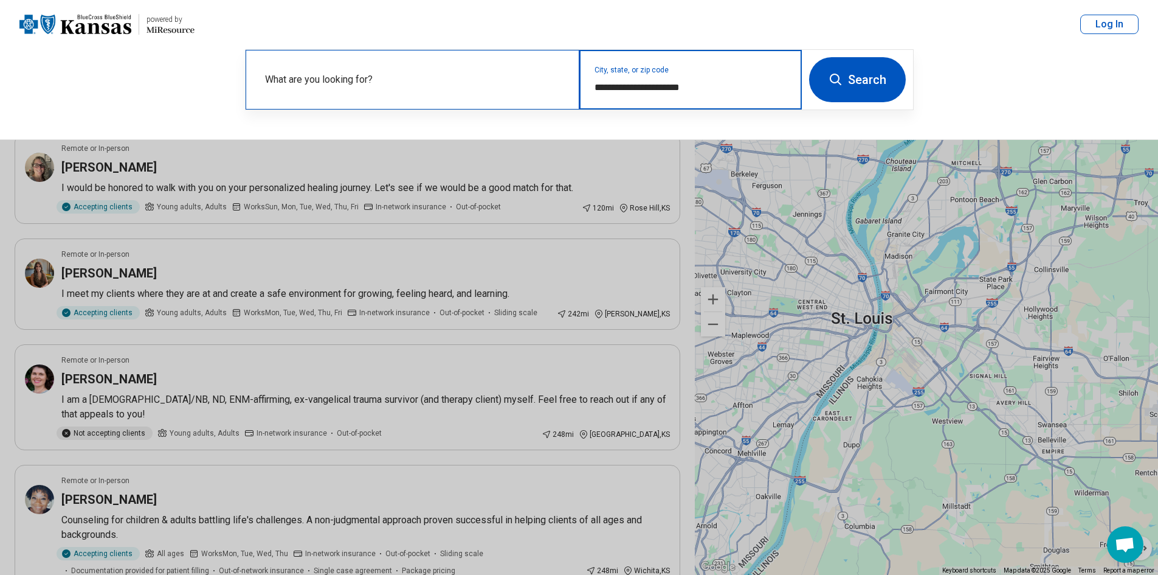
click at [349, 90] on div "**********" at bounding box center [524, 80] width 556 height 60
click at [435, 99] on div "What are you looking for?" at bounding box center [413, 80] width 334 height 60
drag, startPoint x: 734, startPoint y: 92, endPoint x: 442, endPoint y: 81, distance: 292.1
click at [442, 81] on div "**********" at bounding box center [524, 80] width 556 height 60
paste input "text"
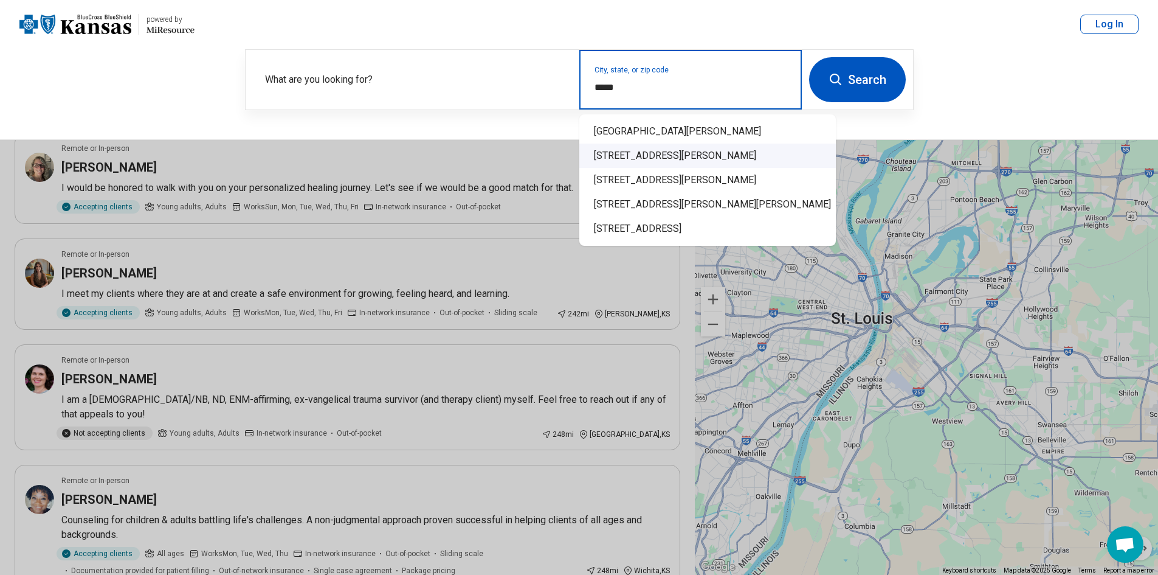
type input "*****"
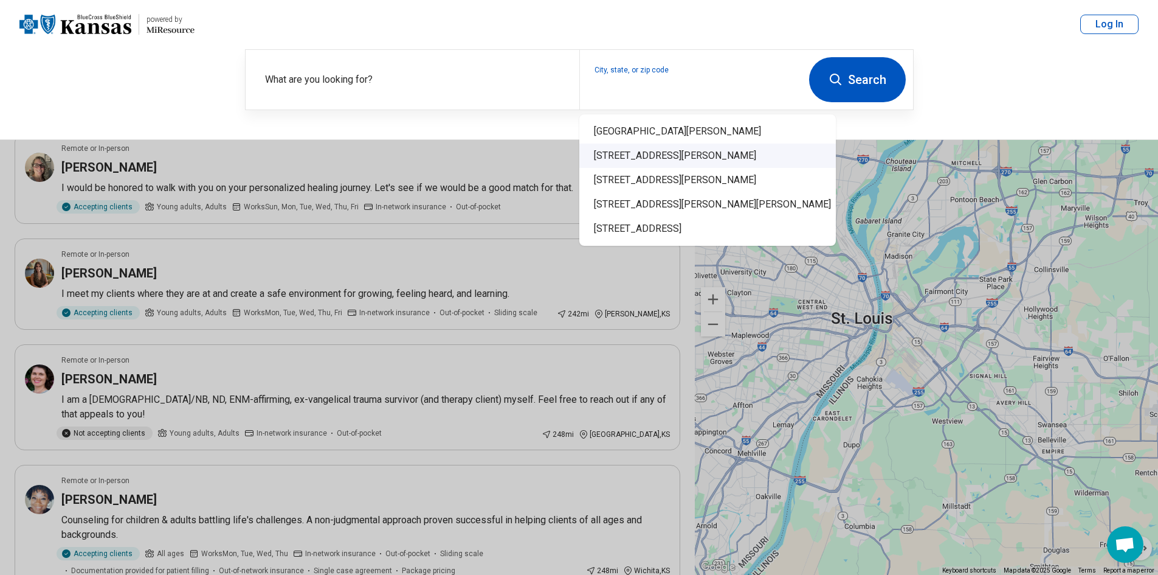
click at [847, 87] on button "Search" at bounding box center [857, 79] width 97 height 45
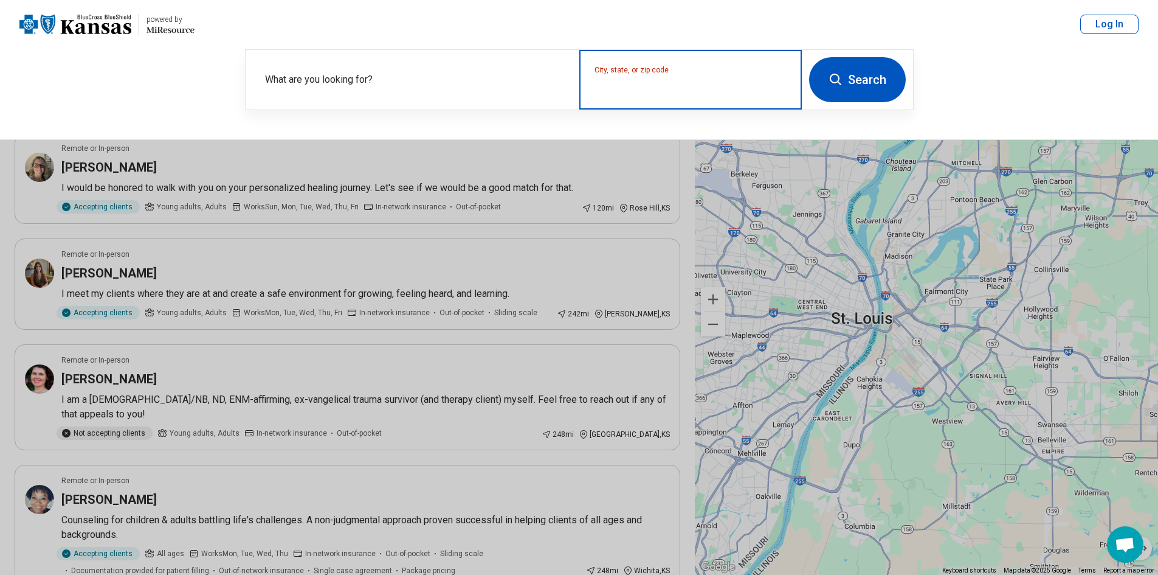
click at [645, 88] on input "City, state, or zip code" at bounding box center [691, 87] width 193 height 15
paste input "*****"
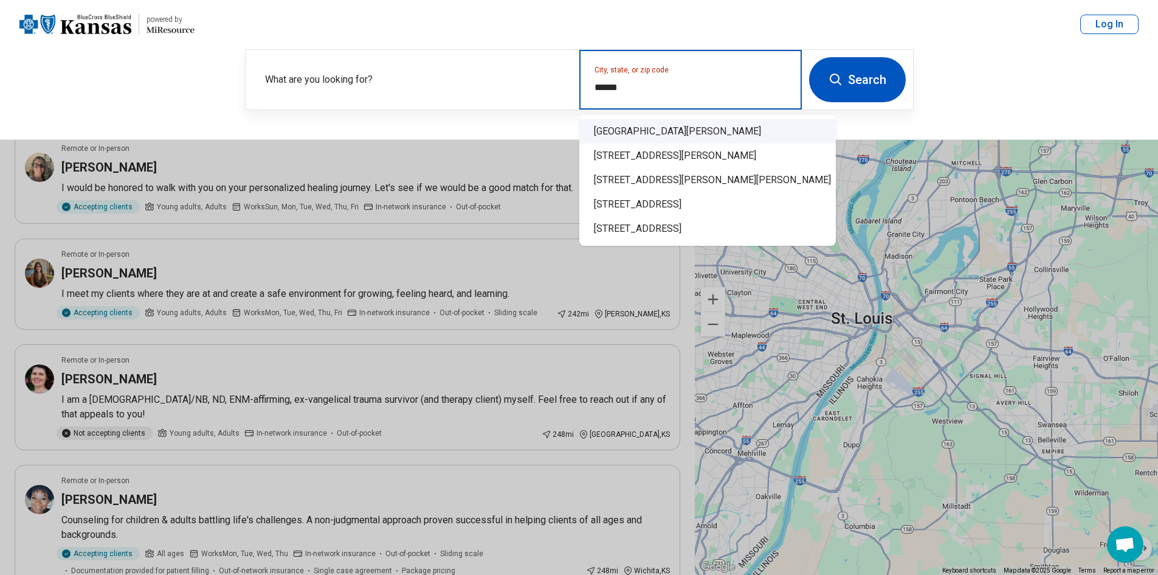
click at [668, 129] on div "St. Louis, MO 63105" at bounding box center [708, 131] width 257 height 24
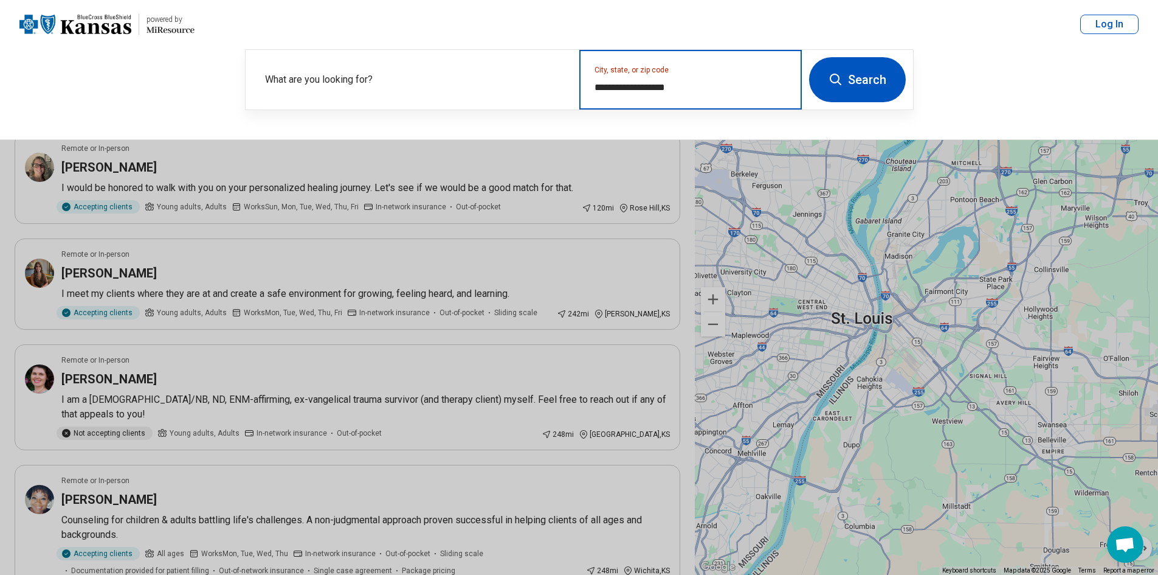
type input "**********"
click at [853, 72] on button "Search" at bounding box center [857, 79] width 97 height 45
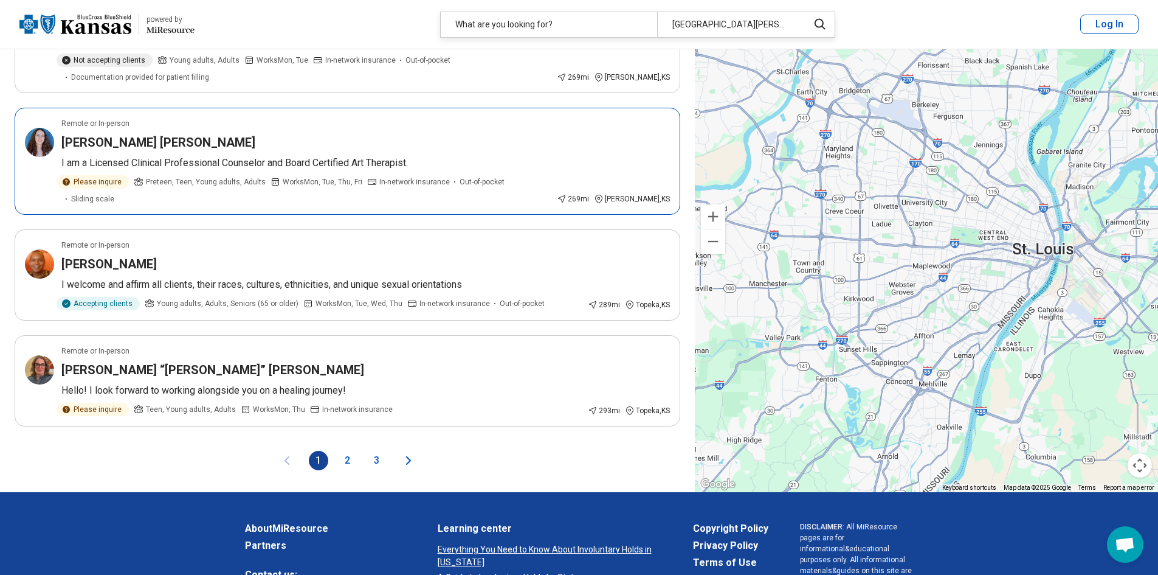
scroll to position [2068, 0]
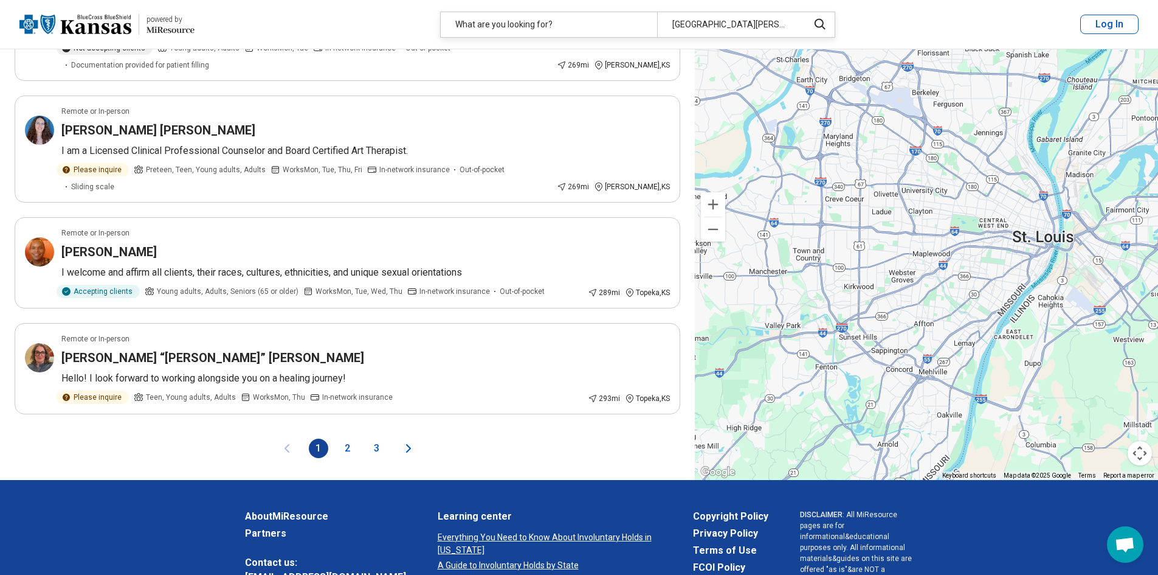
click at [345, 438] on button "2" at bounding box center [347, 447] width 19 height 19
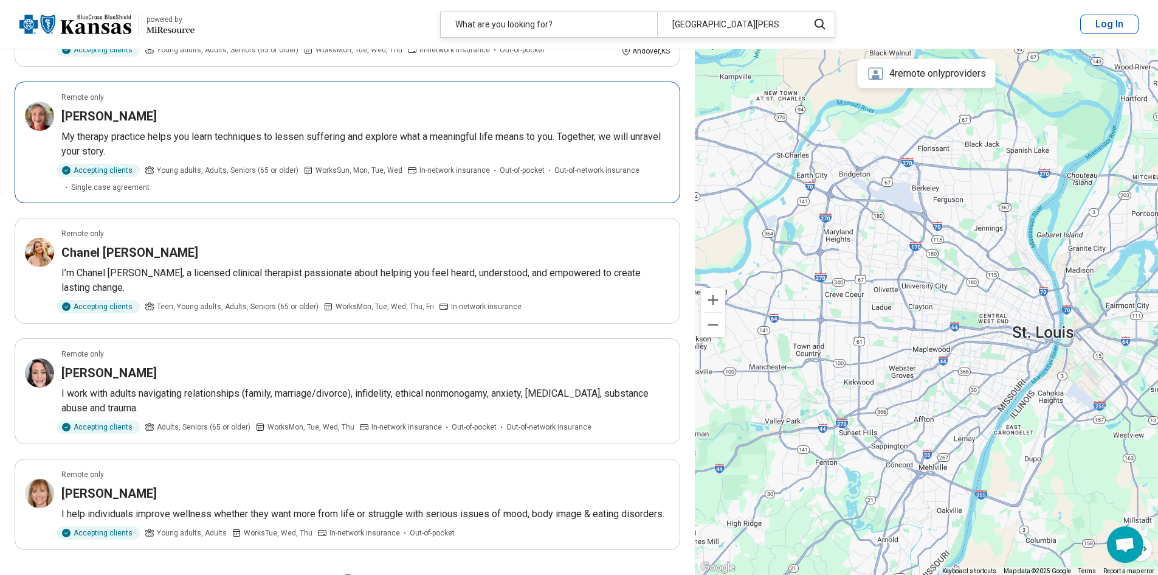
scroll to position [2007, 0]
click at [379, 573] on button "3" at bounding box center [376, 582] width 19 height 19
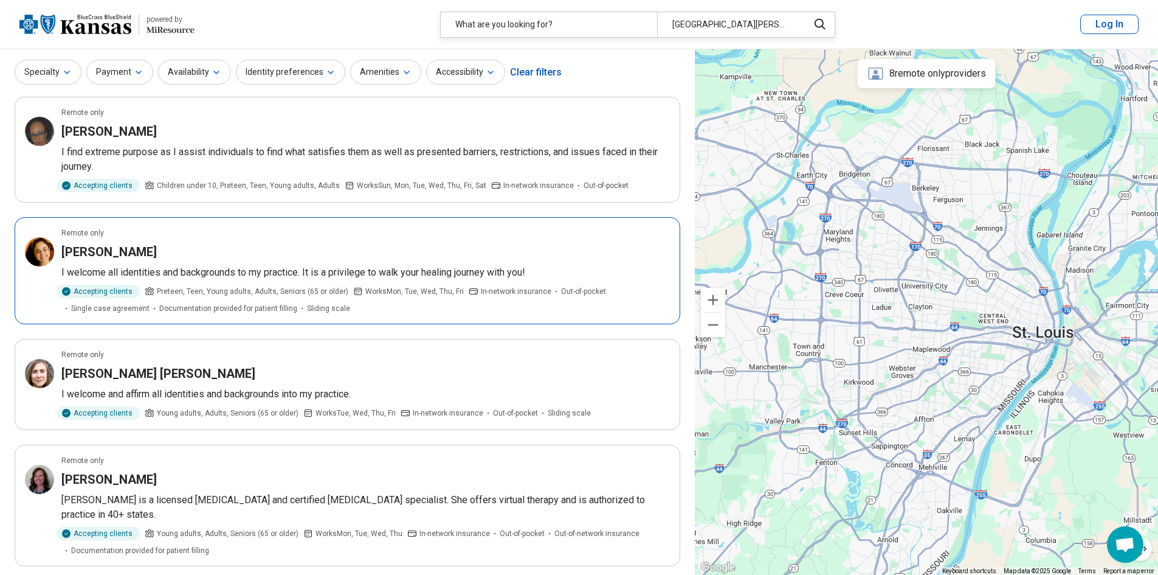
scroll to position [0, 0]
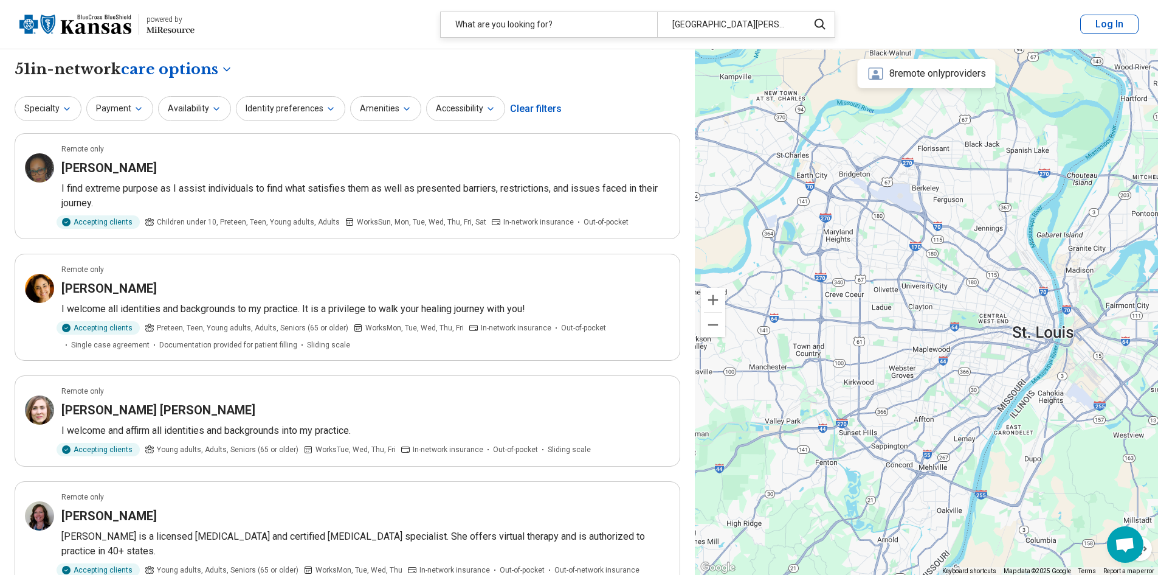
click at [73, 13] on img at bounding box center [75, 24] width 112 height 29
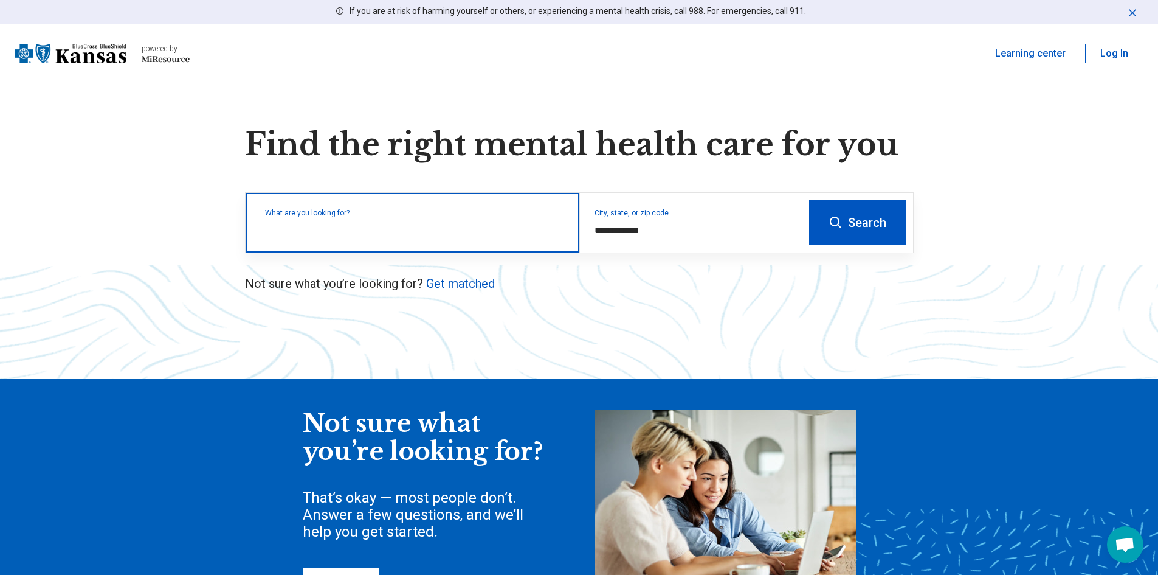
click at [424, 230] on input "text" at bounding box center [415, 228] width 300 height 15
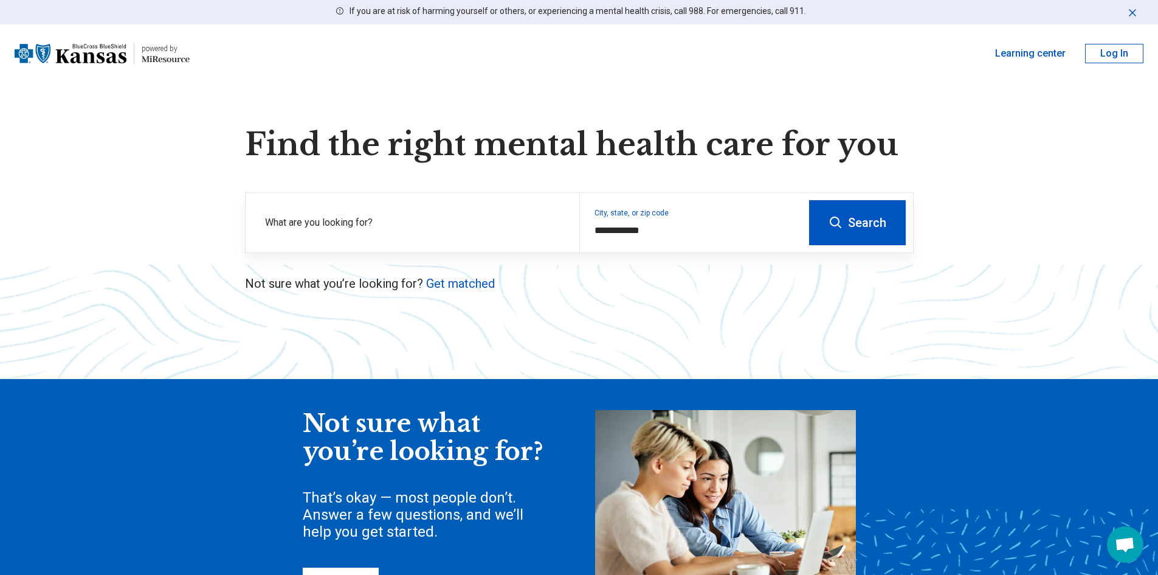
click at [890, 226] on button "Search" at bounding box center [857, 222] width 97 height 45
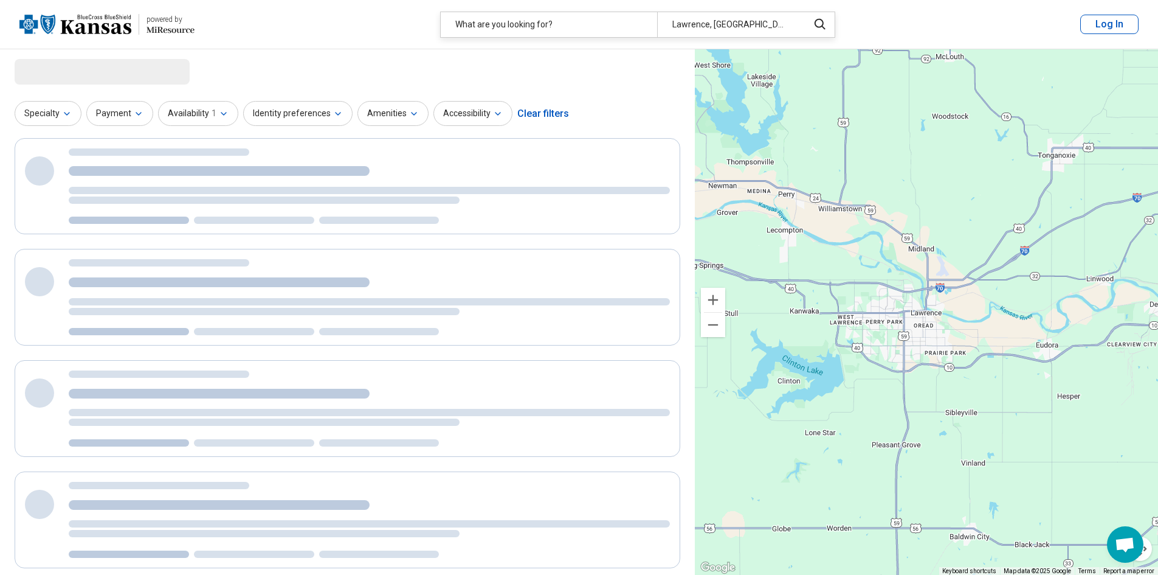
select select "***"
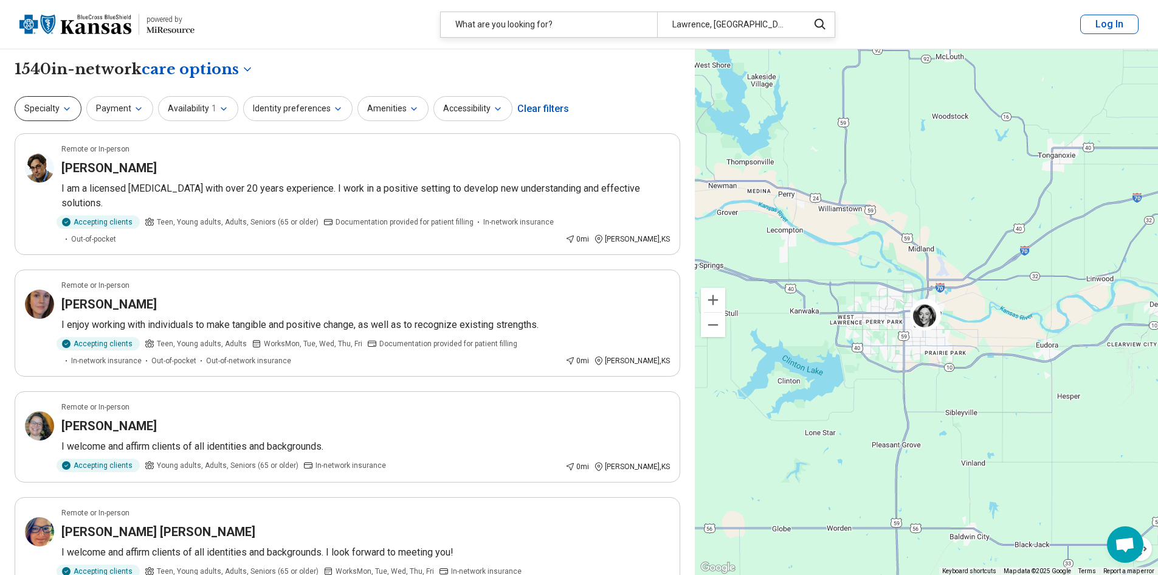
click at [45, 107] on button "Specialty" at bounding box center [48, 108] width 67 height 25
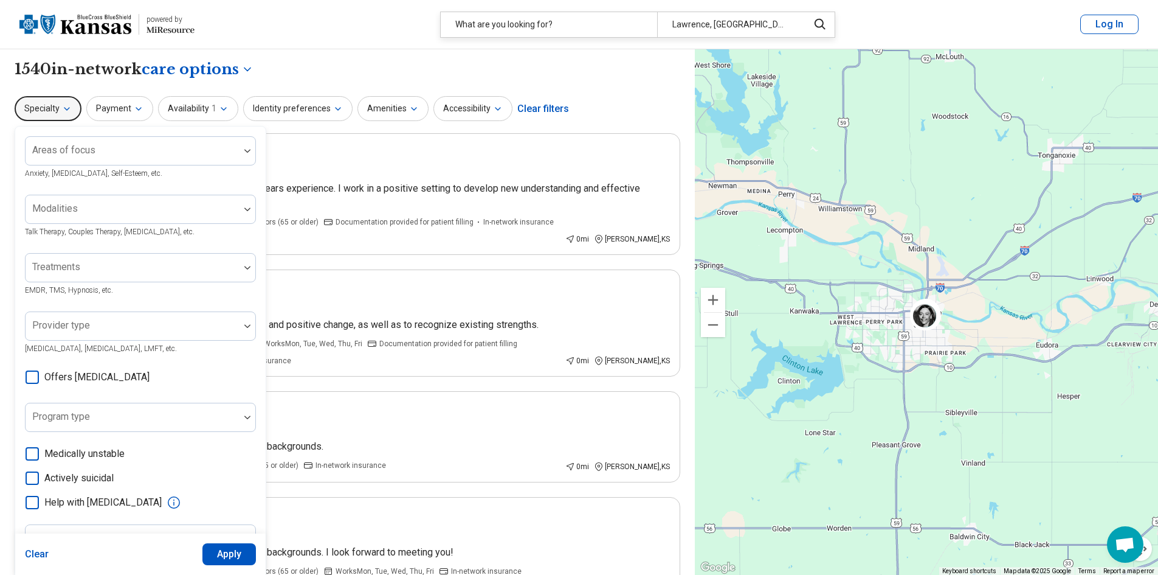
click at [33, 372] on icon at bounding box center [32, 376] width 13 height 13
click at [240, 557] on button "Apply" at bounding box center [229, 554] width 54 height 22
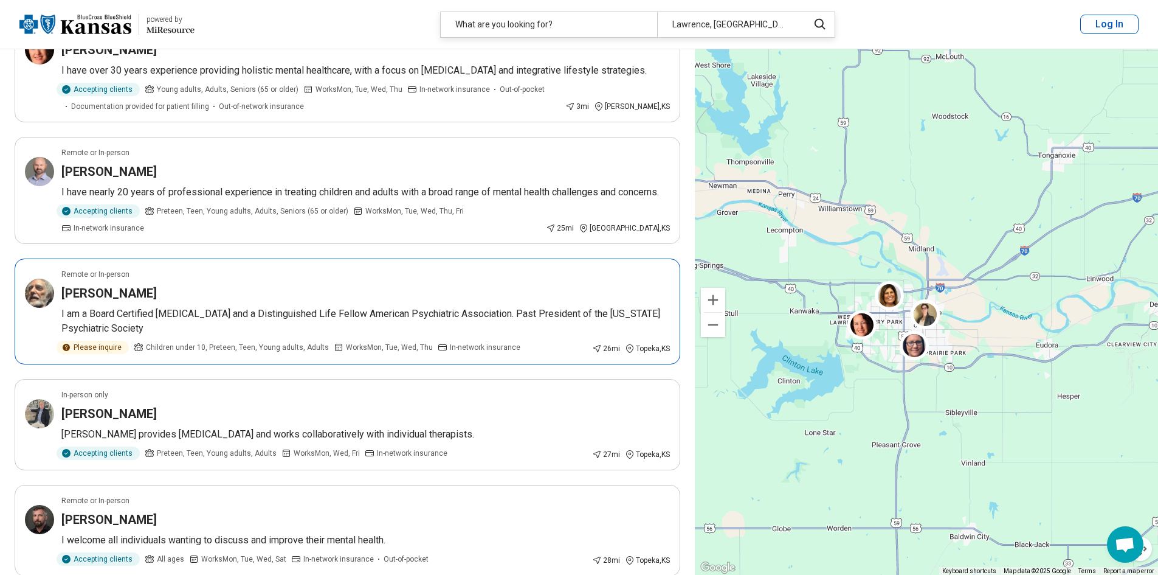
scroll to position [791, 0]
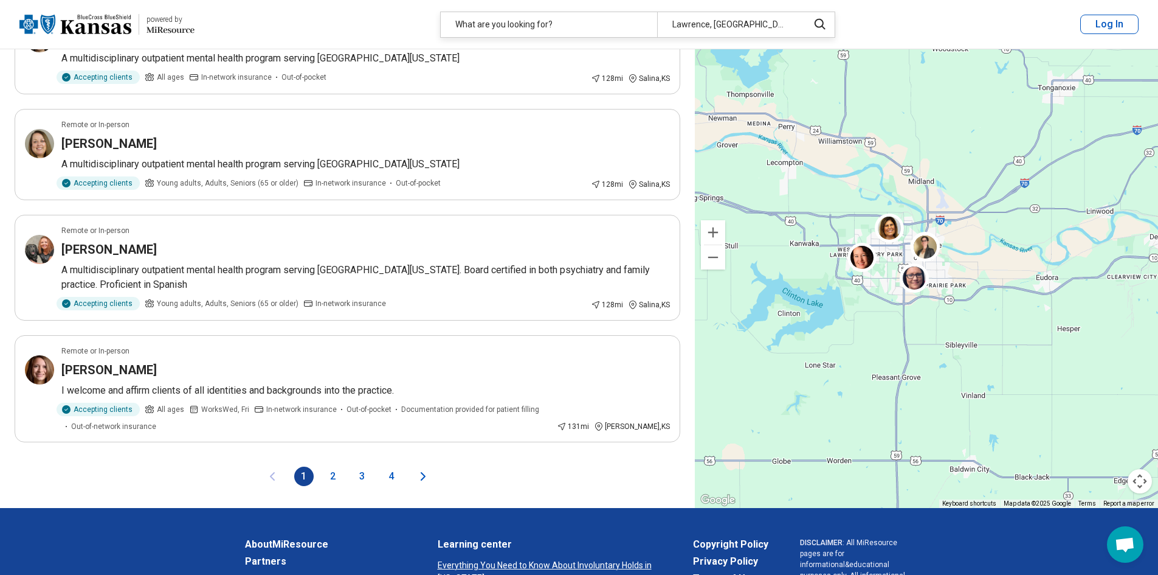
click at [332, 466] on button "2" at bounding box center [333, 475] width 19 height 19
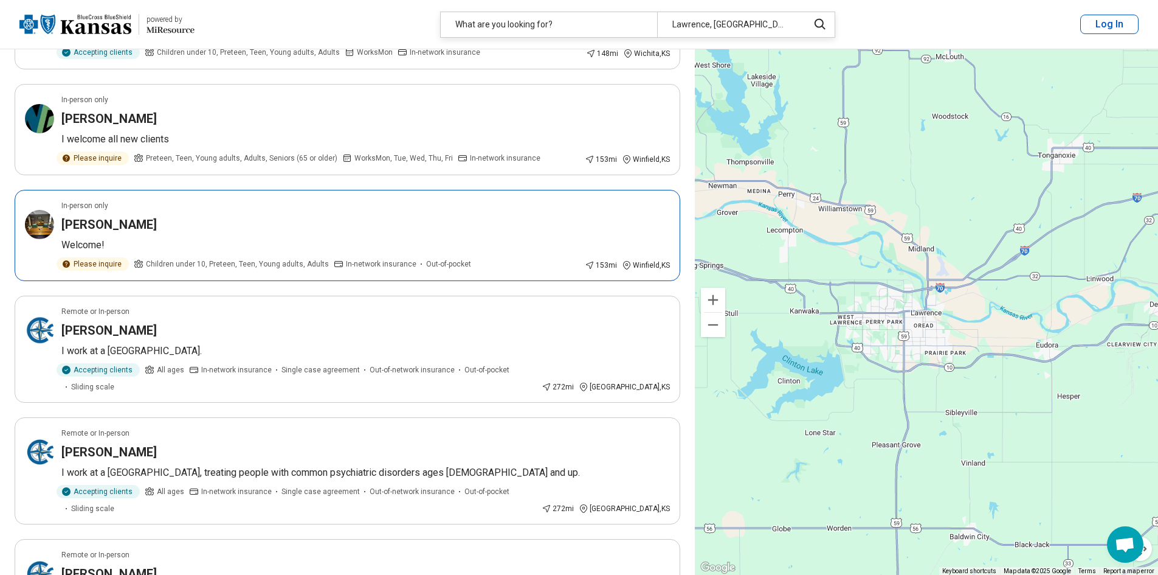
scroll to position [1703, 0]
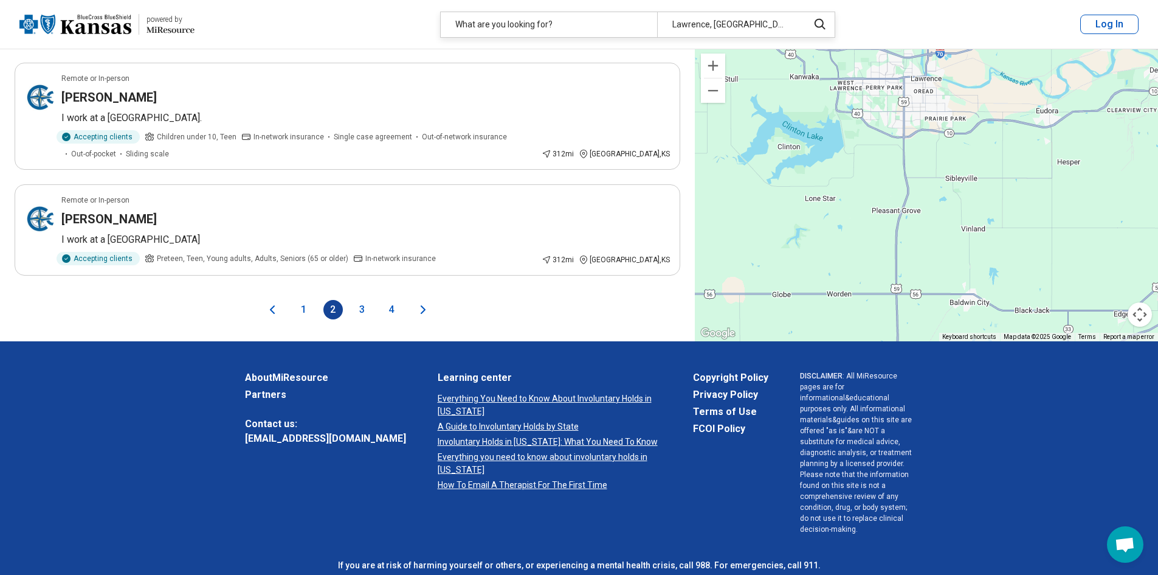
click at [365, 300] on button "3" at bounding box center [362, 309] width 19 height 19
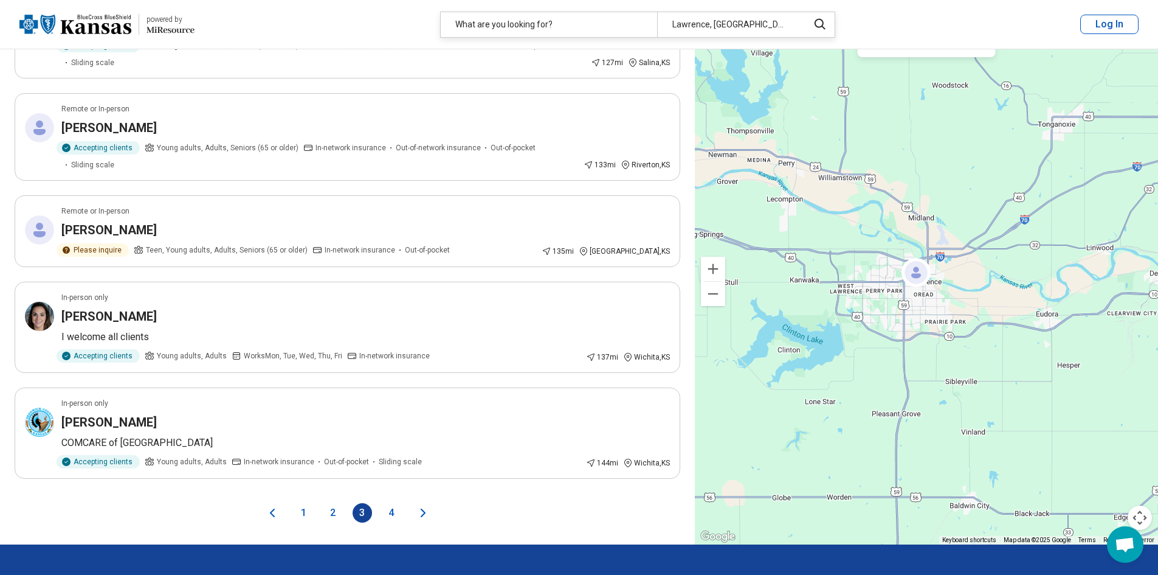
scroll to position [1947, 0]
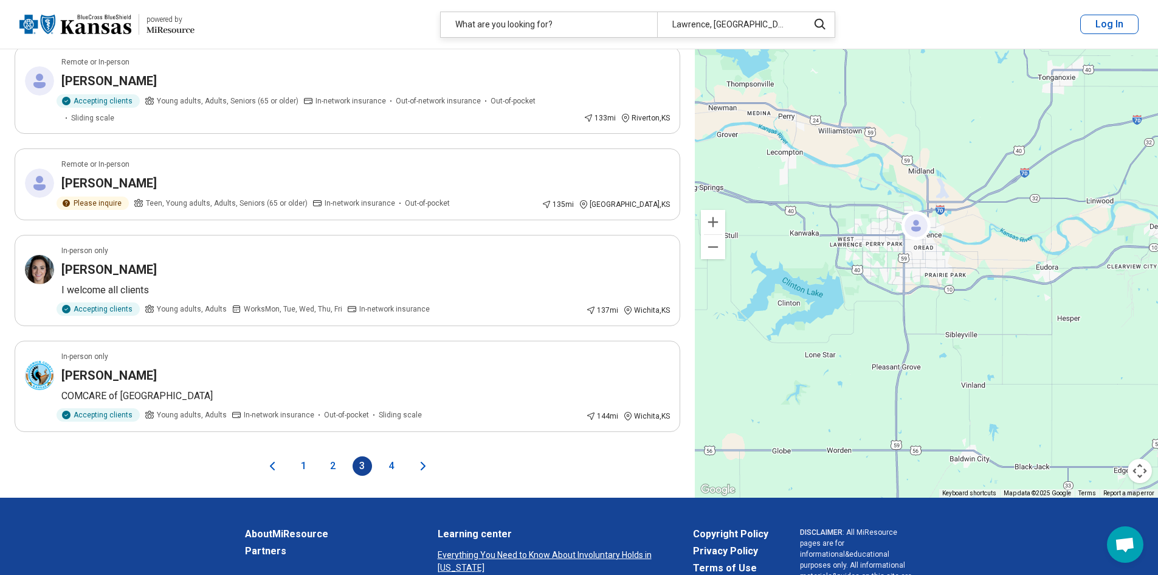
click at [304, 456] on button "1" at bounding box center [303, 465] width 19 height 19
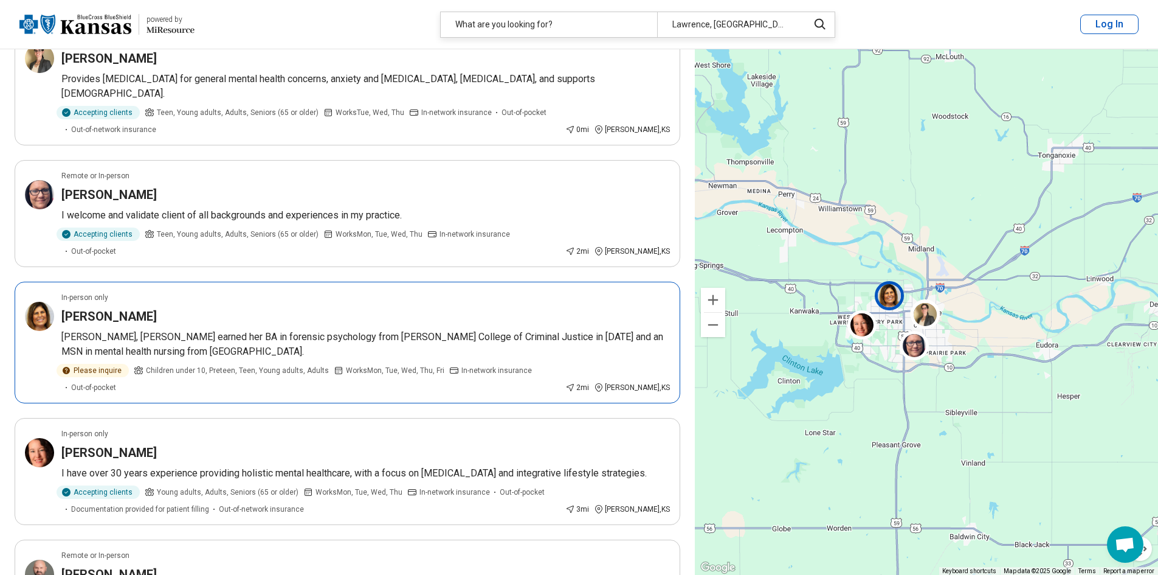
scroll to position [243, 0]
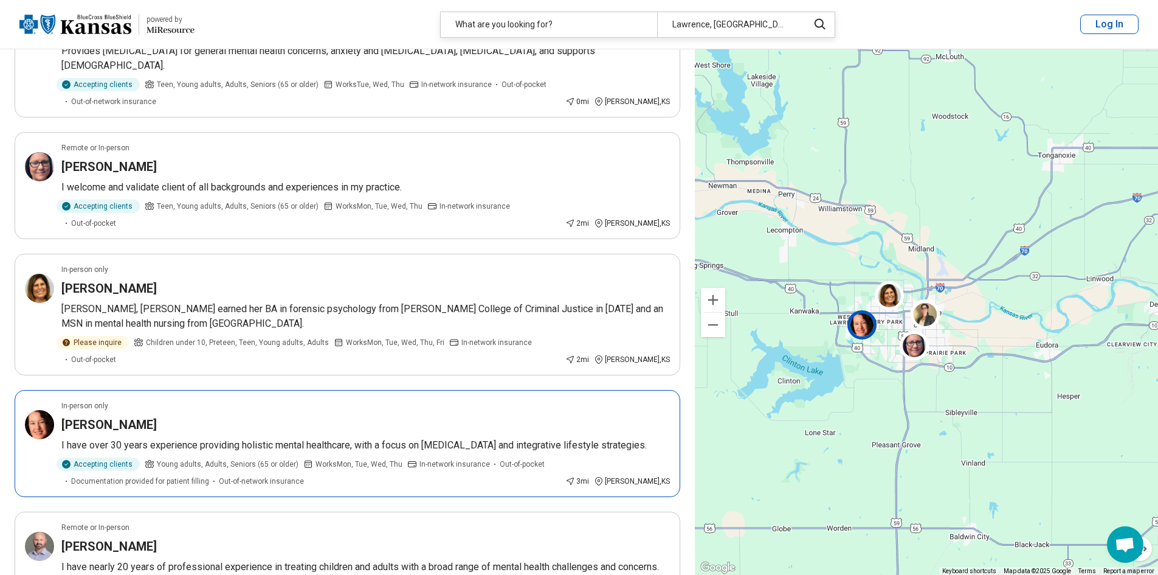
click at [272, 400] on div "In-person only" at bounding box center [365, 405] width 609 height 11
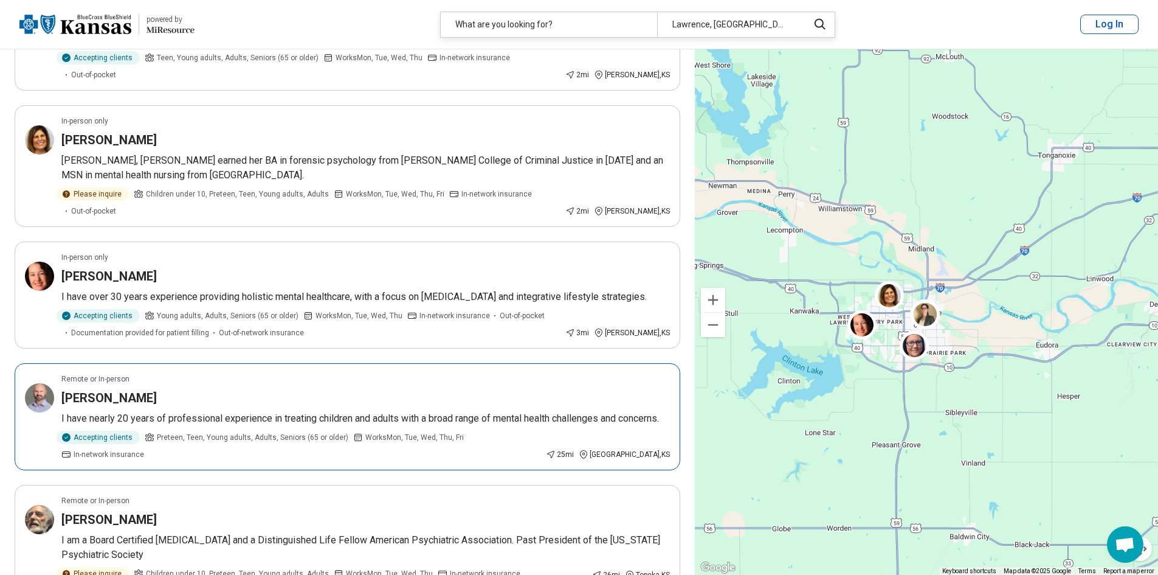
scroll to position [304, 0]
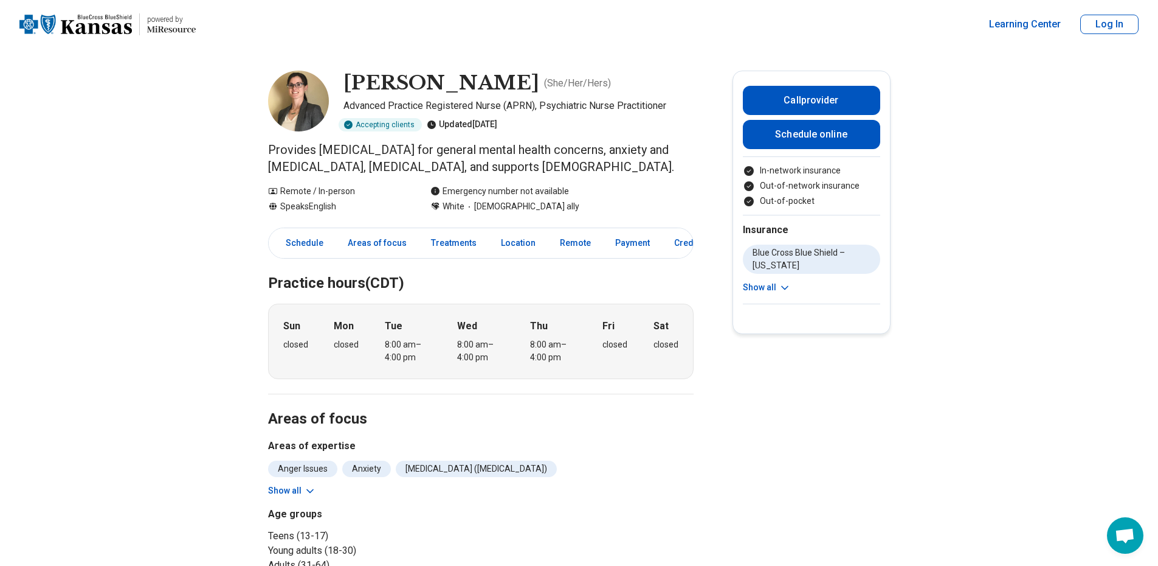
click at [306, 111] on img at bounding box center [298, 101] width 61 height 61
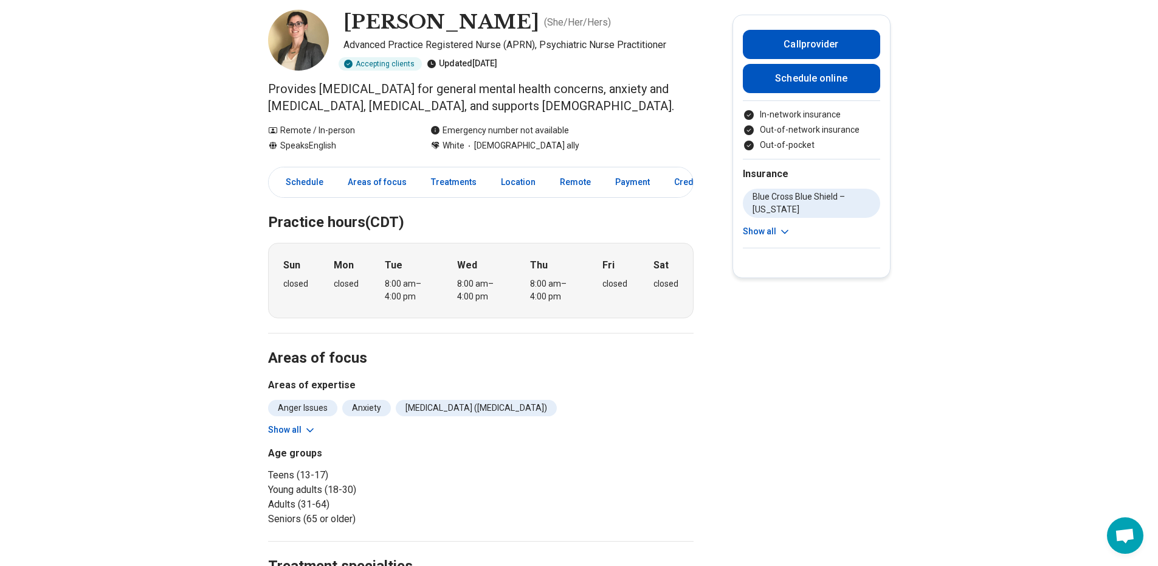
click at [280, 428] on button "Show all" at bounding box center [292, 429] width 48 height 13
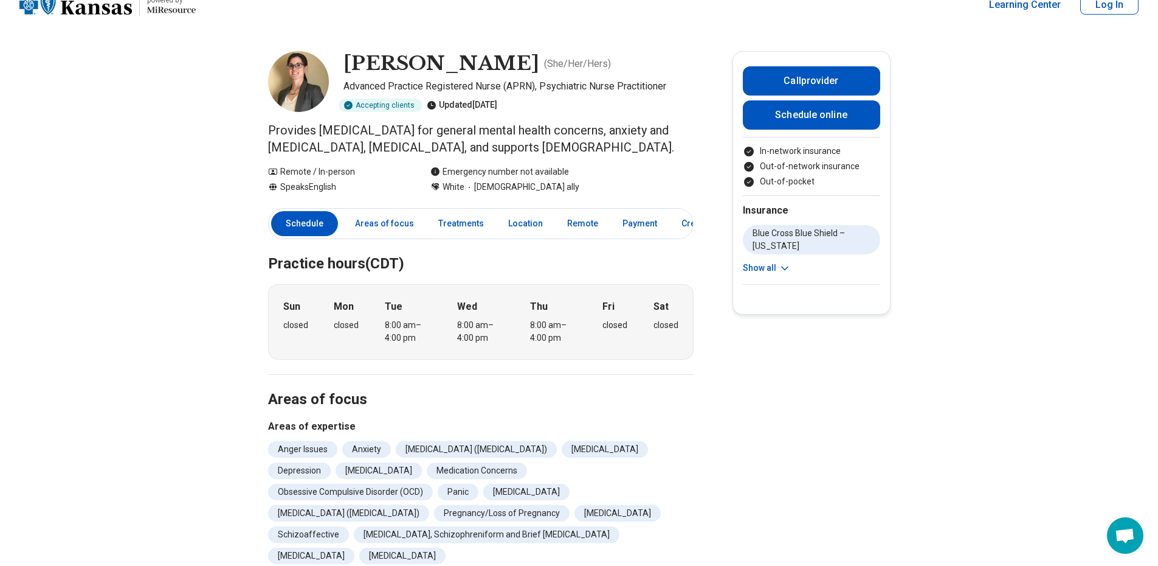
scroll to position [0, 0]
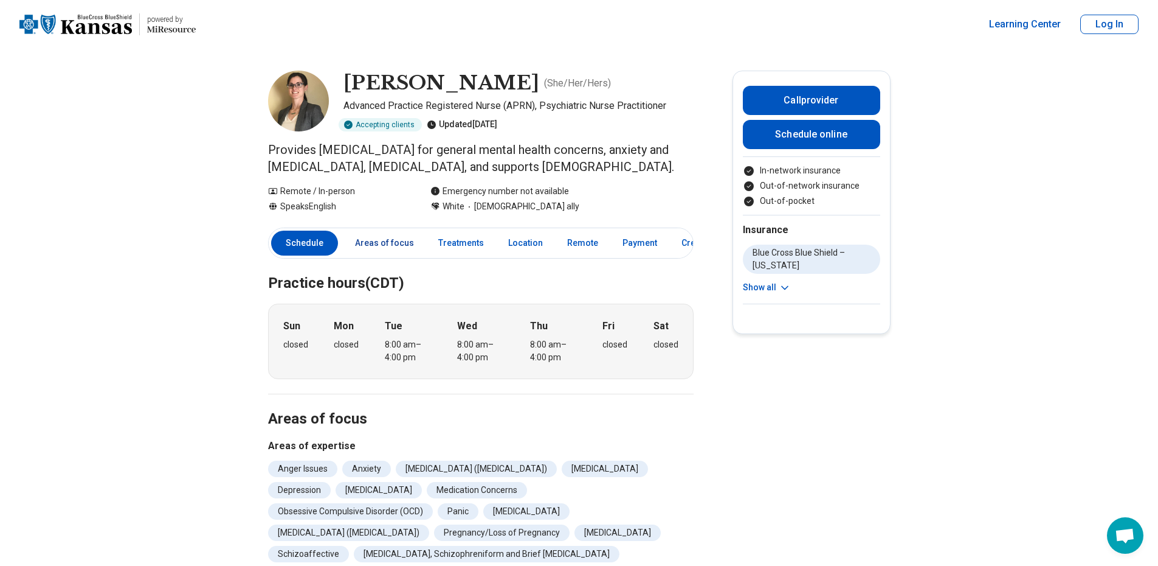
click at [373, 248] on link "Areas of focus" at bounding box center [385, 242] width 74 height 25
click at [460, 243] on link "Treatments" at bounding box center [461, 242] width 60 height 25
click at [535, 231] on link "Location" at bounding box center [525, 242] width 49 height 25
drag, startPoint x: 350, startPoint y: 83, endPoint x: 471, endPoint y: 83, distance: 120.4
click at [471, 83] on h1 "[PERSON_NAME]" at bounding box center [442, 84] width 196 height 26
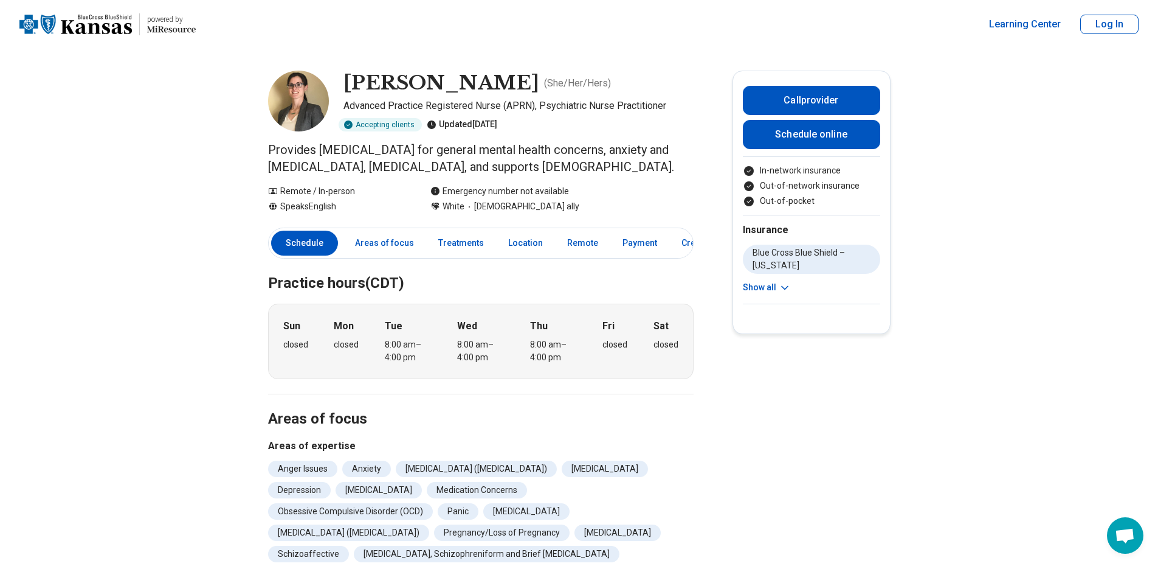
click at [477, 85] on h1 "[PERSON_NAME]" at bounding box center [442, 84] width 196 height 26
click at [351, 80] on h1 "[PERSON_NAME]" at bounding box center [442, 84] width 196 height 26
click at [347, 81] on div "Kalie Shanks ( She/Her/Hers ) Advanced Practice Registered Nurse (APRN), Psychi…" at bounding box center [481, 101] width 426 height 61
drag, startPoint x: 347, startPoint y: 76, endPoint x: 481, endPoint y: 77, distance: 133.8
click at [481, 77] on div "Kalie Shanks ( She/Her/Hers ) Advanced Practice Registered Nurse (APRN), Psychi…" at bounding box center [481, 101] width 426 height 61
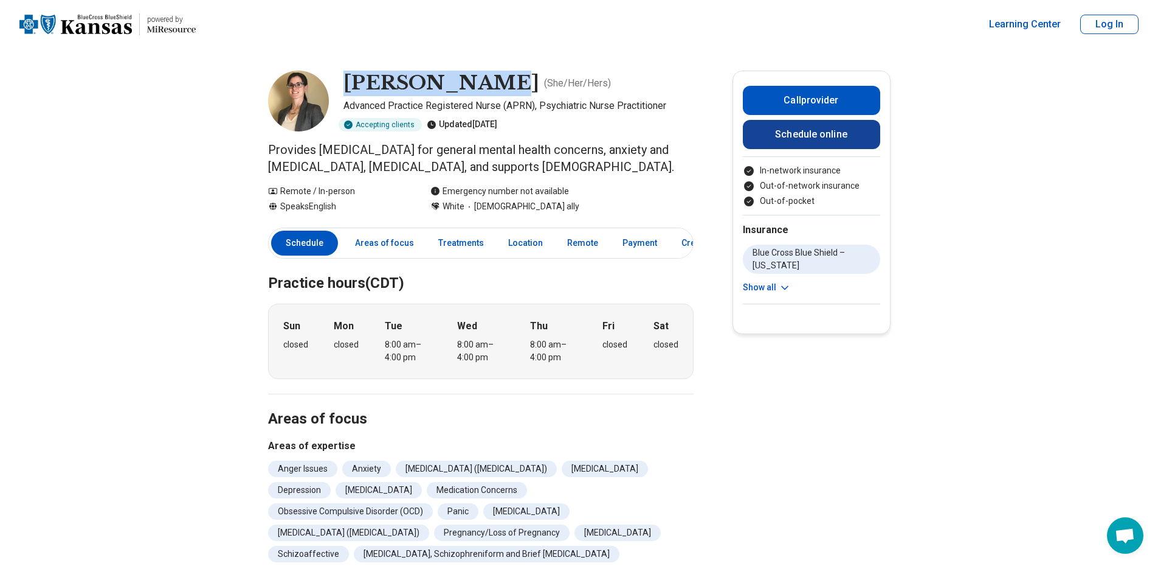
click at [826, 134] on link "Schedule online" at bounding box center [811, 134] width 137 height 29
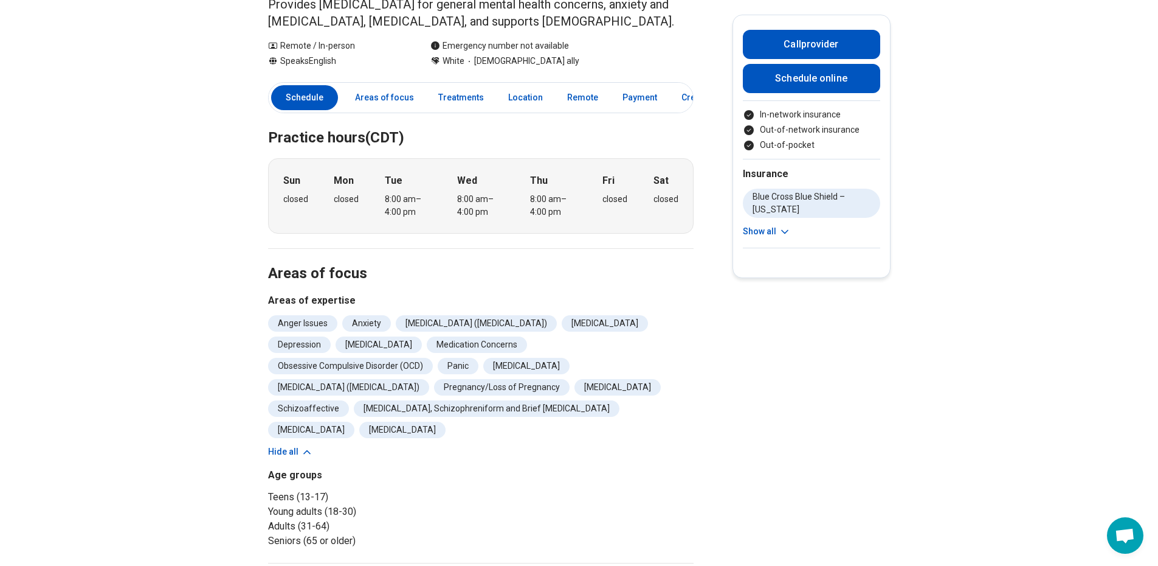
scroll to position [122, 0]
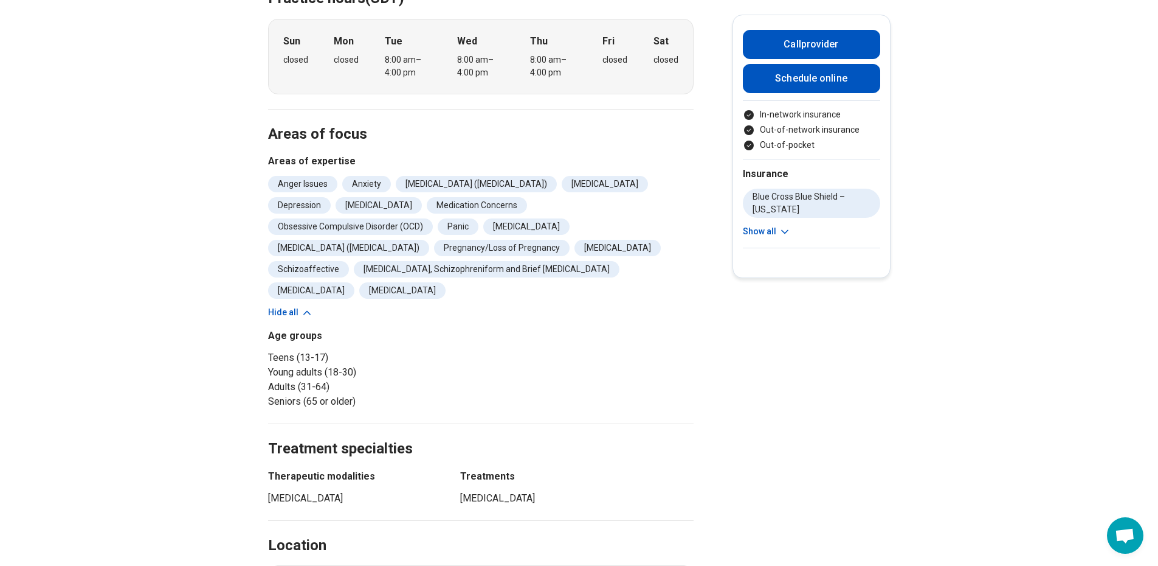
scroll to position [0, 0]
